Goal: Task Accomplishment & Management: Use online tool/utility

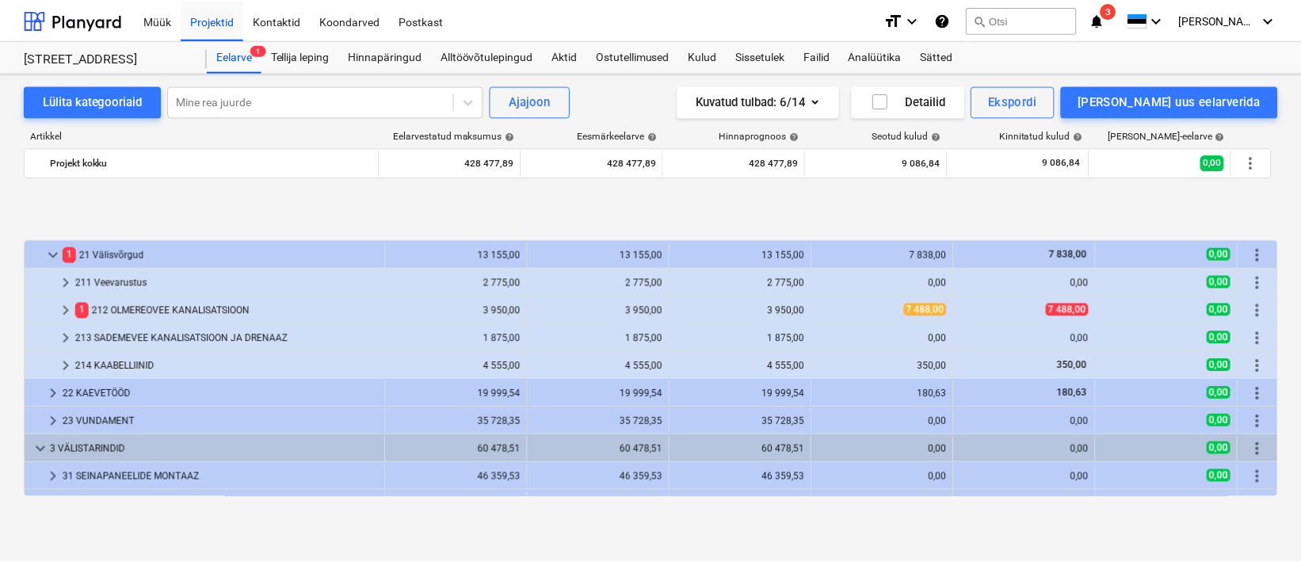
scroll to position [619, 0]
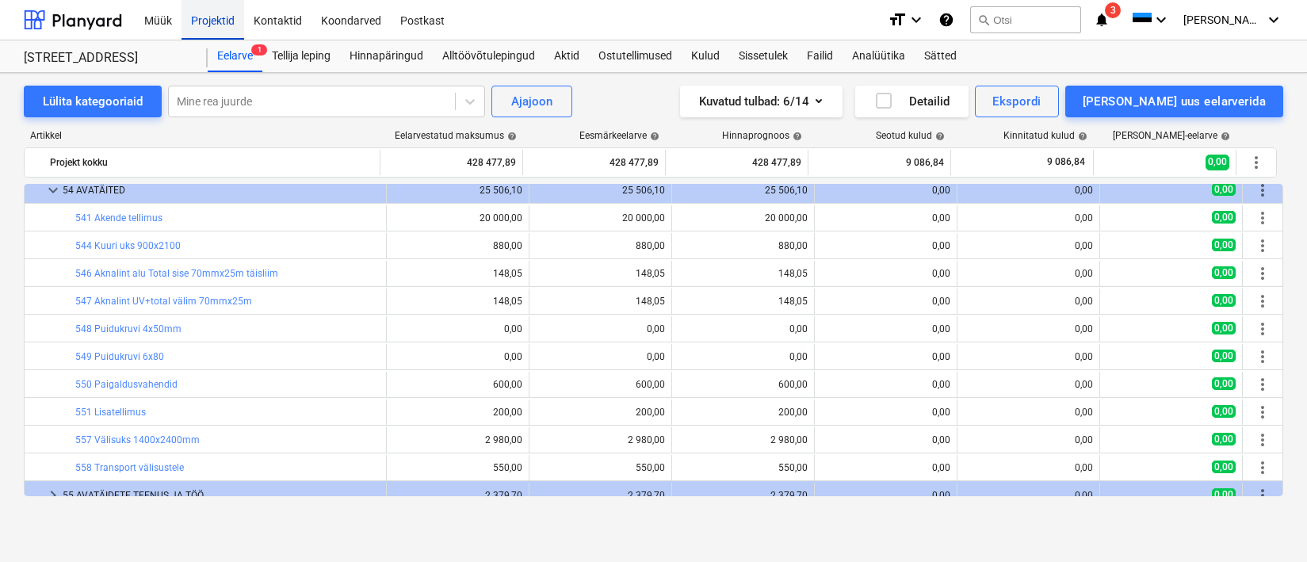
click at [204, 21] on div "Projektid" at bounding box center [212, 19] width 63 height 40
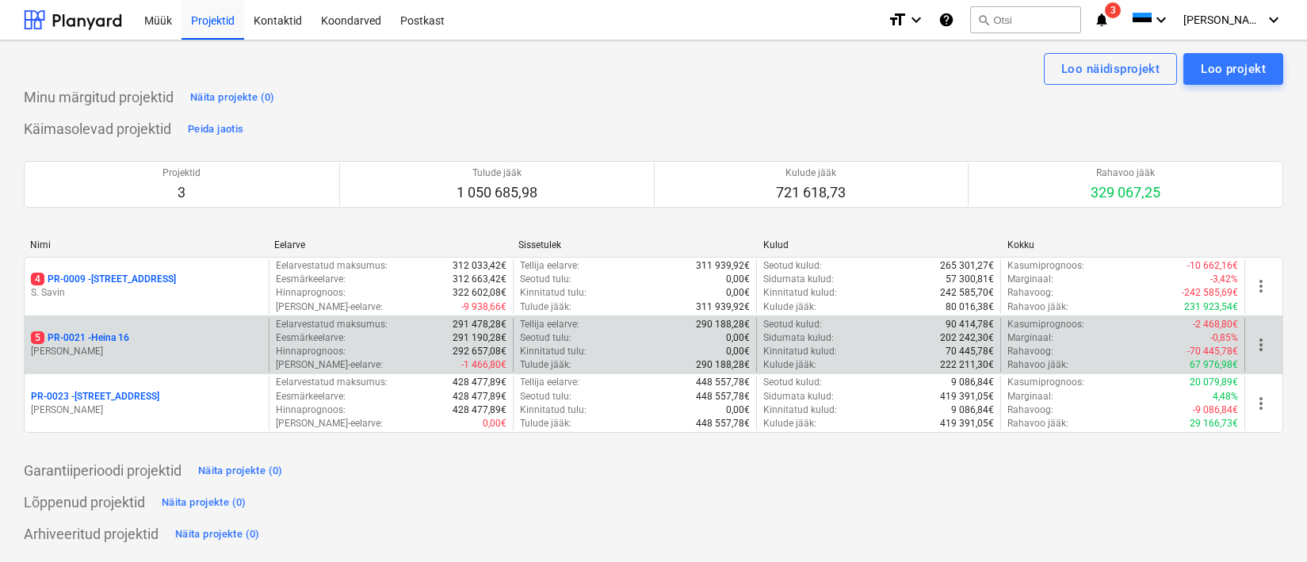
click at [99, 353] on p "[PERSON_NAME]" at bounding box center [146, 351] width 231 height 13
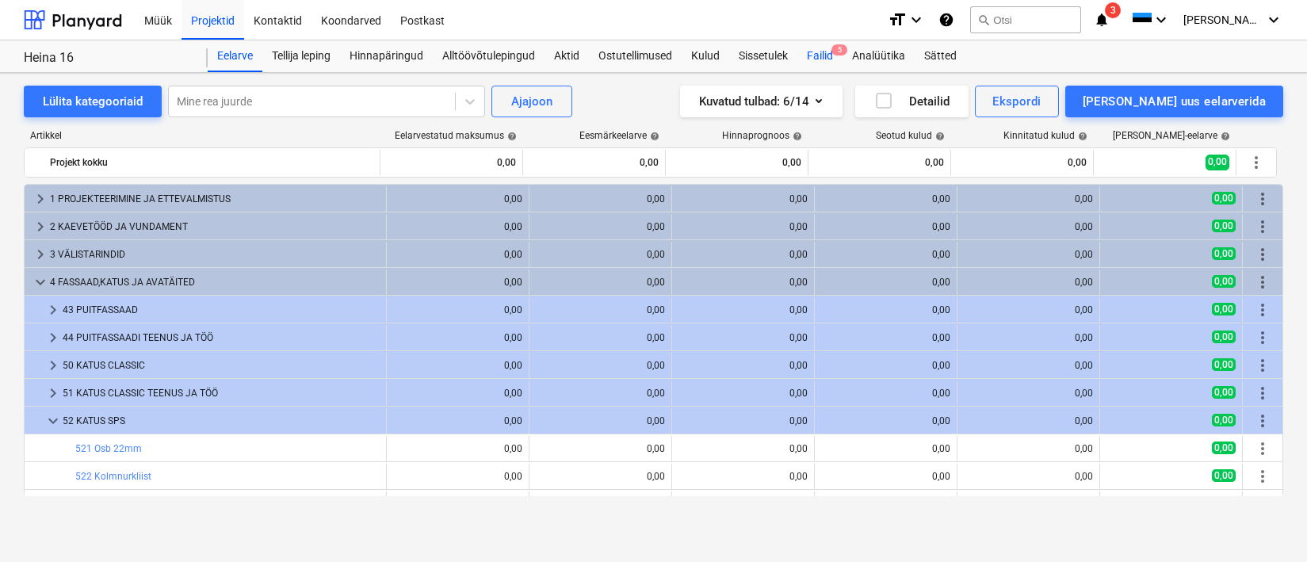
click at [827, 50] on div "Failid 5" at bounding box center [819, 56] width 45 height 32
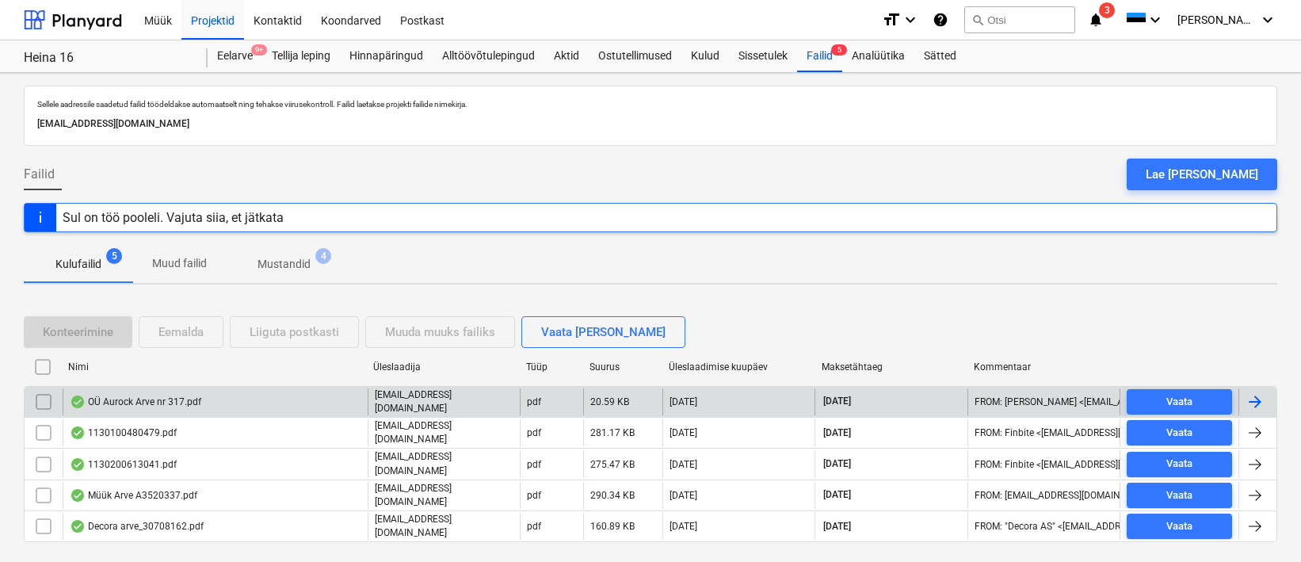
click at [150, 401] on div "OÜ Aurock Arve nr 317.pdf" at bounding box center [136, 401] width 132 height 13
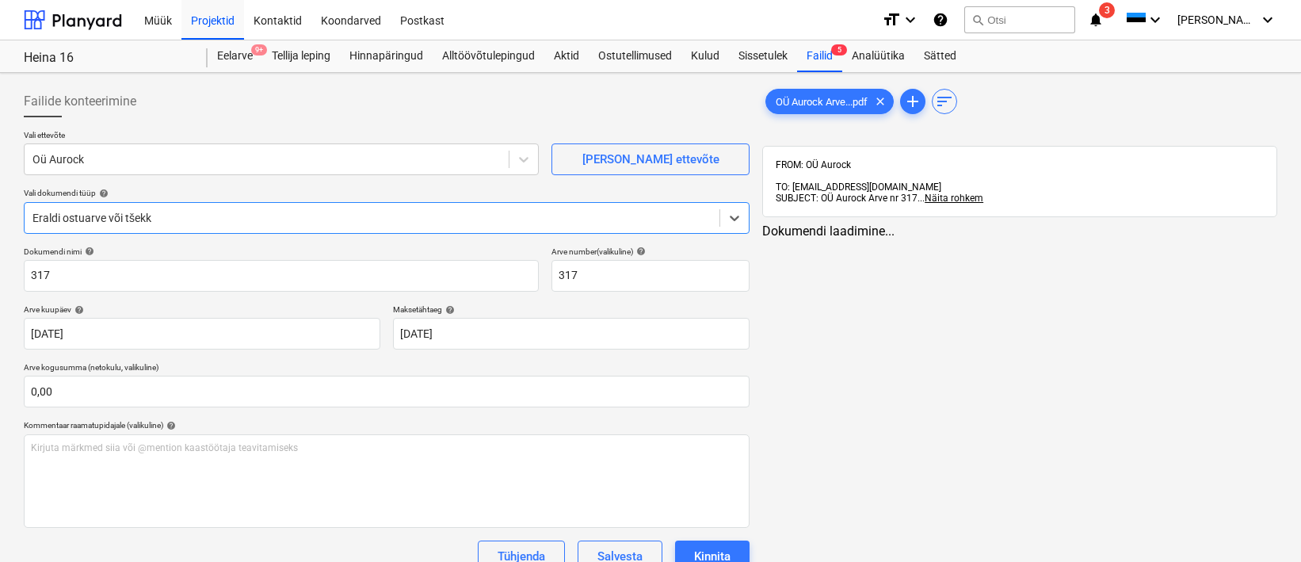
type input "317"
type input "[DATE]"
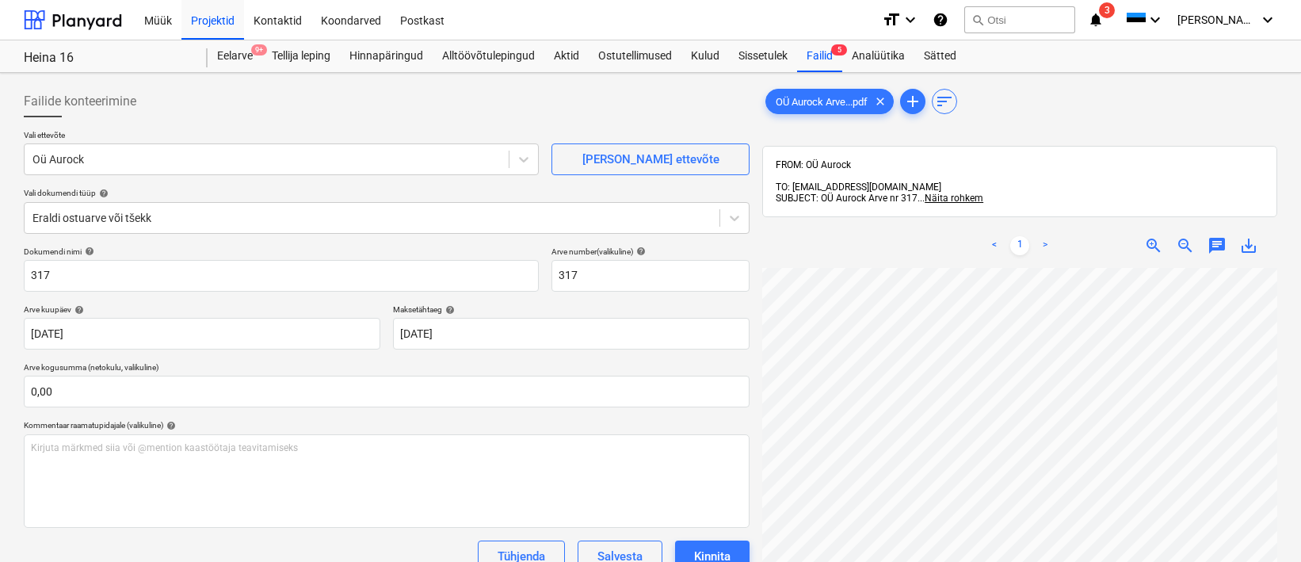
scroll to position [319, 40]
click at [1180, 236] on span "zoom_out" at bounding box center [1185, 245] width 19 height 19
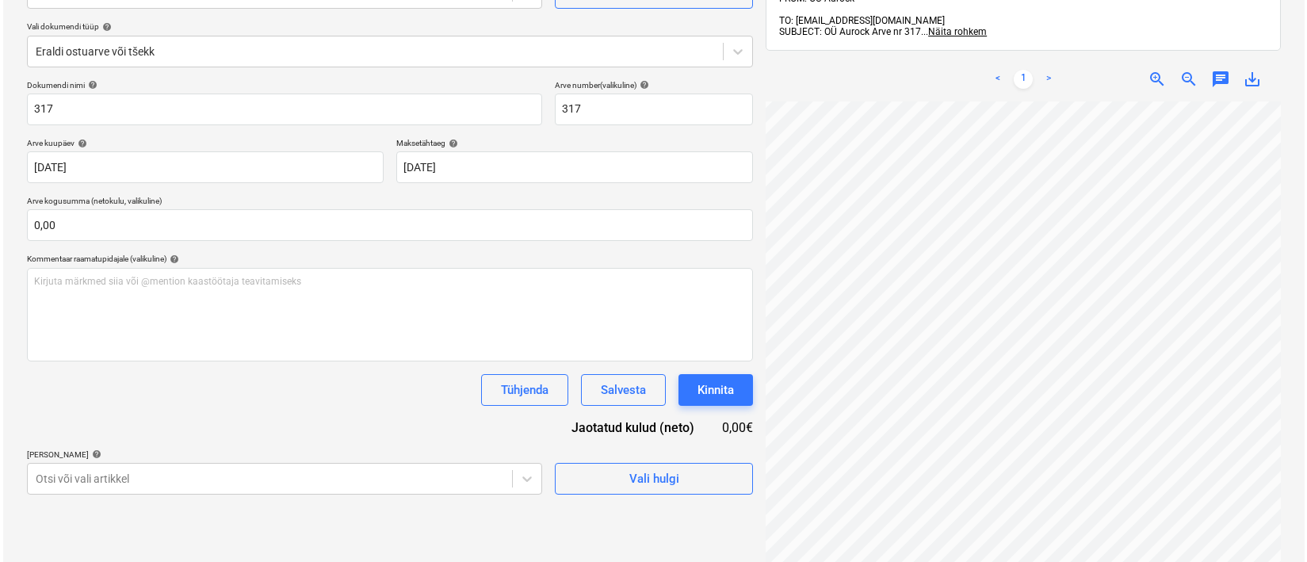
scroll to position [222, 0]
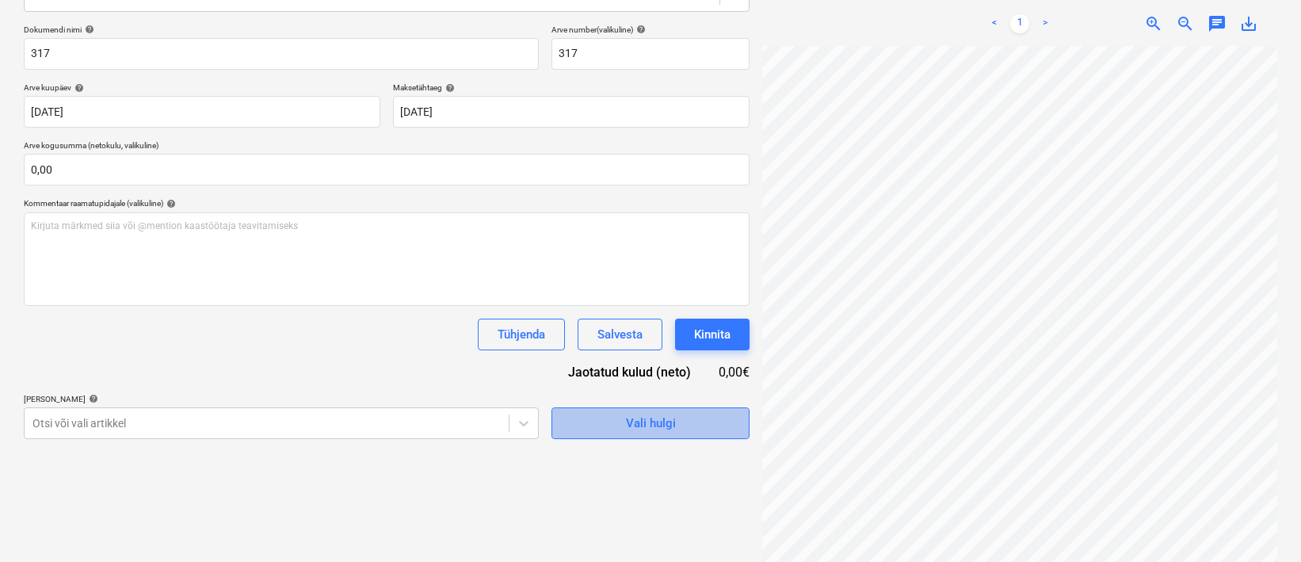
click at [677, 422] on span "Vali hulgi" at bounding box center [650, 423] width 158 height 21
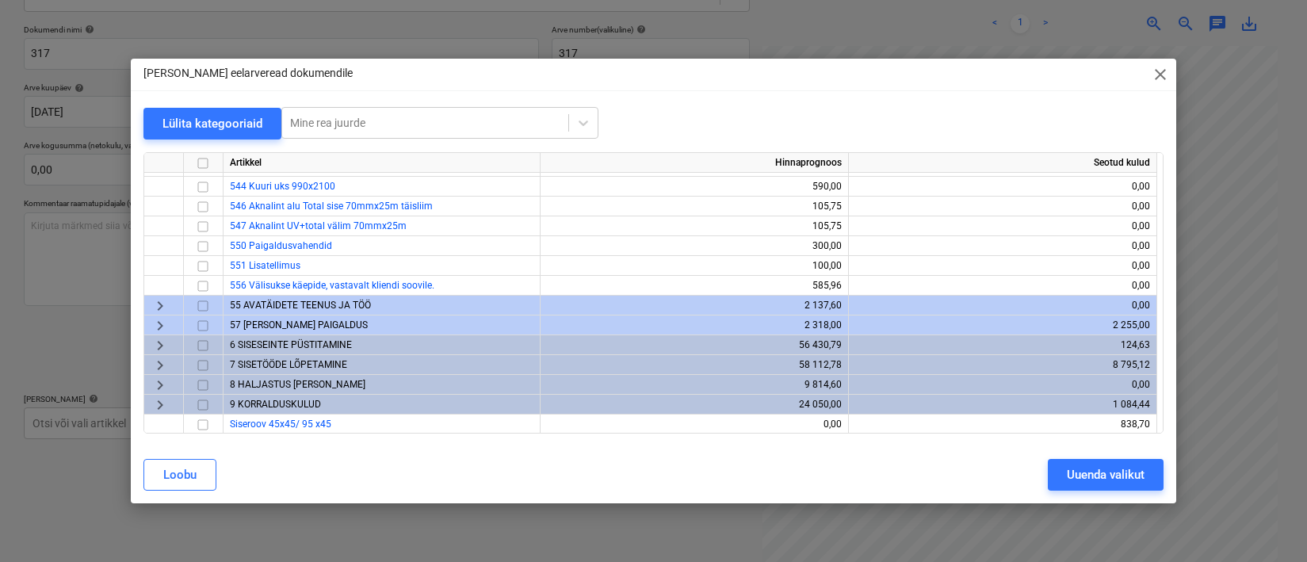
scroll to position [255, 0]
click at [280, 380] on span "8 HALJASTUS [PERSON_NAME]" at bounding box center [297, 382] width 135 height 11
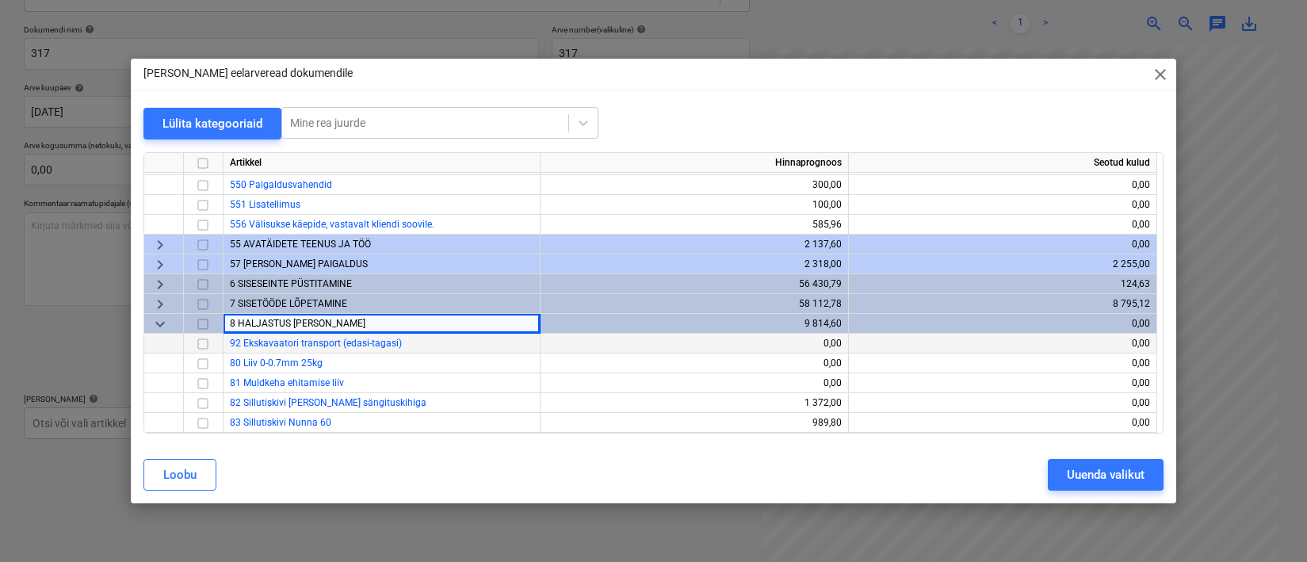
scroll to position [361, 0]
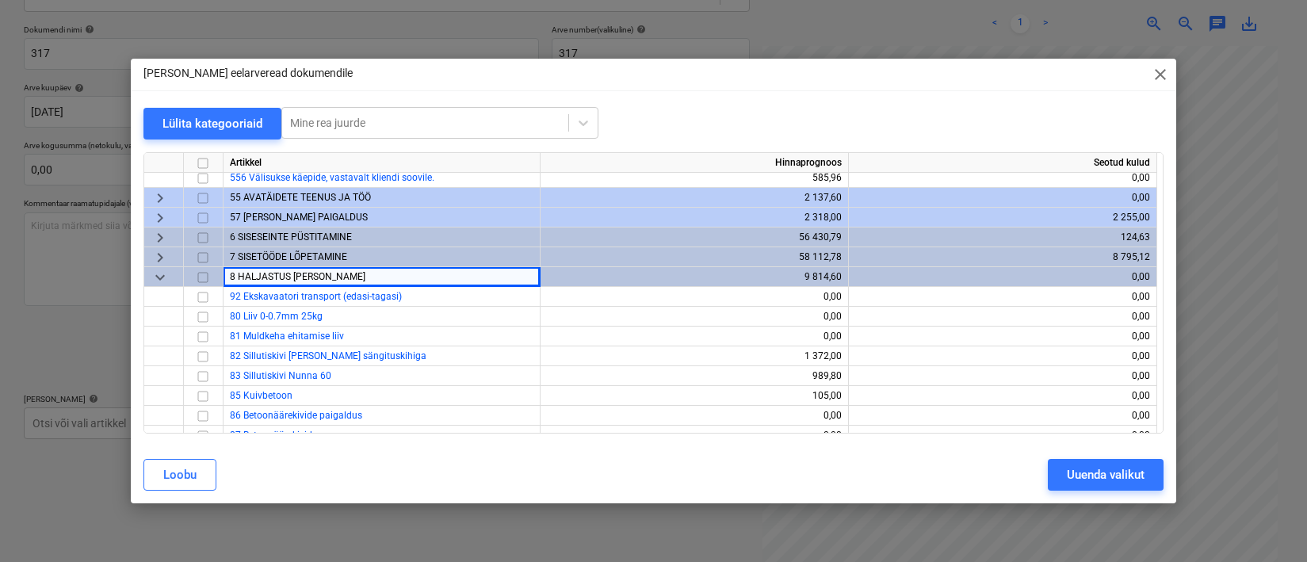
click at [164, 276] on span "keyboard_arrow_down" at bounding box center [160, 277] width 19 height 19
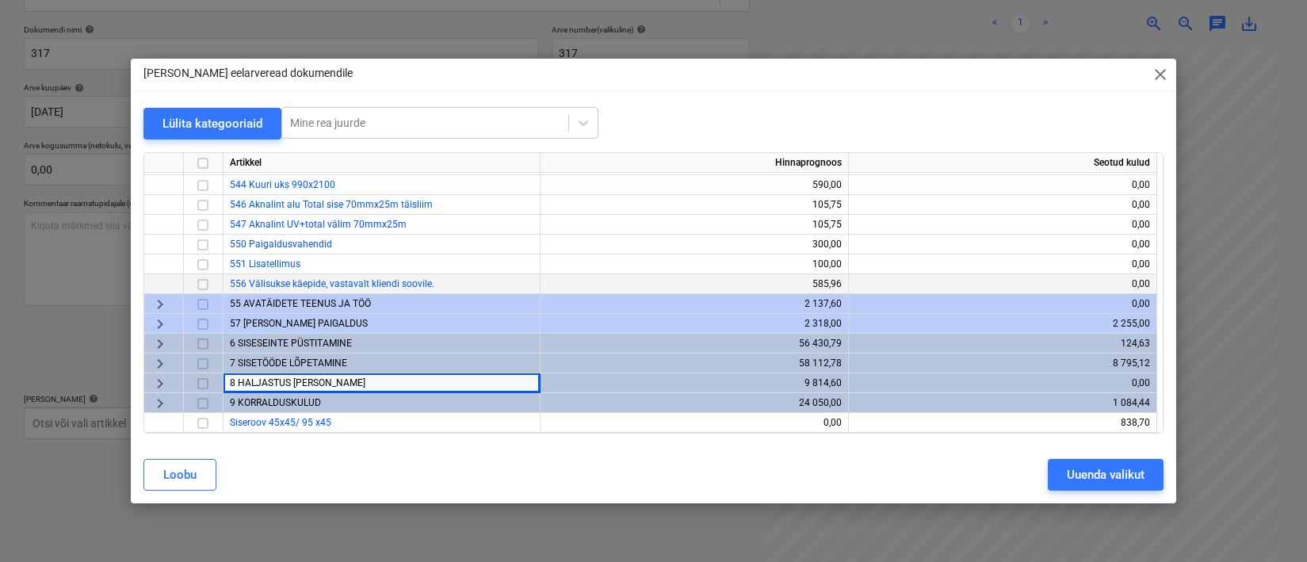
scroll to position [255, 0]
click at [277, 405] on span "9 KORRALDUSKULUD" at bounding box center [275, 402] width 91 height 11
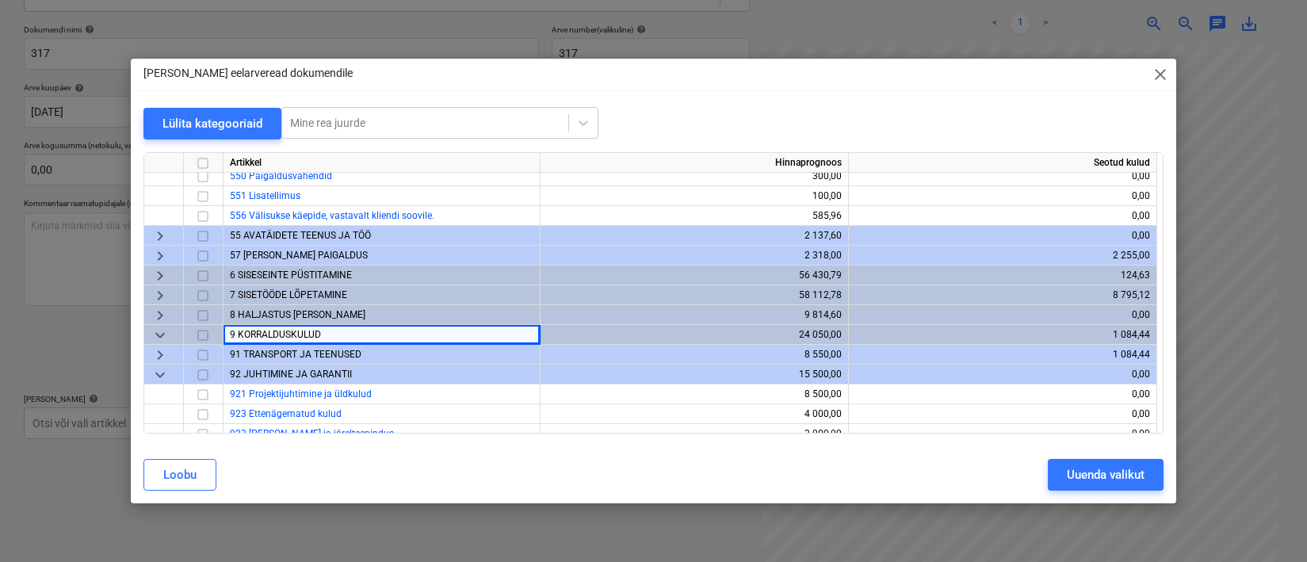
scroll to position [354, 0]
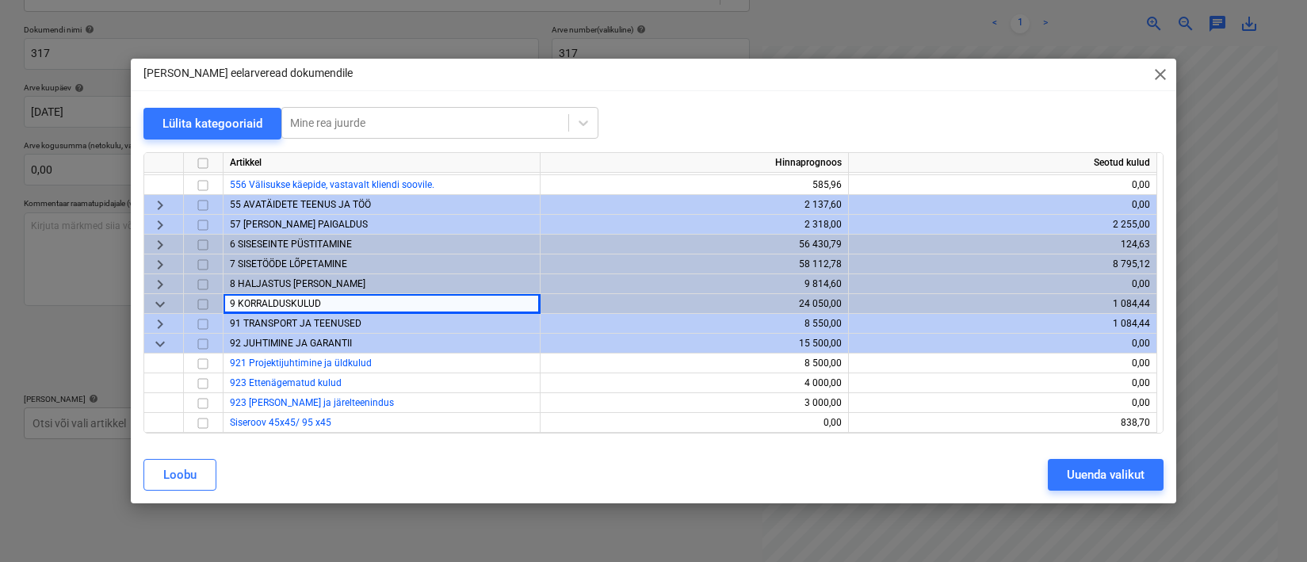
click at [279, 327] on span "91 TRANSPORT JA TEENUSED" at bounding box center [296, 323] width 132 height 11
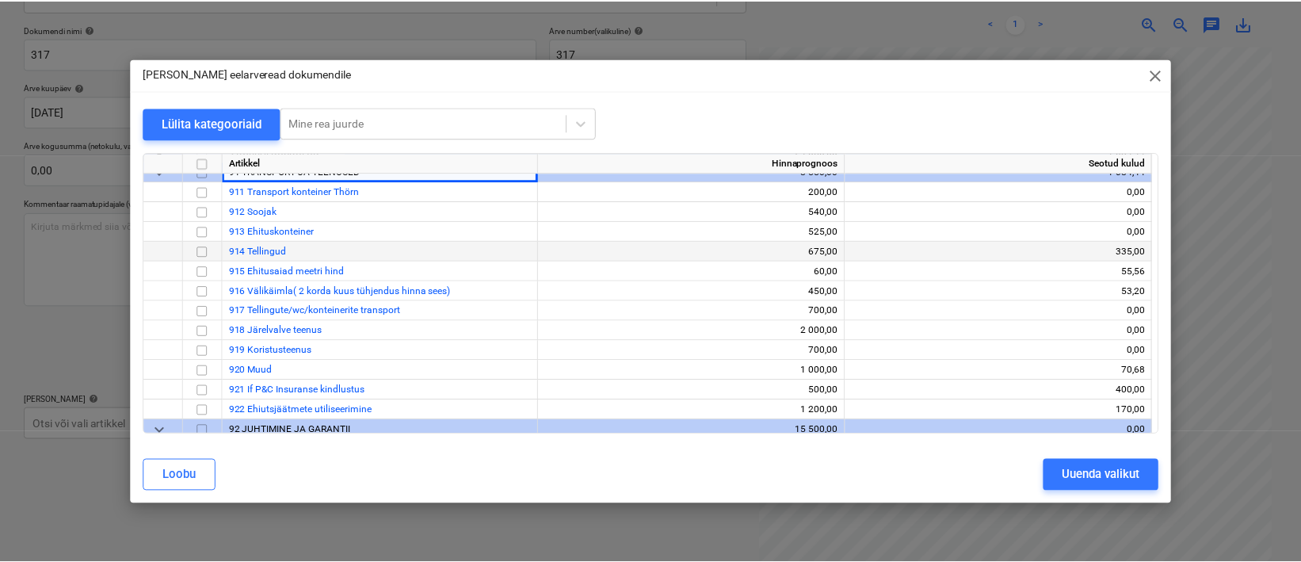
scroll to position [539, 0]
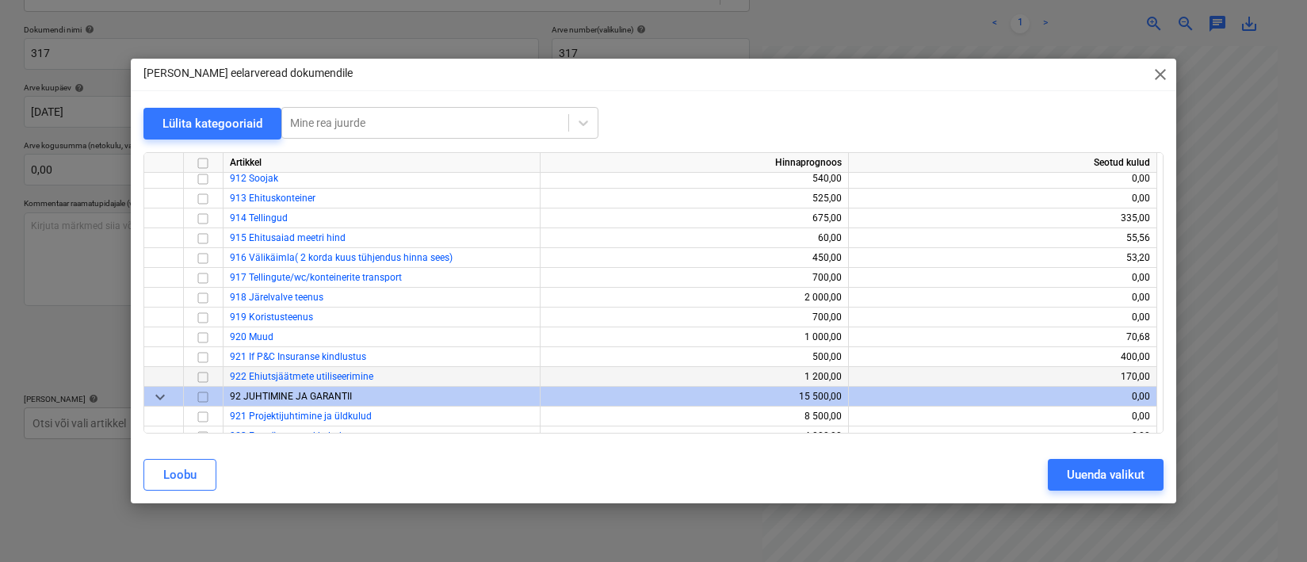
click at [199, 379] on input "checkbox" at bounding box center [202, 377] width 19 height 19
click at [1123, 473] on div "Uuenda valikut" at bounding box center [1106, 474] width 78 height 21
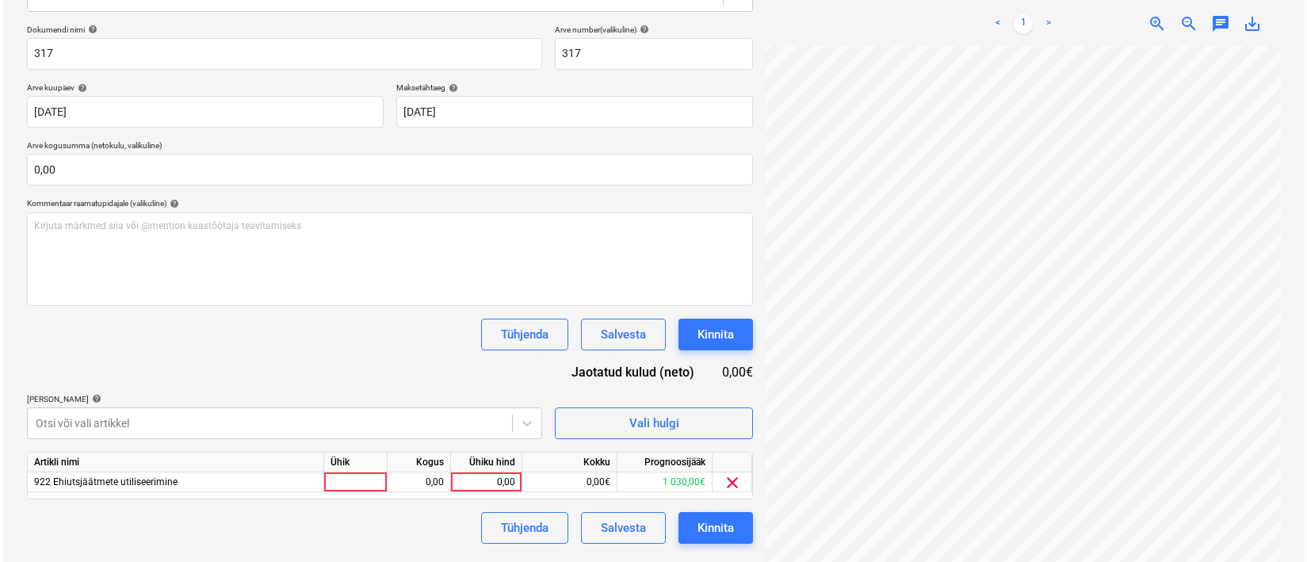
scroll to position [207, 81]
click at [337, 484] on div at bounding box center [352, 482] width 63 height 20
type input "1"
click at [439, 479] on div "0,00" at bounding box center [416, 482] width 50 height 20
type input "1"
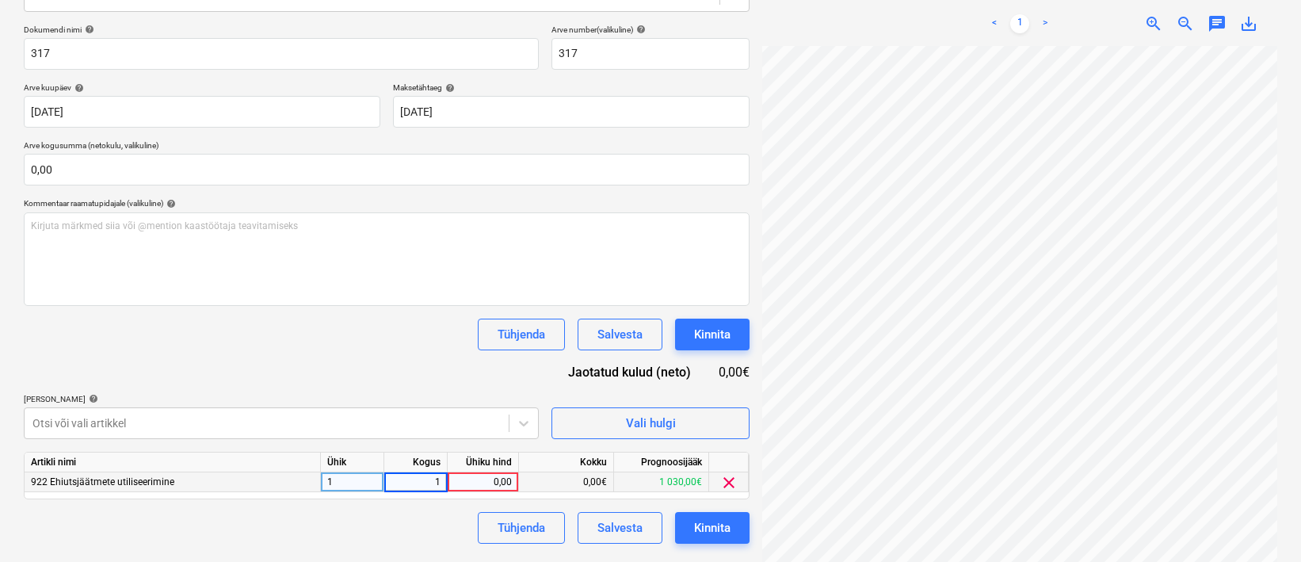
click at [478, 483] on div "0,00" at bounding box center [483, 482] width 58 height 20
type input "170"
click at [395, 532] on div "Tühjenda Salvesta Kinnita" at bounding box center [387, 528] width 726 height 32
click at [684, 526] on button "Kinnita" at bounding box center [712, 528] width 74 height 32
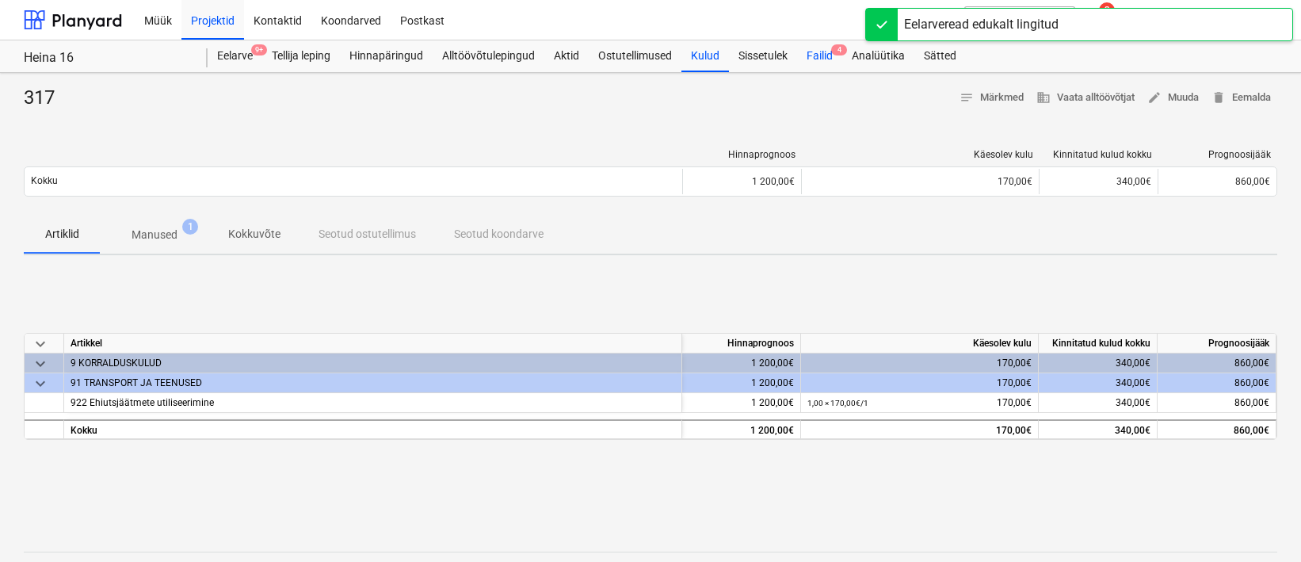
click at [811, 48] on div "Failid 4" at bounding box center [819, 56] width 45 height 32
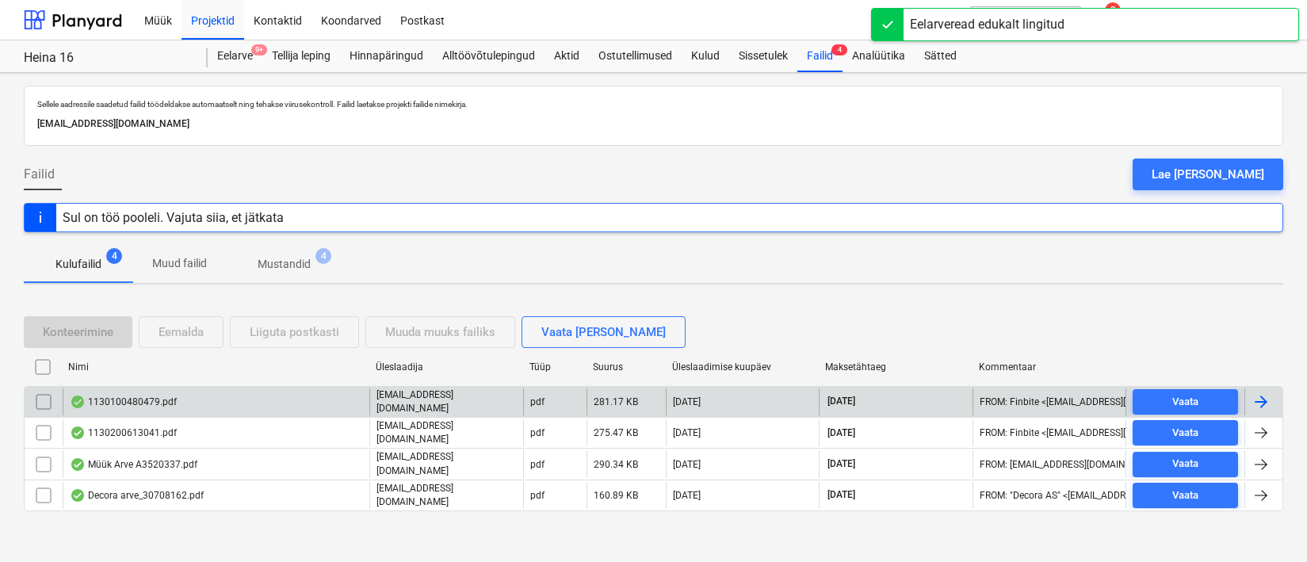
click at [146, 391] on div "1130100480479.pdf" at bounding box center [216, 401] width 307 height 27
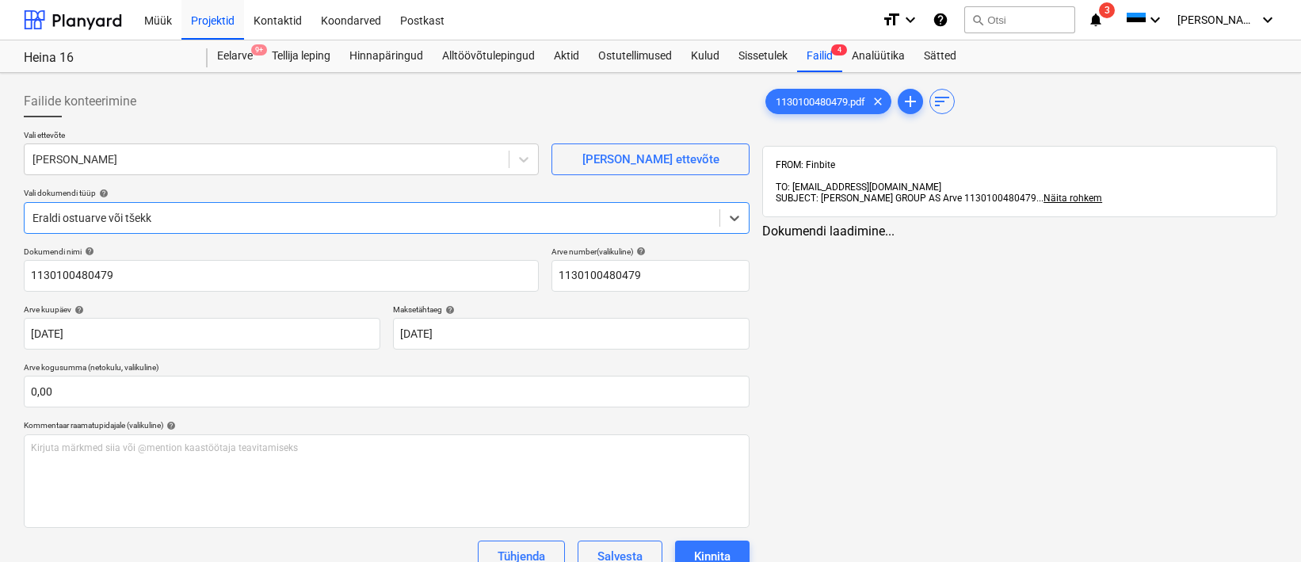
type input "1130100480479"
type input "[DATE]"
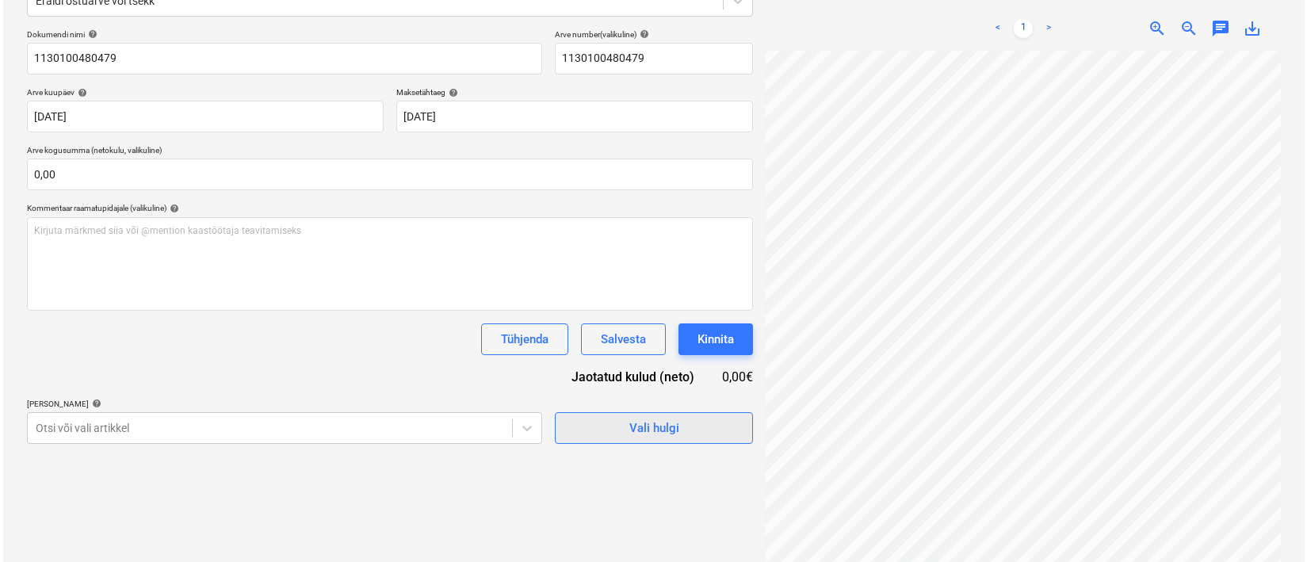
scroll to position [225, 0]
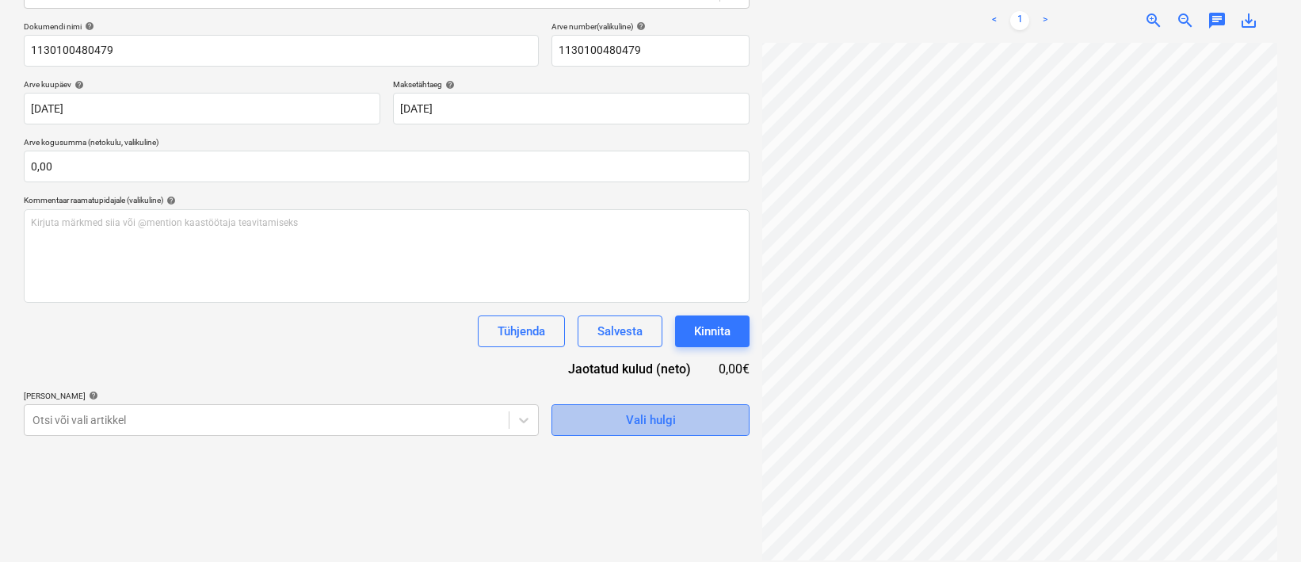
click at [693, 429] on span "Vali hulgi" at bounding box center [650, 420] width 158 height 21
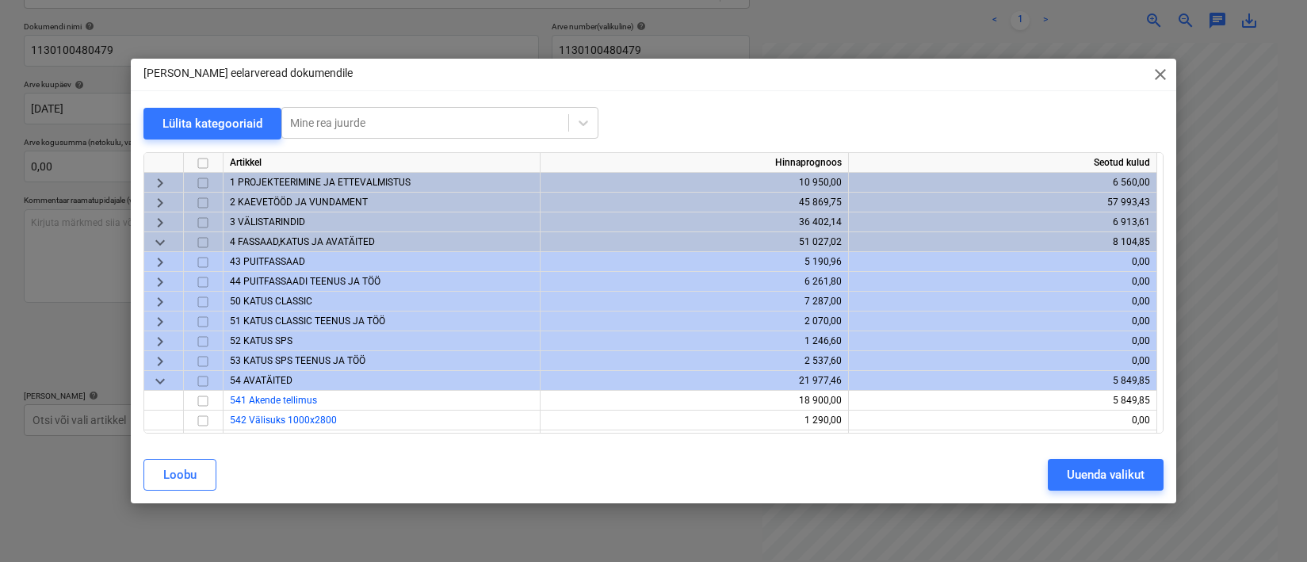
click at [274, 218] on span "3 VÄLISTARINDID" at bounding box center [267, 221] width 75 height 11
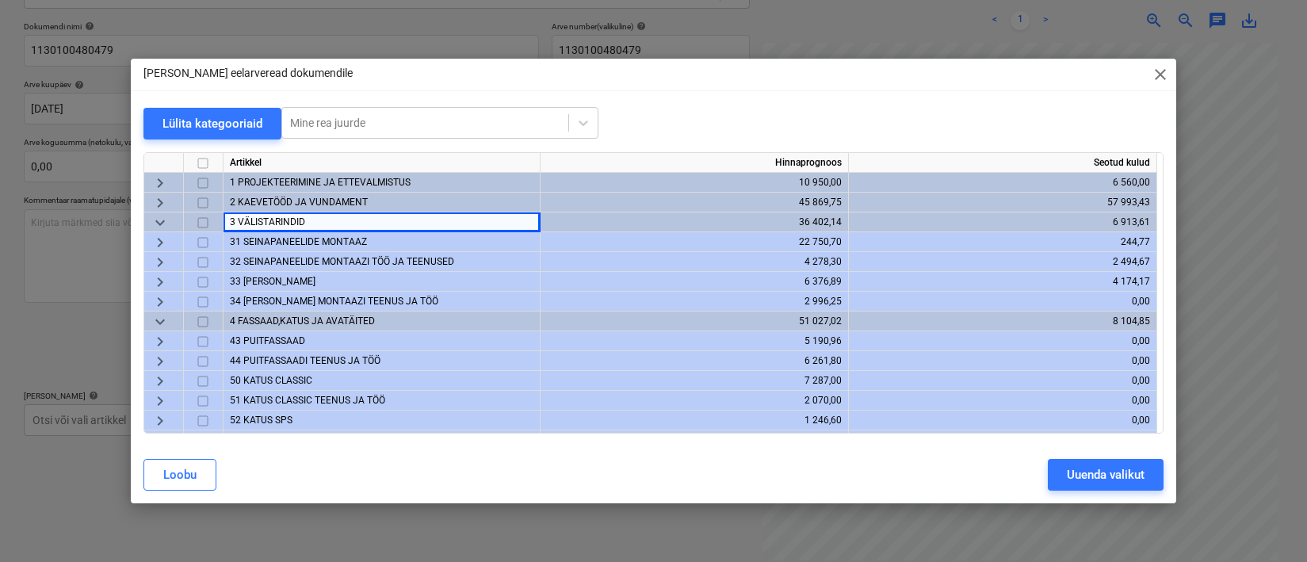
click at [287, 240] on span "31 SEINAPANEELIDE MONTAAZ" at bounding box center [298, 241] width 137 height 11
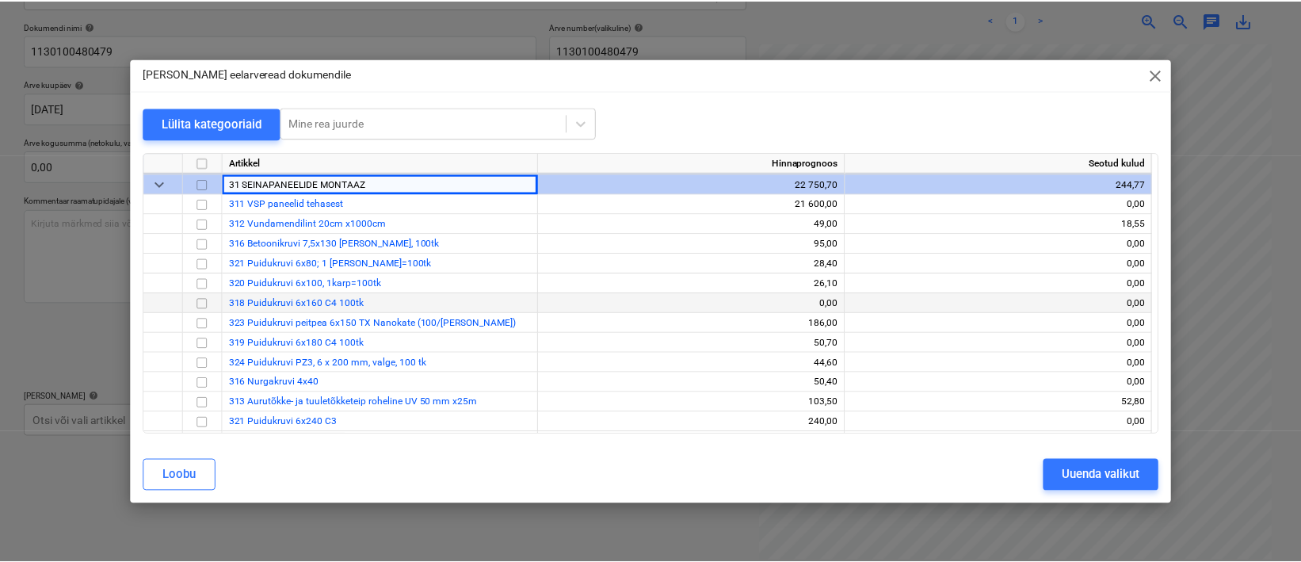
scroll to position [147, 0]
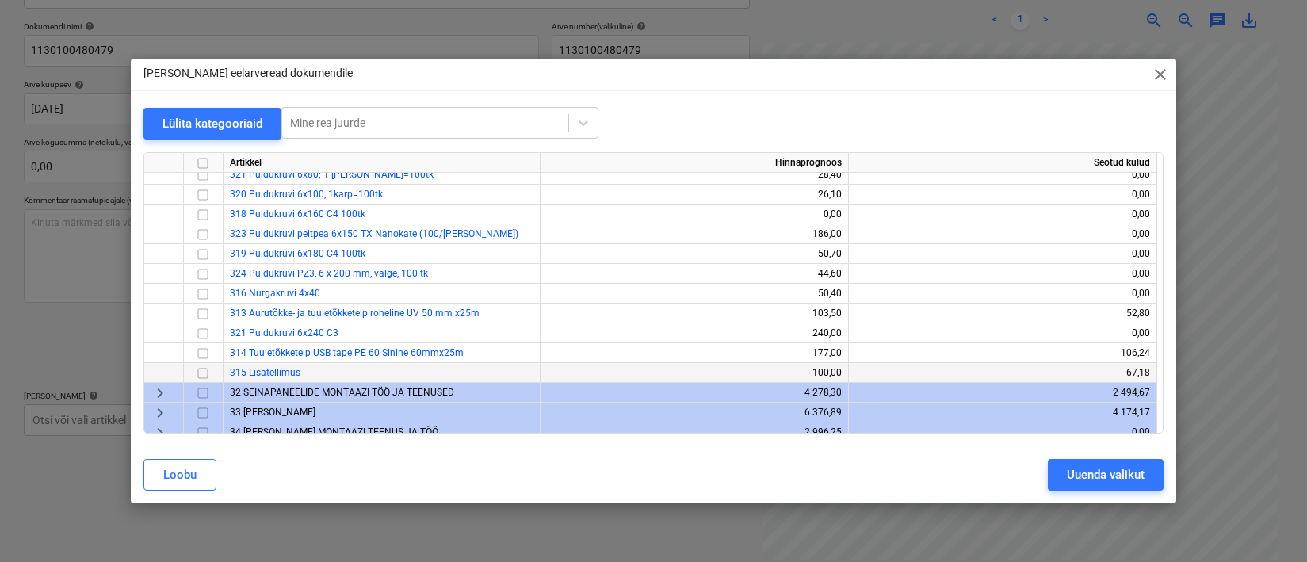
click at [208, 372] on input "checkbox" at bounding box center [202, 373] width 19 height 19
click at [1057, 477] on button "Uuenda valikut" at bounding box center [1106, 475] width 116 height 32
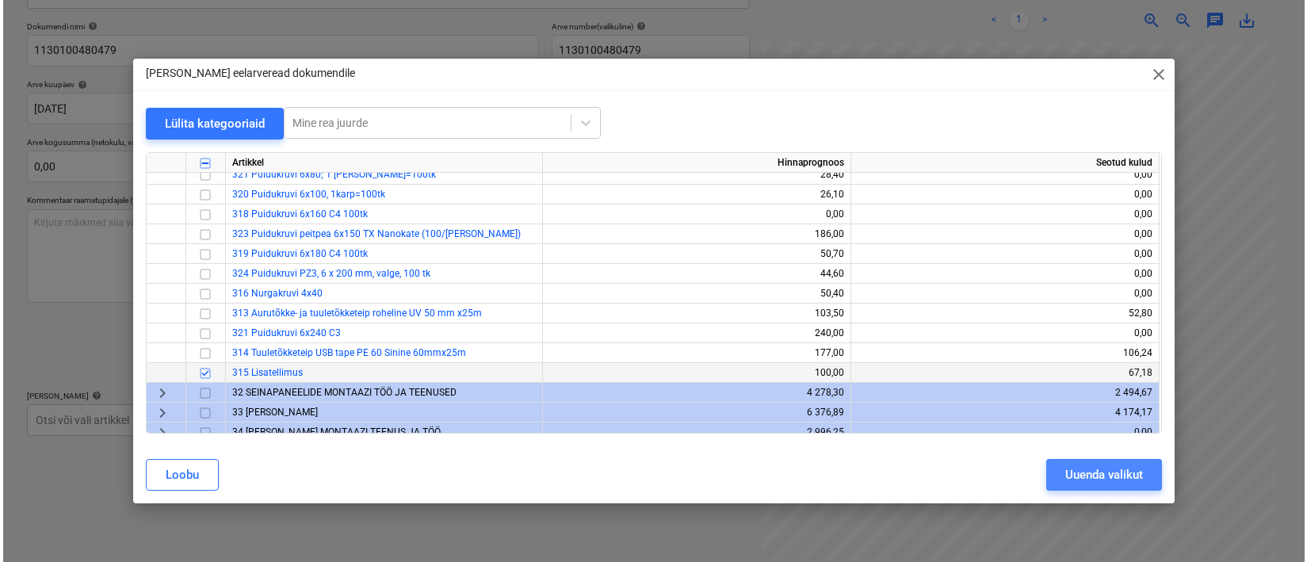
scroll to position [147, 81]
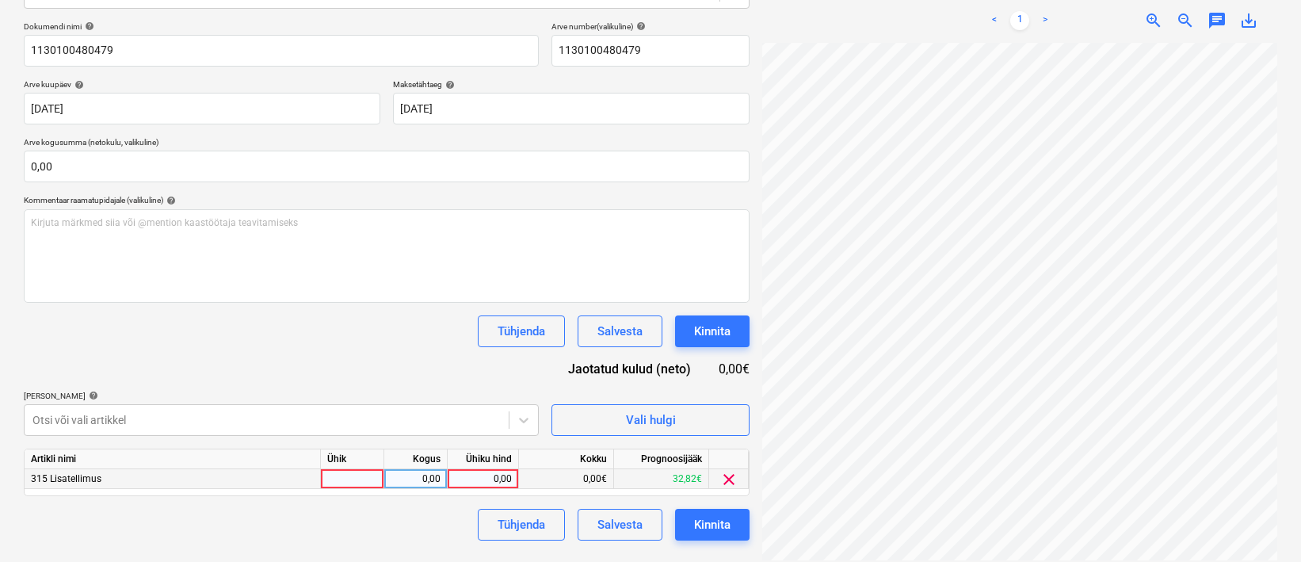
click at [374, 478] on div at bounding box center [352, 479] width 63 height 20
type input "1"
click at [433, 483] on div "0,00" at bounding box center [416, 479] width 50 height 20
type input "1"
click at [501, 481] on div "0,00" at bounding box center [483, 479] width 58 height 20
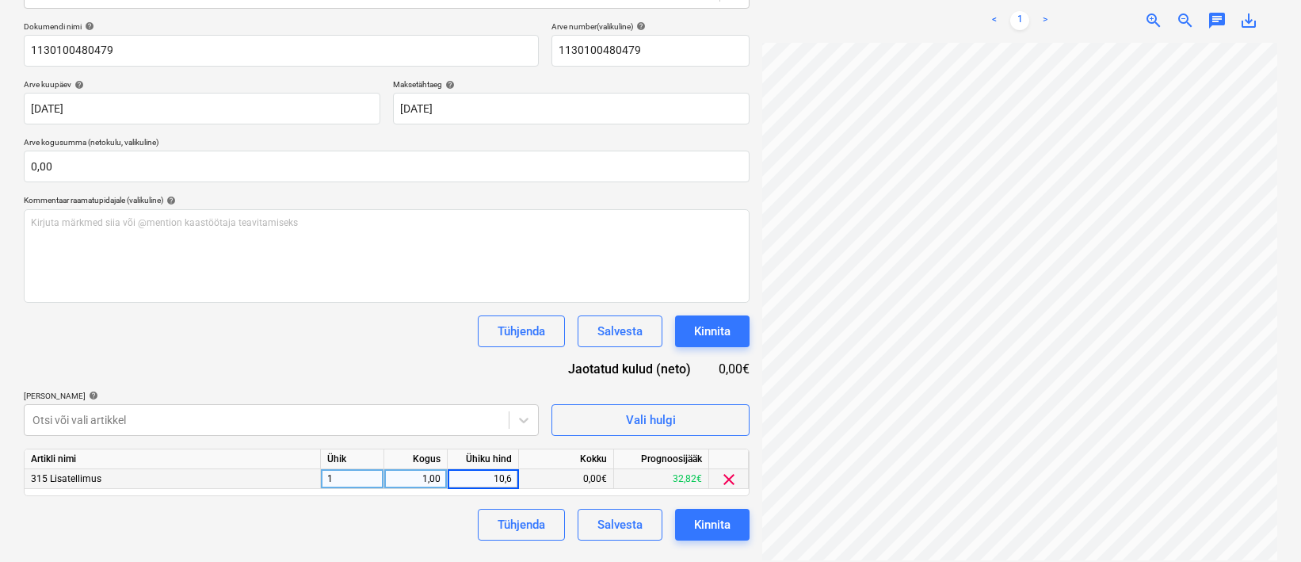
type input "10,63"
click at [725, 525] on div "Kinnita" at bounding box center [712, 524] width 36 height 21
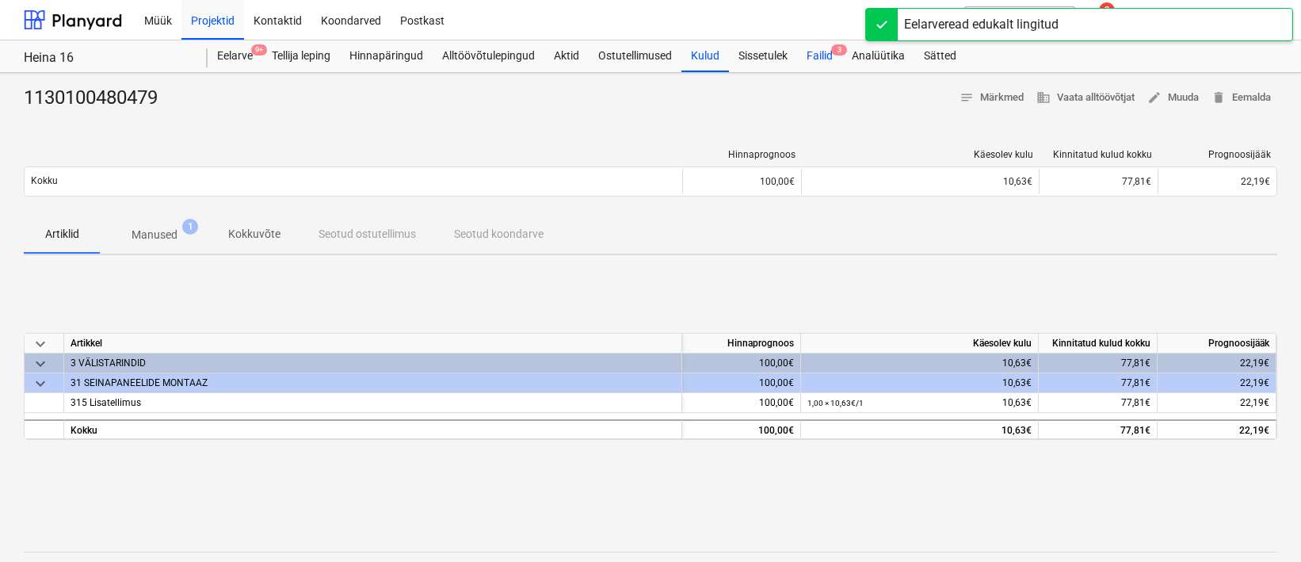
click at [830, 57] on div "Failid 3" at bounding box center [819, 56] width 45 height 32
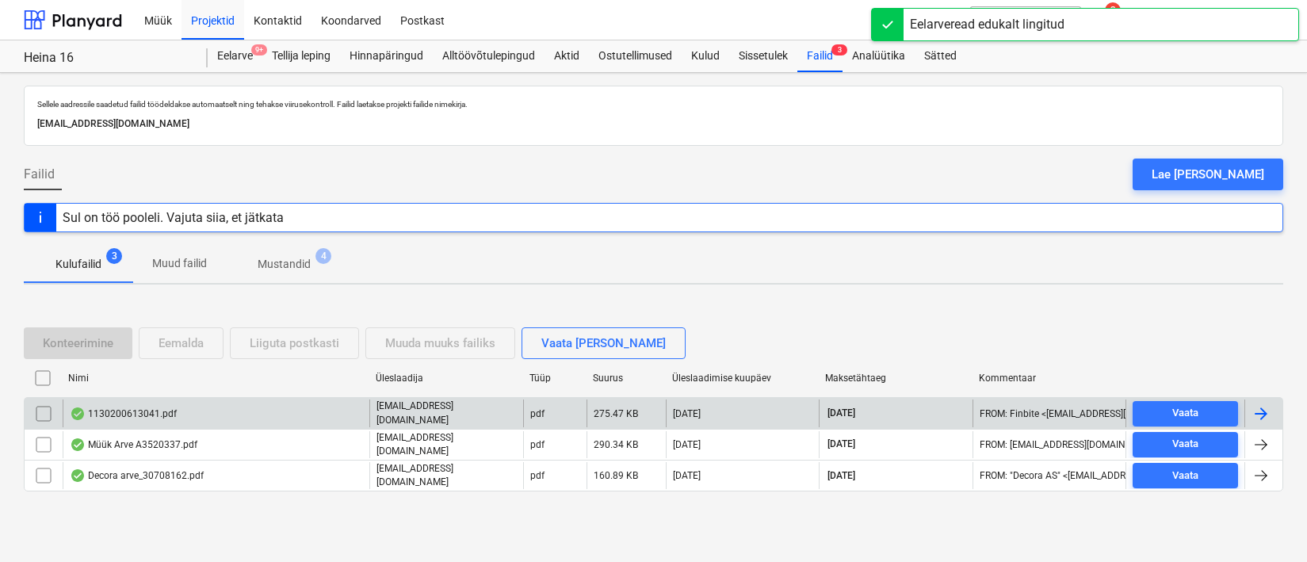
click at [147, 408] on div "1130200613041.pdf" at bounding box center [123, 413] width 107 height 13
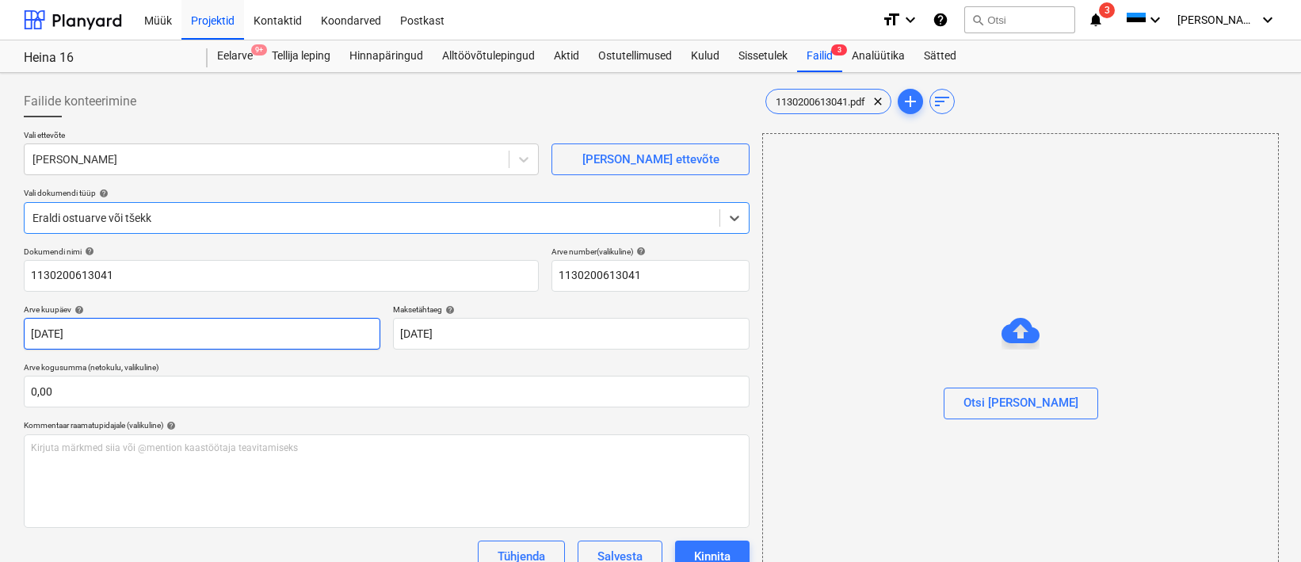
type input "1130200613041"
type input "[DATE]"
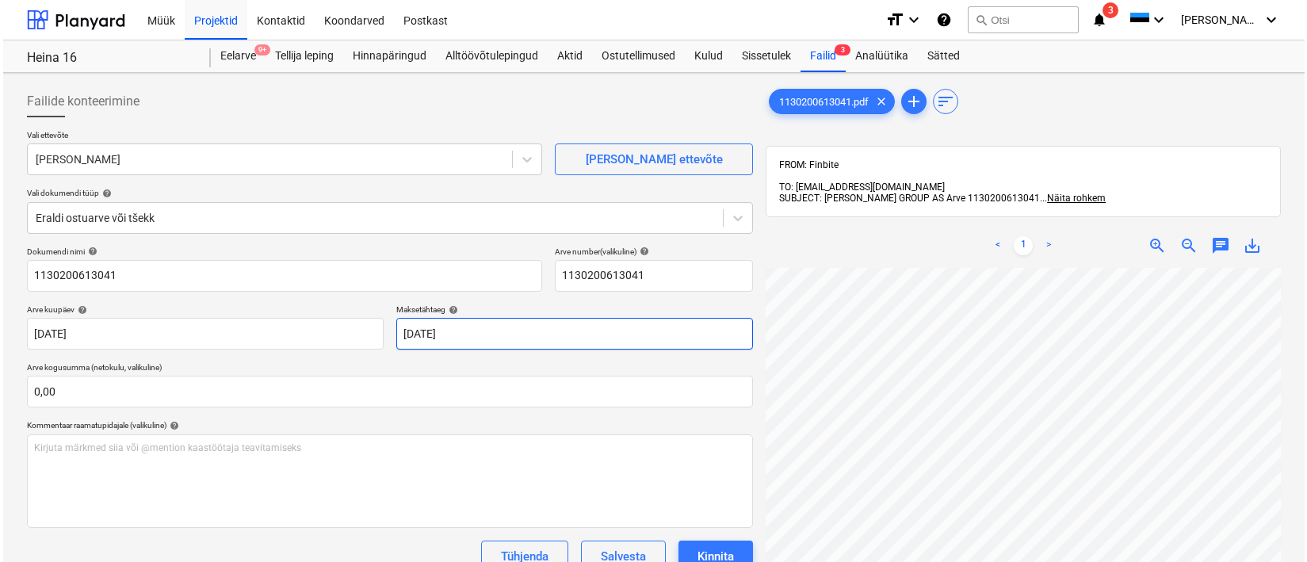
scroll to position [154, 0]
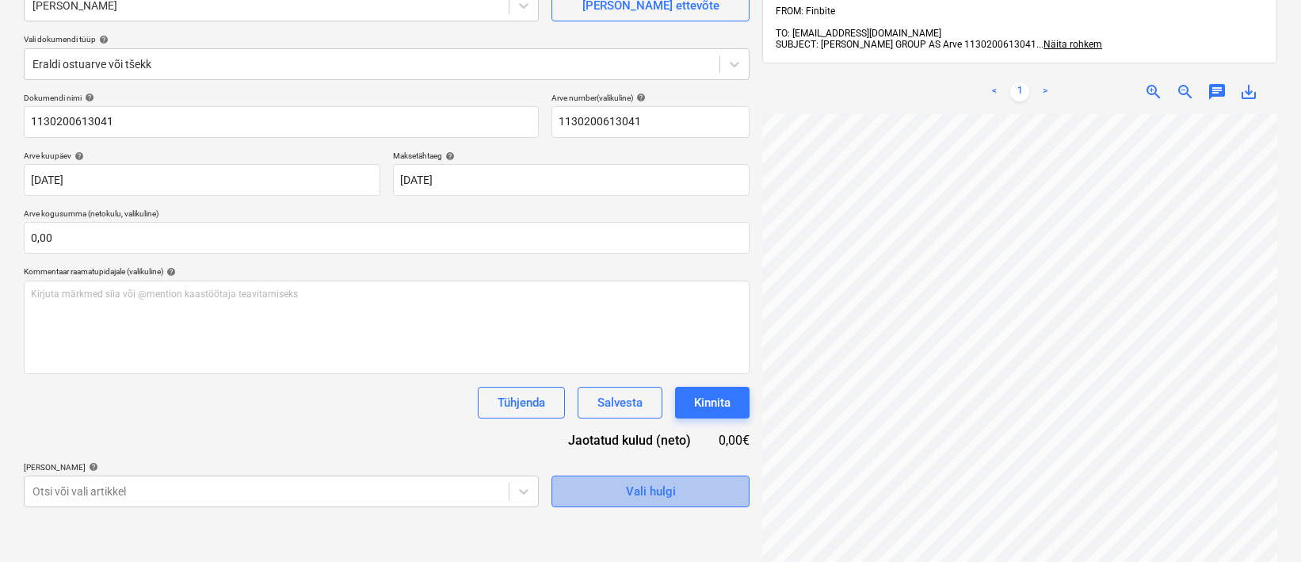
click at [646, 498] on div "Vali hulgi" at bounding box center [651, 491] width 50 height 21
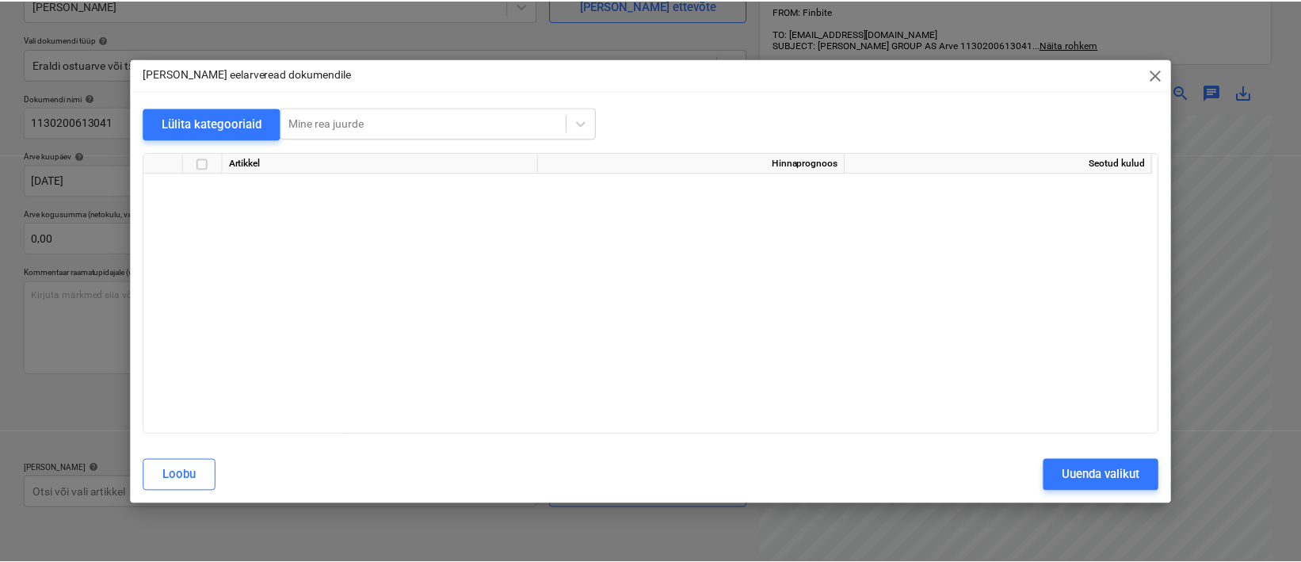
scroll to position [948, 0]
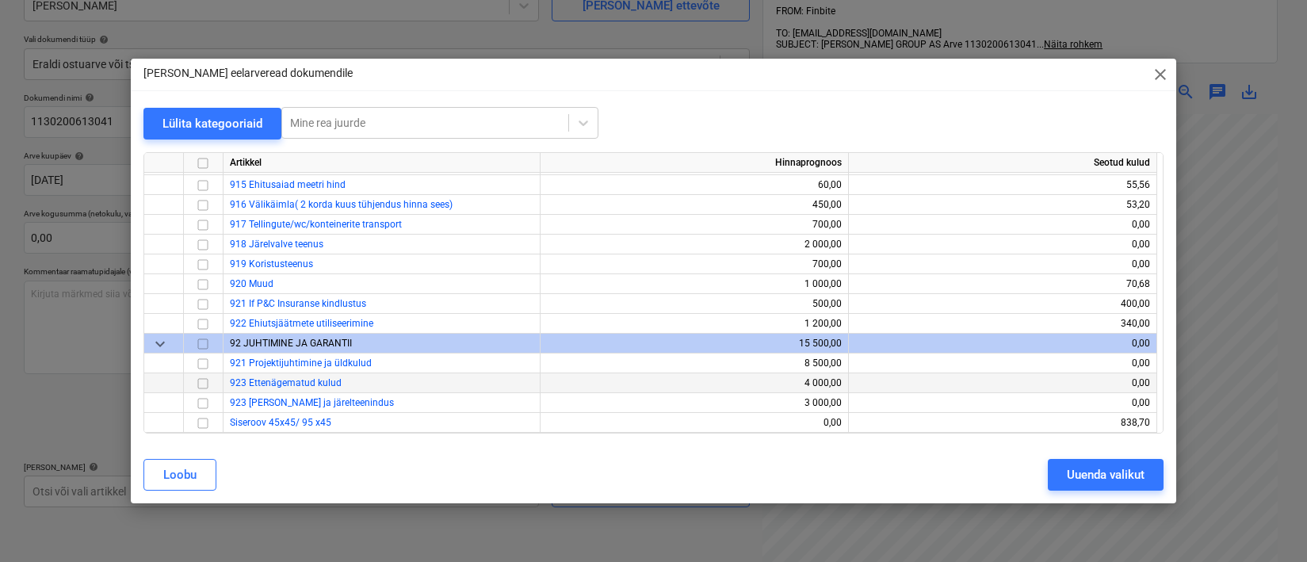
click at [203, 385] on input "checkbox" at bounding box center [202, 383] width 19 height 19
click at [1135, 470] on div "Uuenda valikut" at bounding box center [1106, 474] width 78 height 21
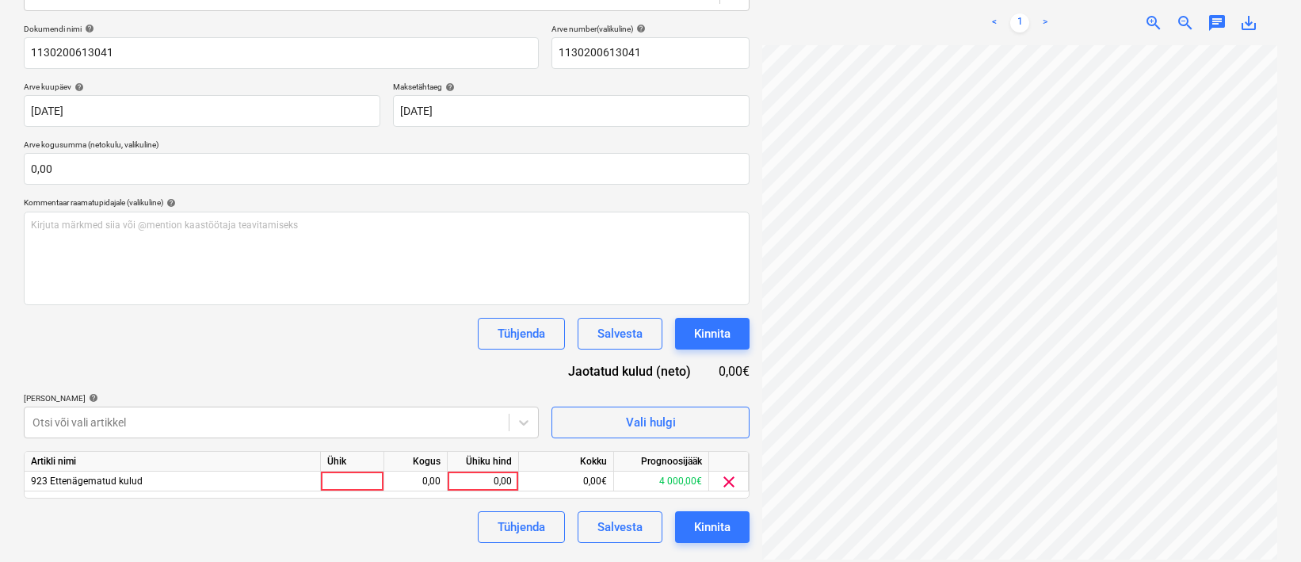
scroll to position [225, 0]
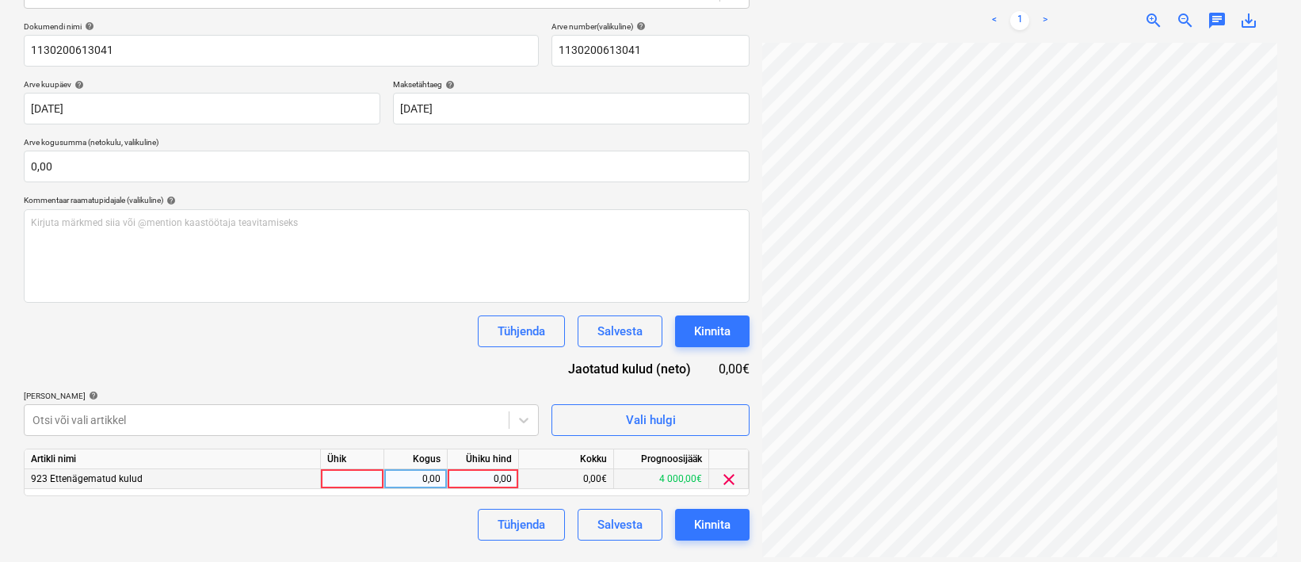
click at [380, 479] on div at bounding box center [352, 479] width 63 height 20
click at [409, 483] on div "0,00" at bounding box center [416, 479] width 50 height 20
click at [486, 479] on div "0,00" at bounding box center [483, 479] width 58 height 20
type input "13,3"
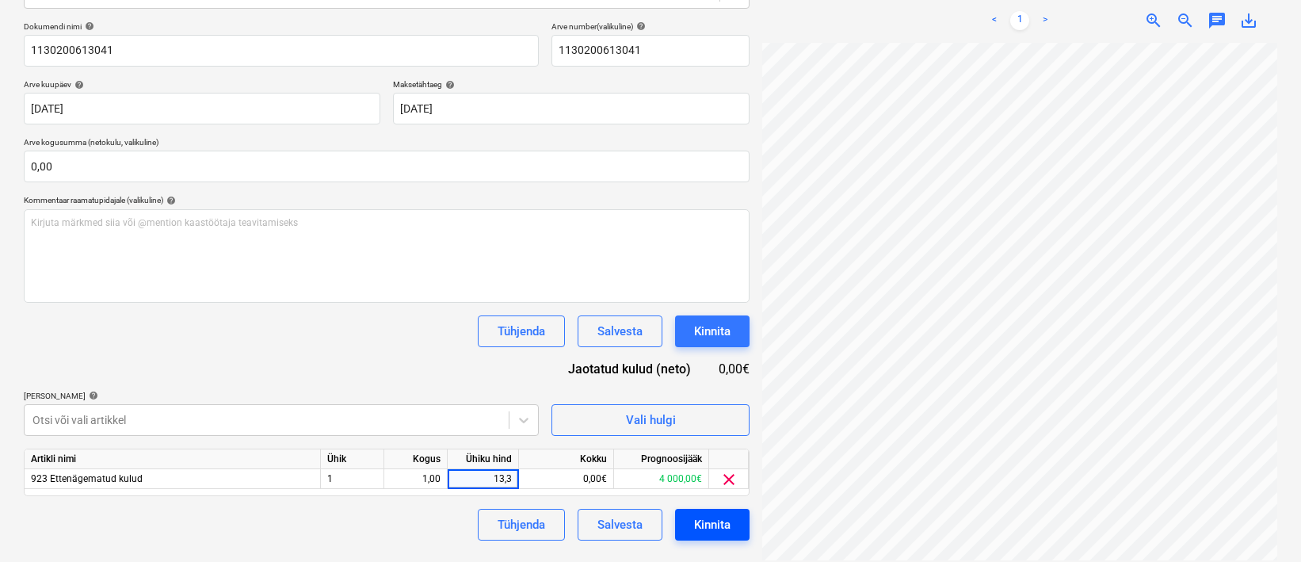
click at [709, 515] on div "Kinnita" at bounding box center [712, 524] width 36 height 21
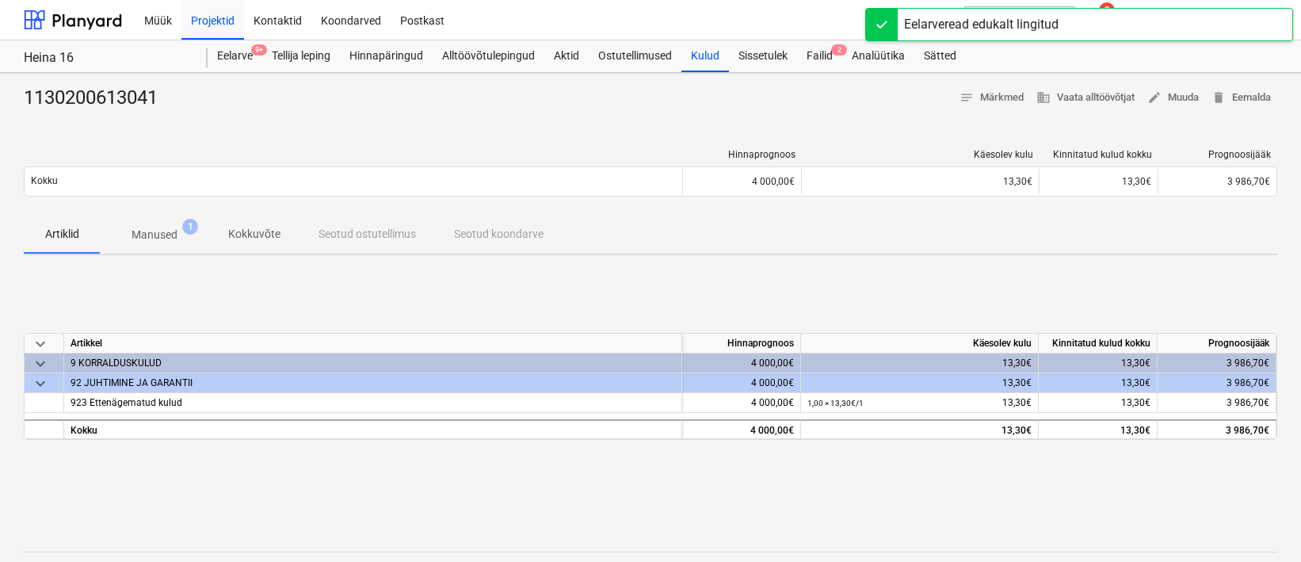
click at [176, 227] on p "Manused" at bounding box center [155, 235] width 46 height 17
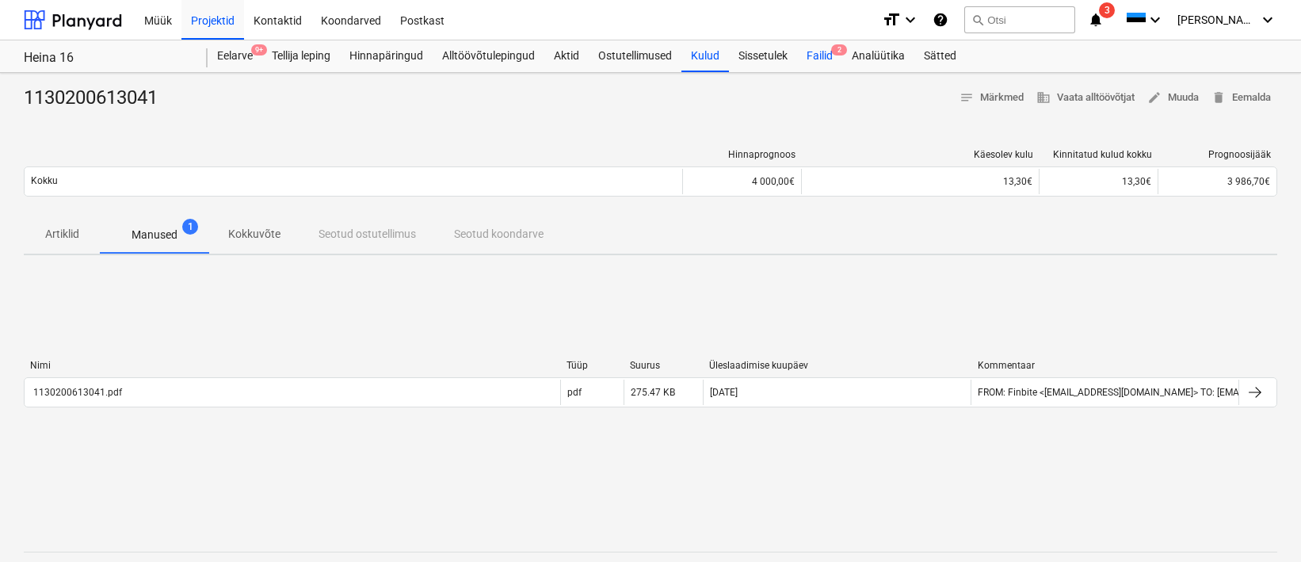
click at [814, 59] on div "Failid 2" at bounding box center [819, 56] width 45 height 32
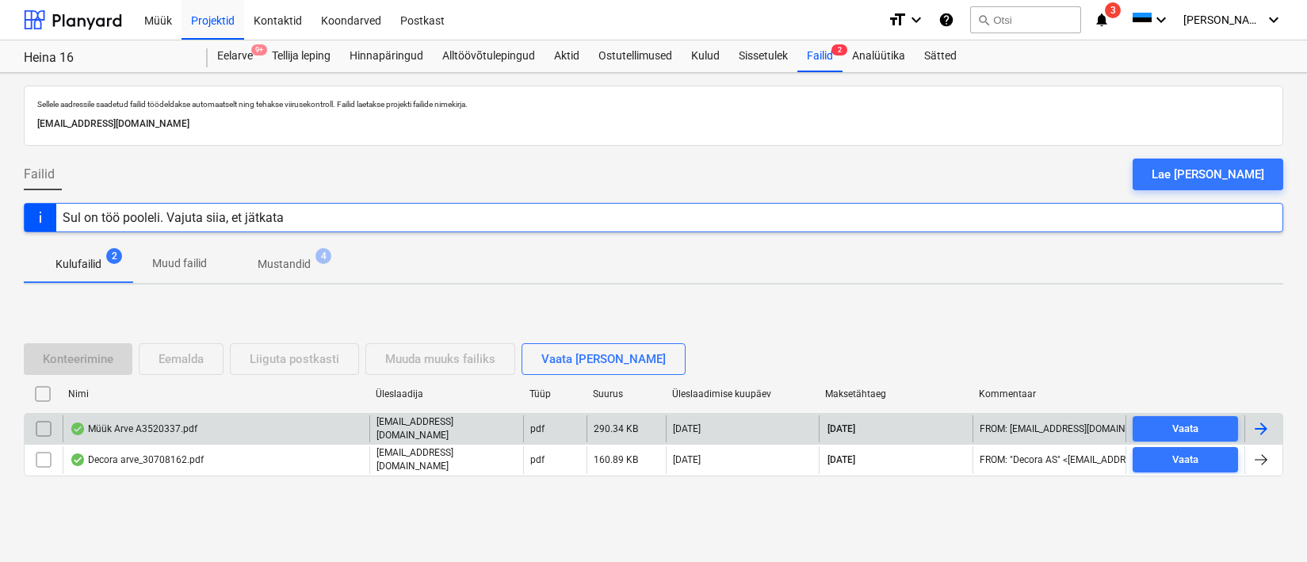
click at [150, 428] on div "Müük Arve A3520337.pdf" at bounding box center [134, 428] width 128 height 13
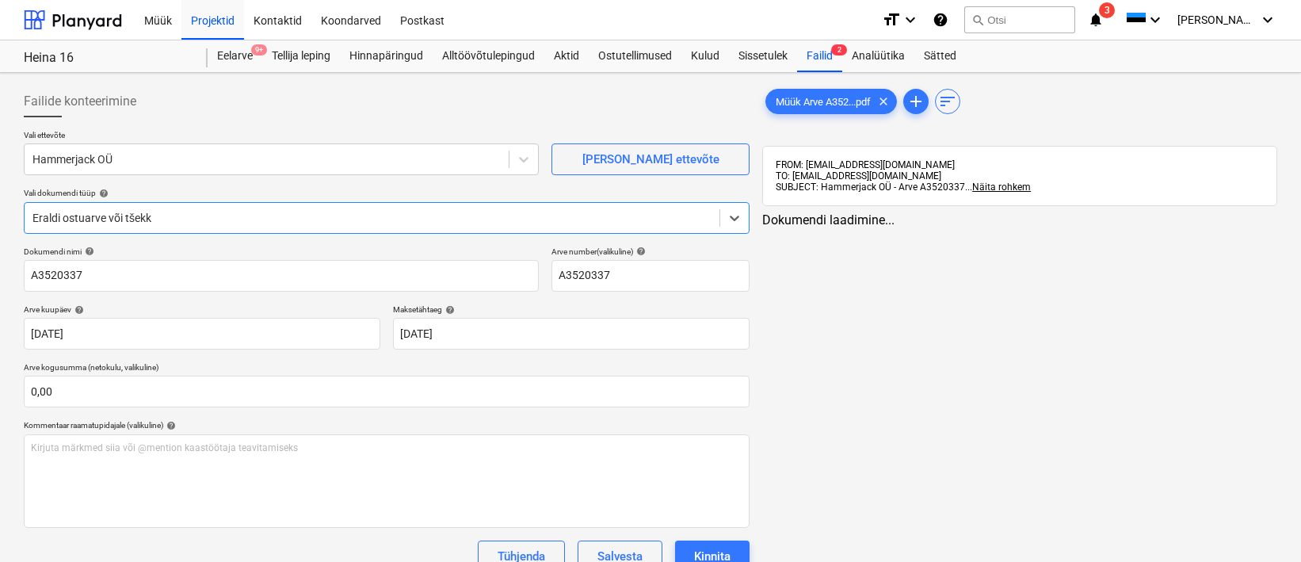
type input "A3520337"
type input "[DATE]"
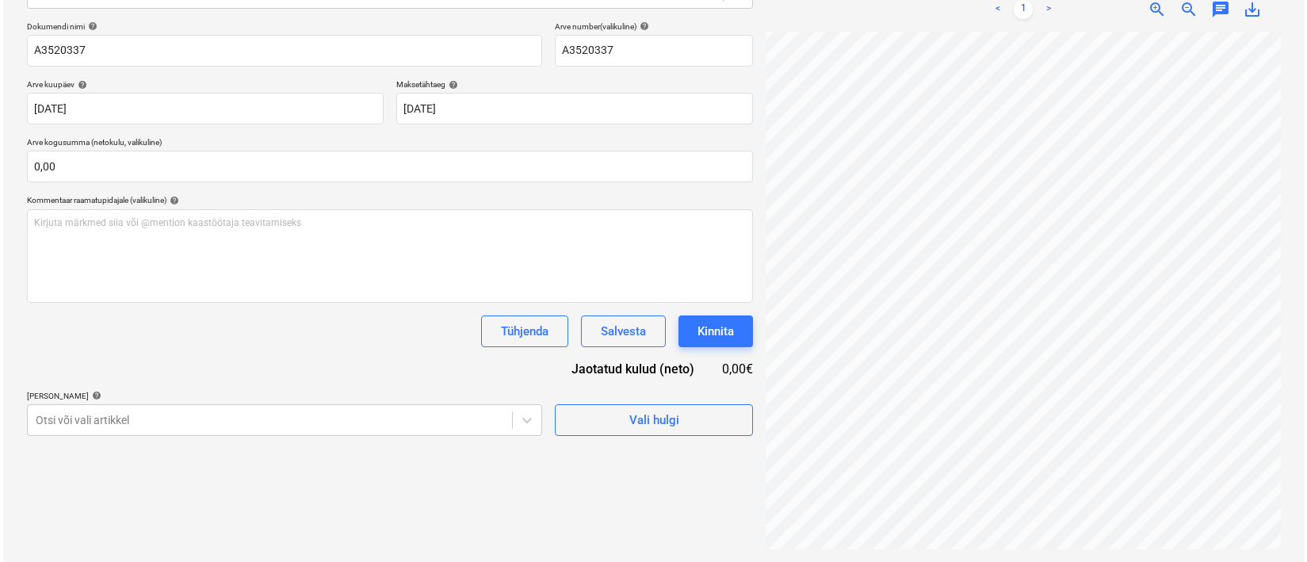
scroll to position [75, 18]
click at [674, 418] on div "Vali hulgi" at bounding box center [651, 420] width 50 height 21
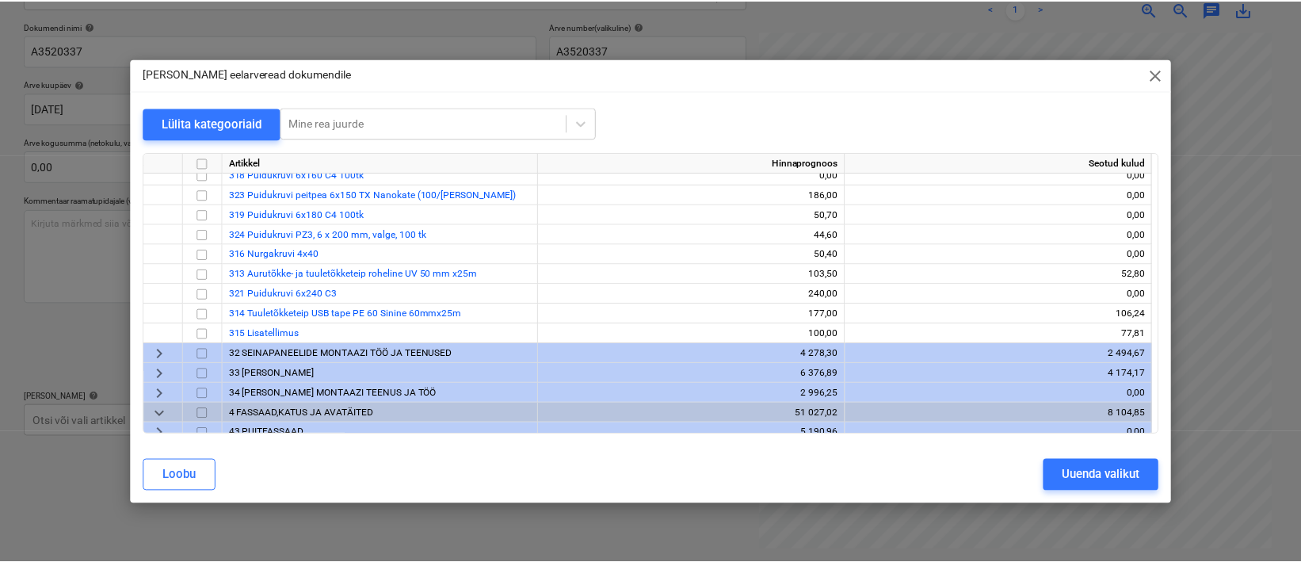
scroll to position [249, 0]
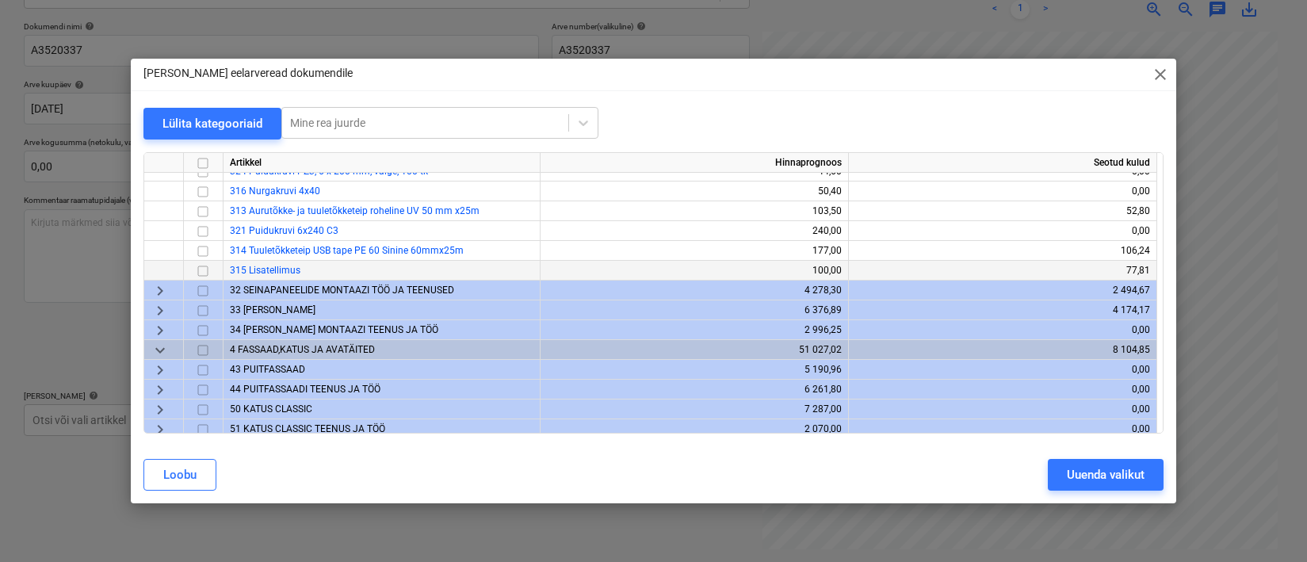
click at [208, 271] on input "checkbox" at bounding box center [202, 270] width 19 height 19
click at [1075, 472] on div "Uuenda valikut" at bounding box center [1106, 474] width 78 height 21
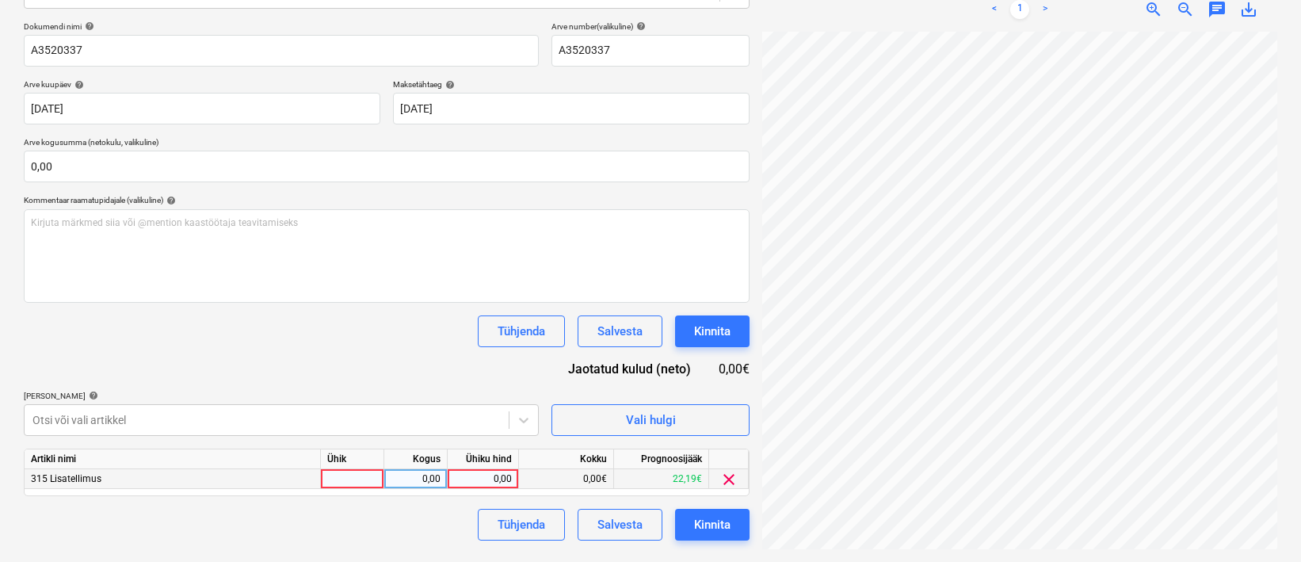
click at [350, 475] on div at bounding box center [352, 479] width 63 height 20
type input "1"
click at [429, 478] on div "0,00" at bounding box center [416, 479] width 50 height 20
click at [498, 477] on div "0,00" at bounding box center [483, 479] width 58 height 20
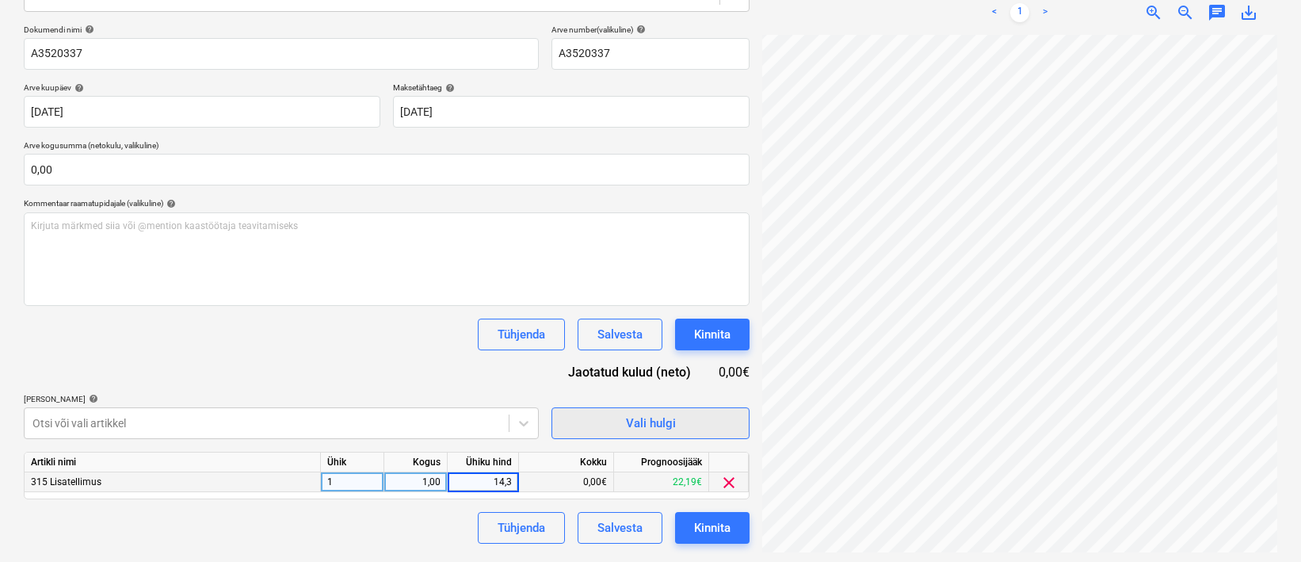
type input "14,35"
click at [727, 535] on div "Kinnita" at bounding box center [712, 527] width 36 height 21
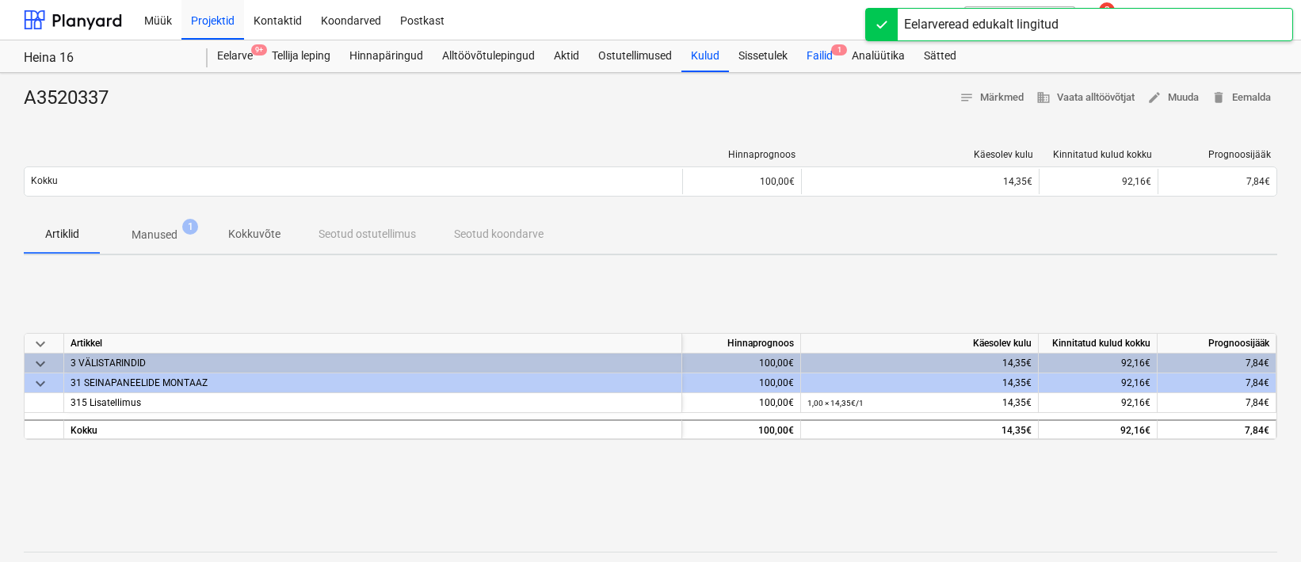
click at [819, 54] on div "Failid 1" at bounding box center [819, 56] width 45 height 32
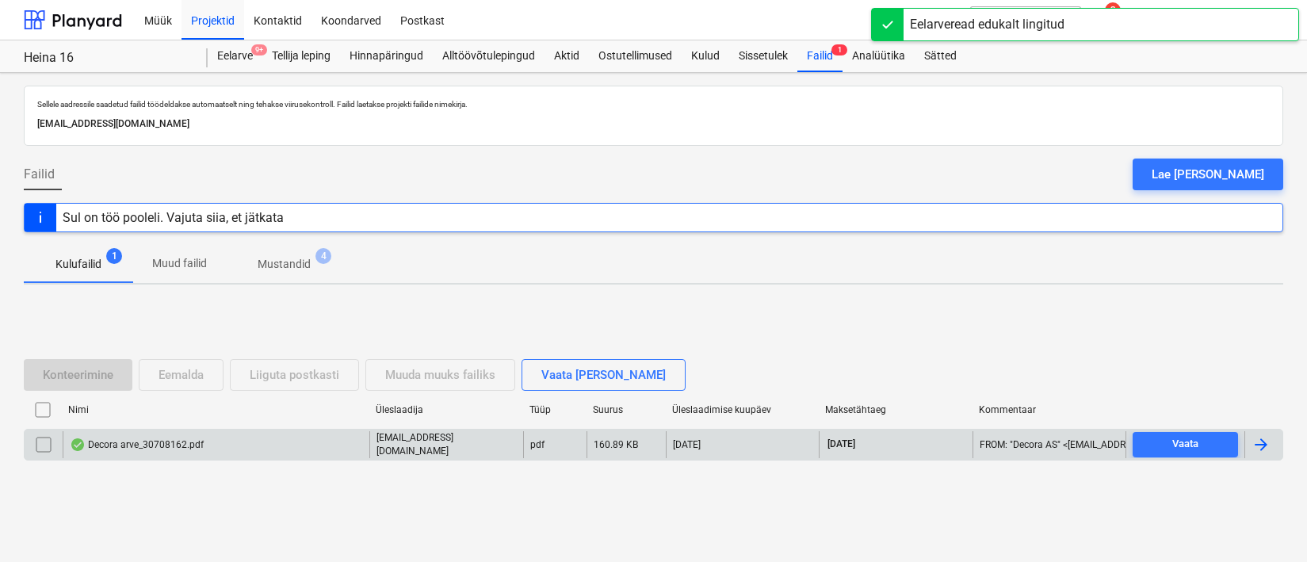
click at [111, 440] on div "Decora arve_30708162.pdf" at bounding box center [137, 444] width 134 height 13
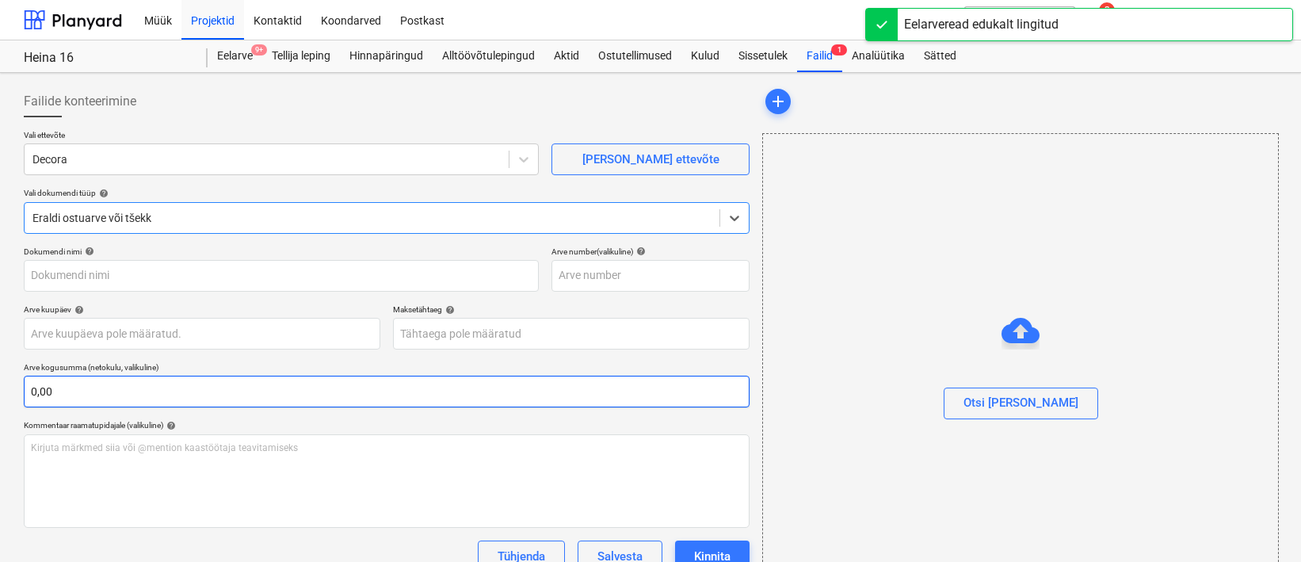
type input "30708162"
type input "[DATE]"
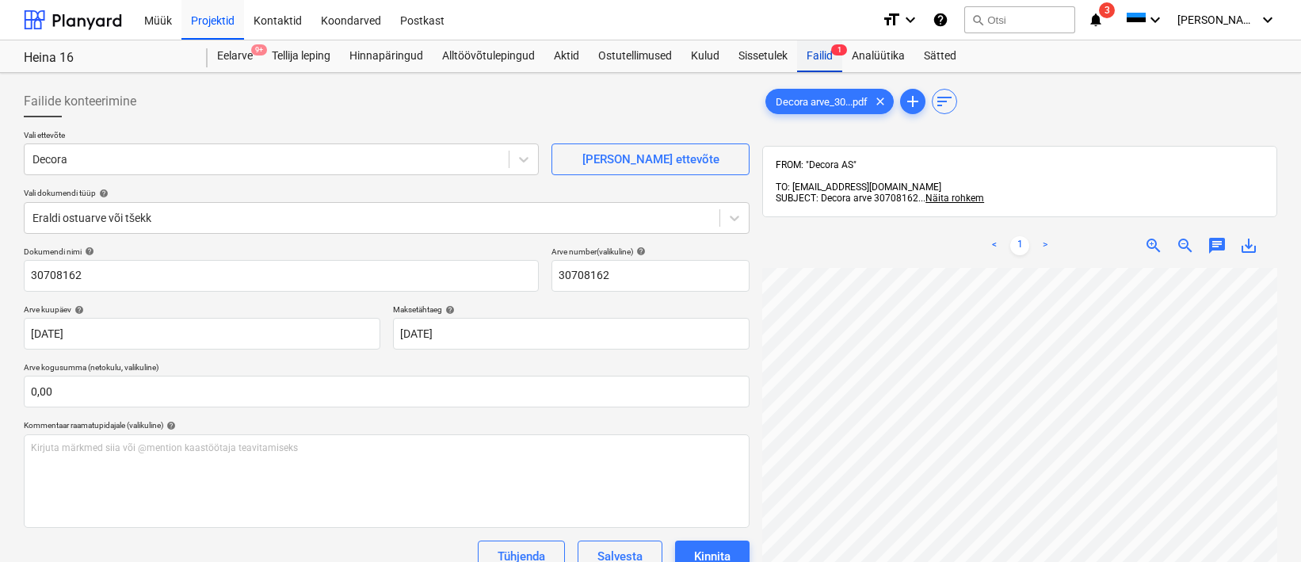
click at [833, 63] on div "Failid 1" at bounding box center [819, 56] width 45 height 32
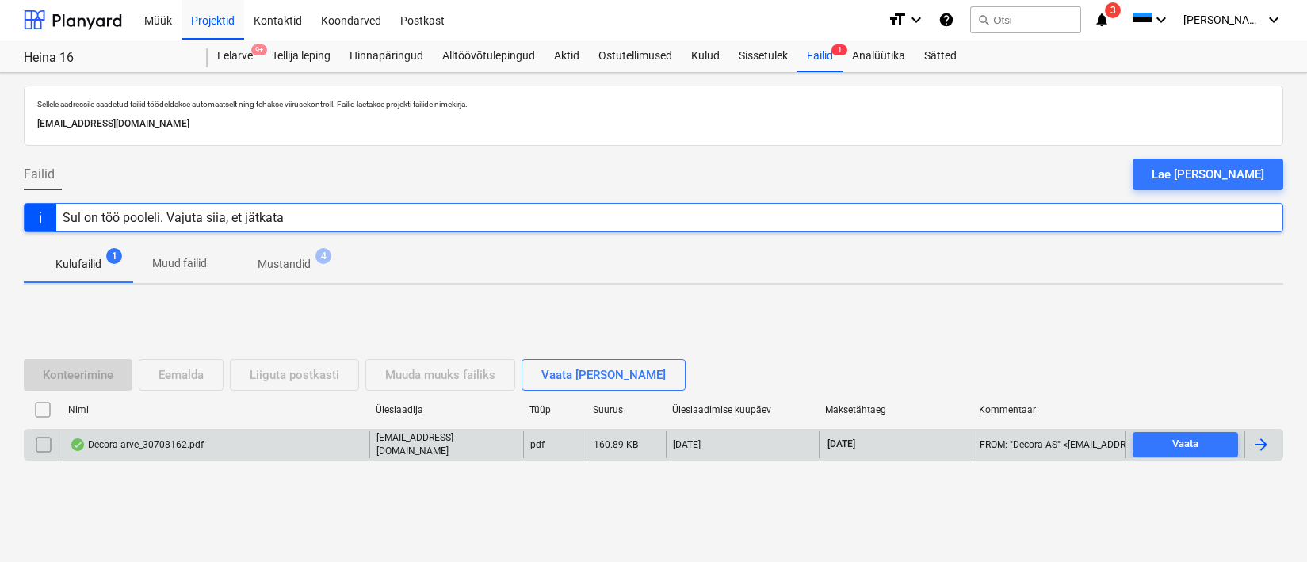
click at [48, 441] on input "checkbox" at bounding box center [43, 444] width 25 height 25
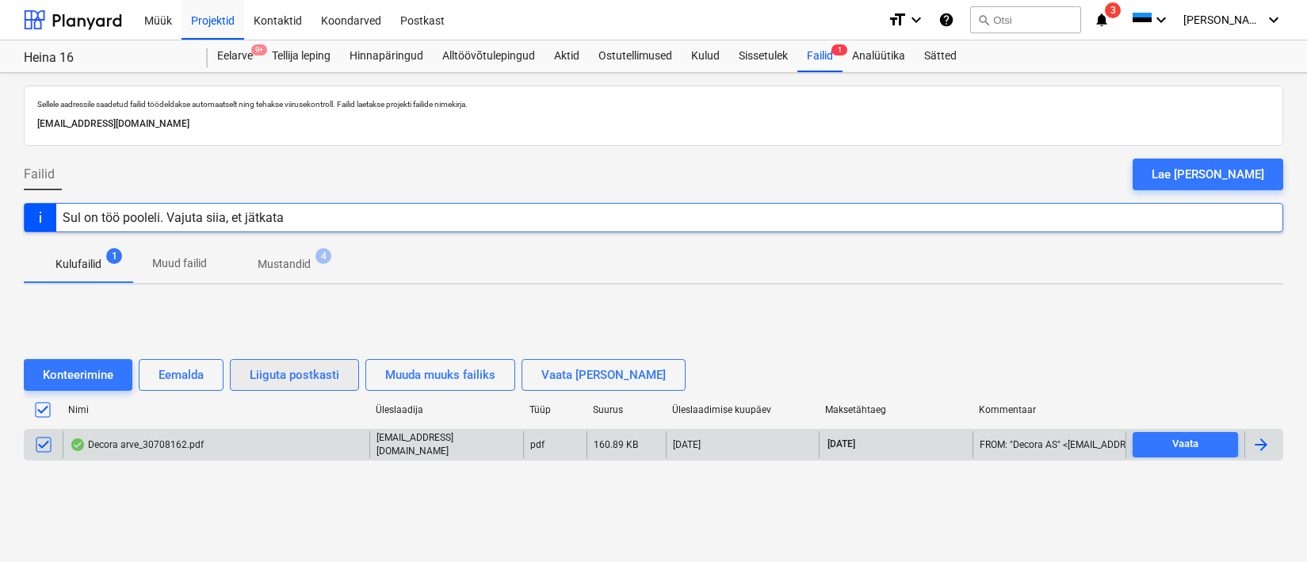
click at [324, 372] on div "Liiguta postkasti" at bounding box center [295, 374] width 90 height 21
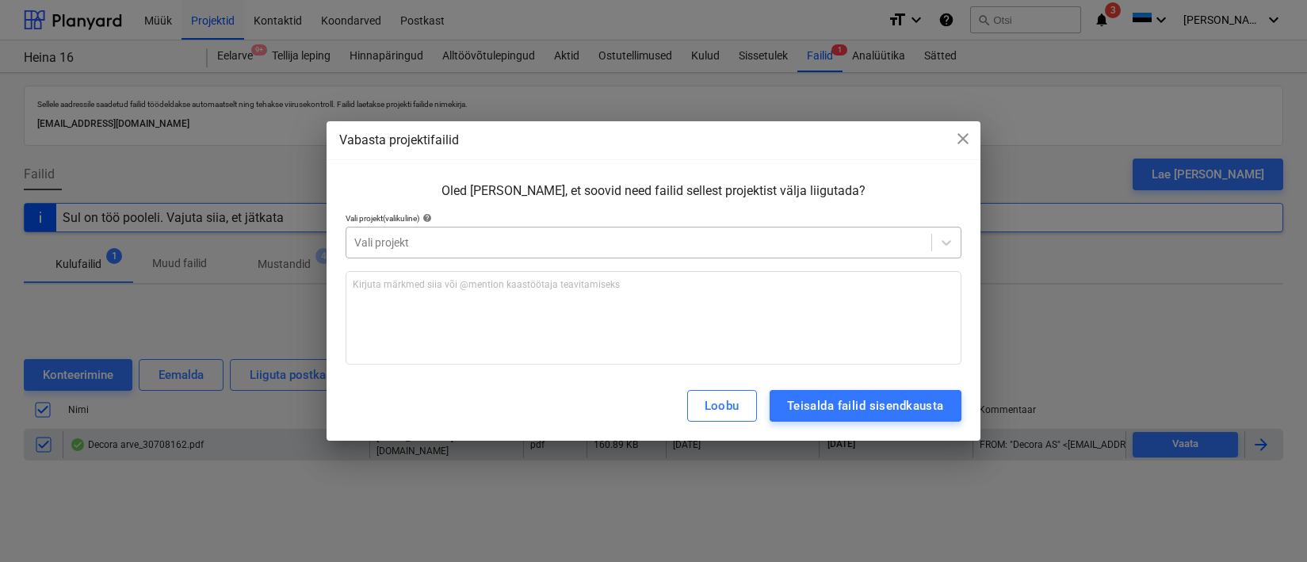
click at [411, 239] on div at bounding box center [638, 243] width 569 height 16
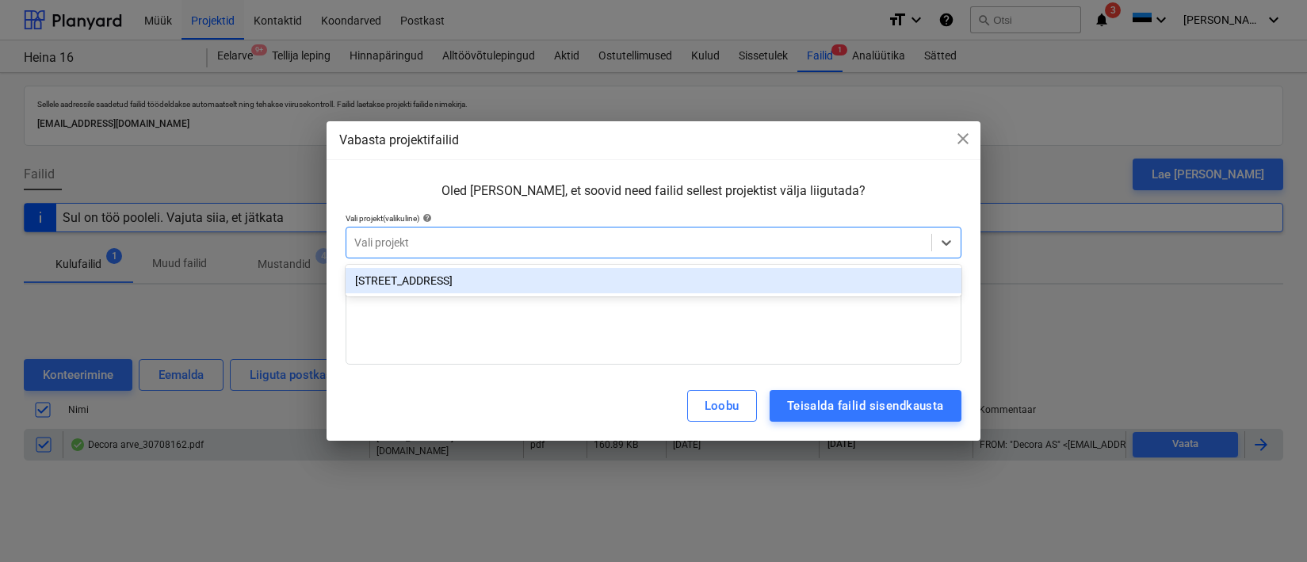
click at [424, 284] on div "[STREET_ADDRESS]" at bounding box center [653, 280] width 616 height 25
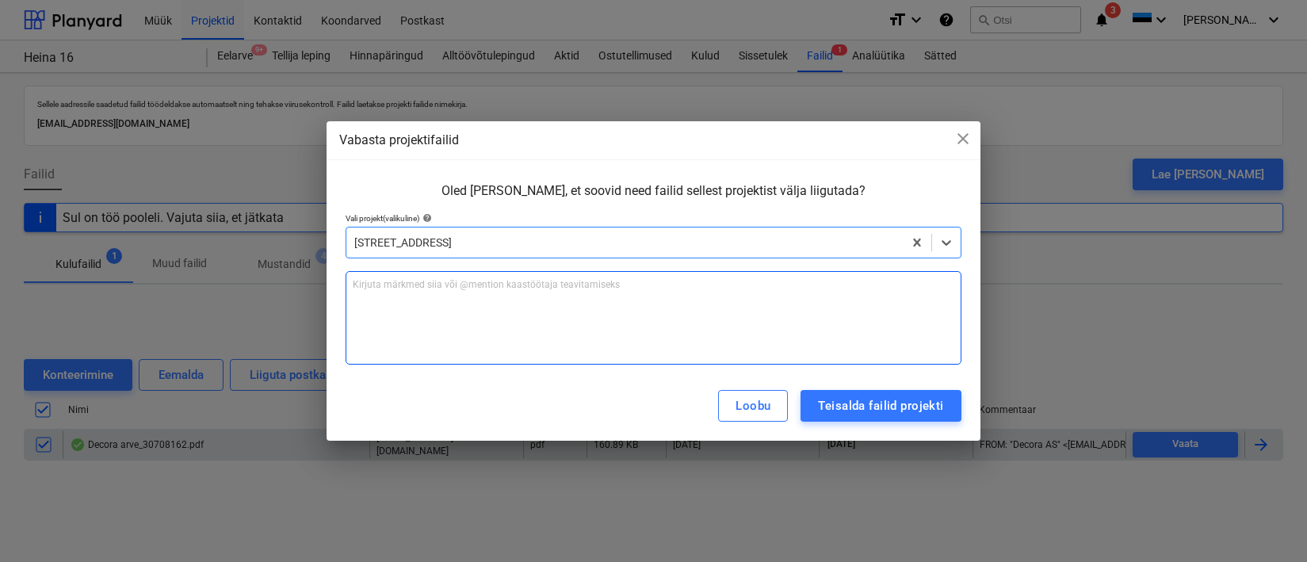
click at [427, 301] on div "Kirjuta märkmed siia või @mention kaastöötaja teavitamiseks ﻿" at bounding box center [653, 317] width 616 height 93
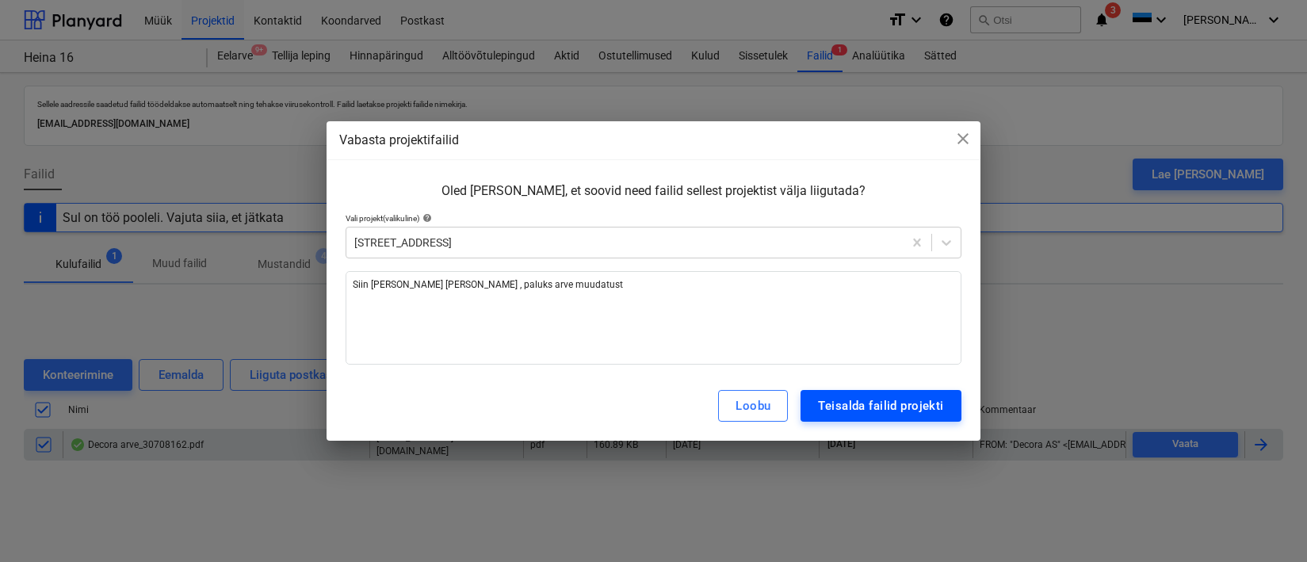
click at [887, 411] on div "Teisalda failid projekti" at bounding box center [880, 405] width 125 height 21
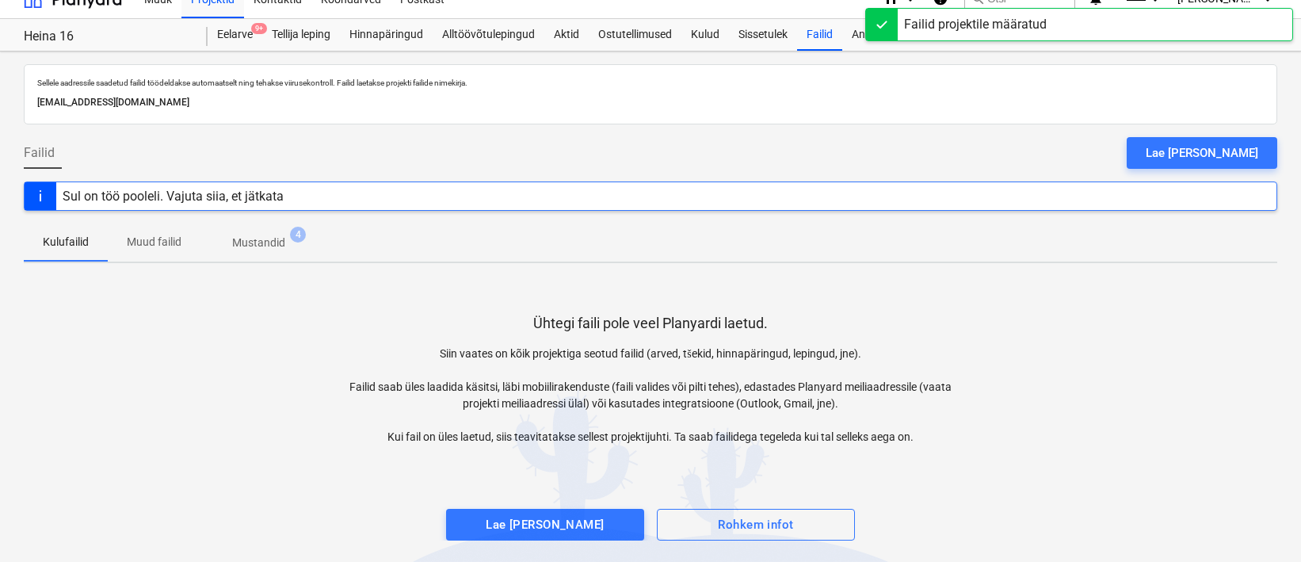
scroll to position [25, 0]
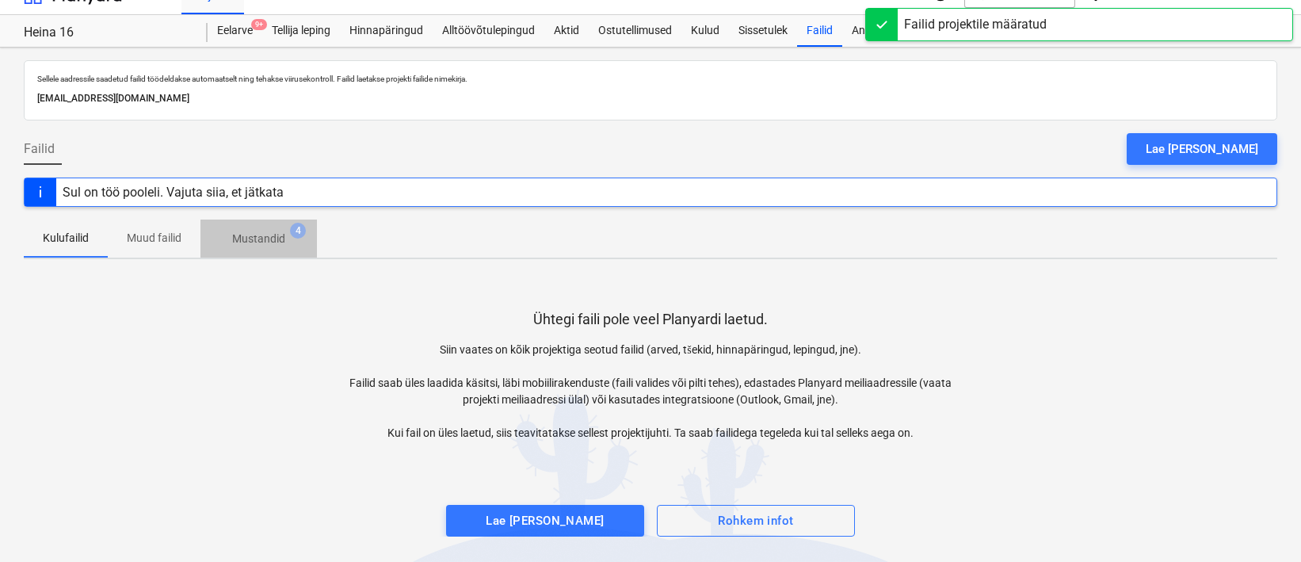
drag, startPoint x: 250, startPoint y: 238, endPoint x: 237, endPoint y: 236, distance: 13.6
click at [250, 239] on p "Mustandid" at bounding box center [258, 239] width 53 height 17
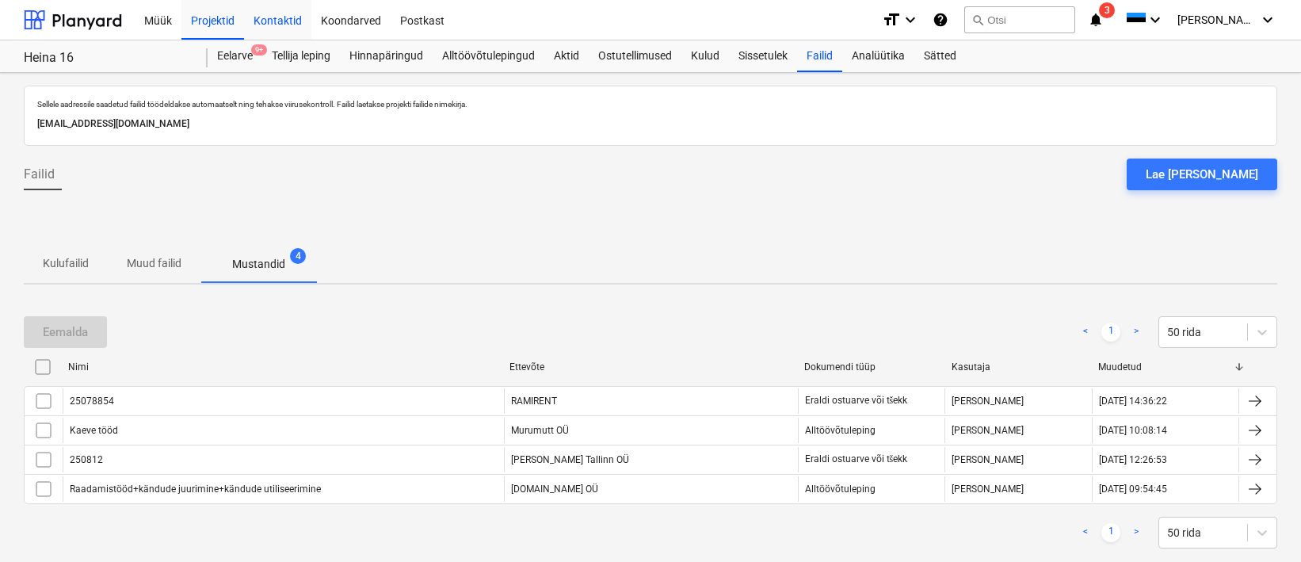
click at [282, 22] on div "Kontaktid" at bounding box center [277, 19] width 67 height 40
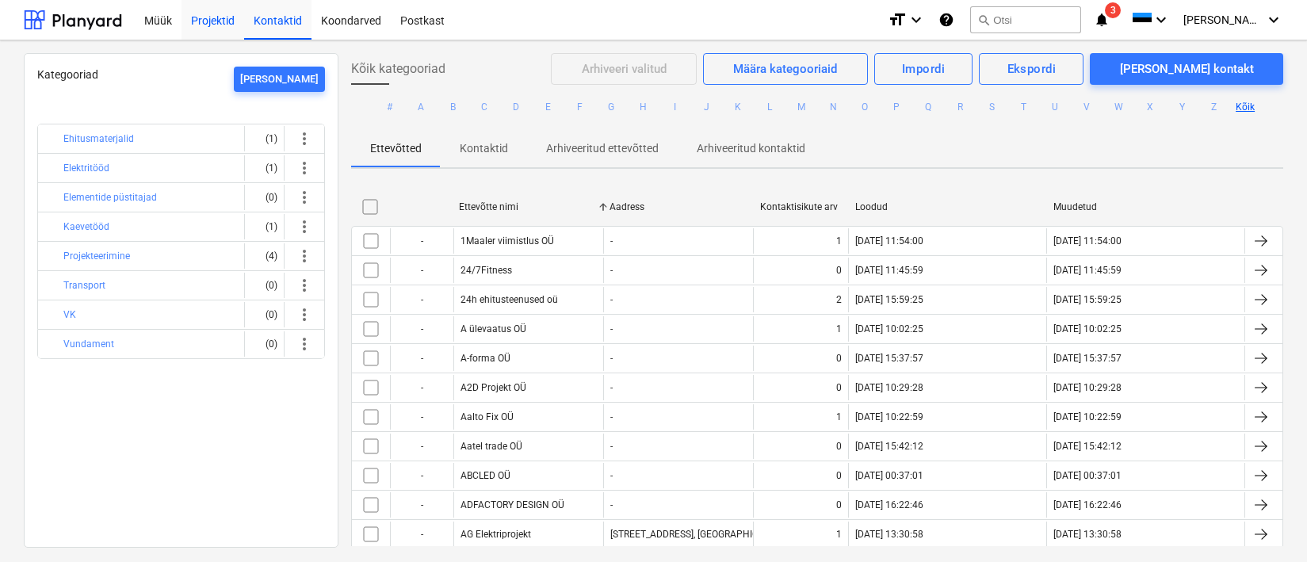
click at [235, 12] on div "Projektid" at bounding box center [212, 19] width 63 height 40
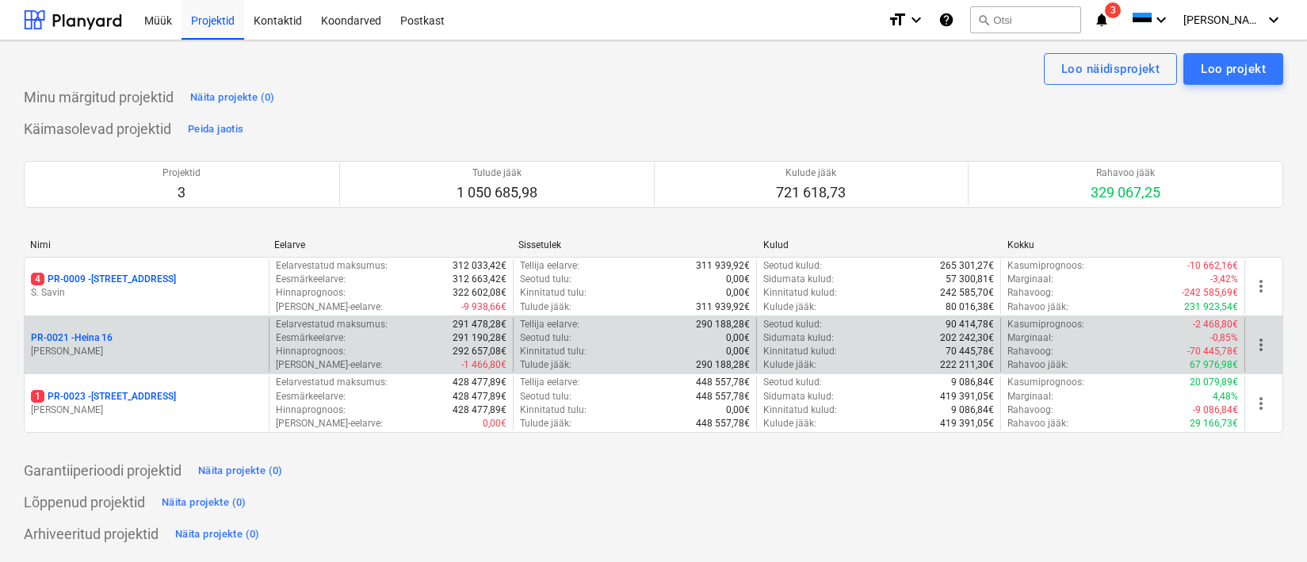
click at [90, 363] on div "PR-0021 - Heina 16 [PERSON_NAME]" at bounding box center [147, 345] width 244 height 55
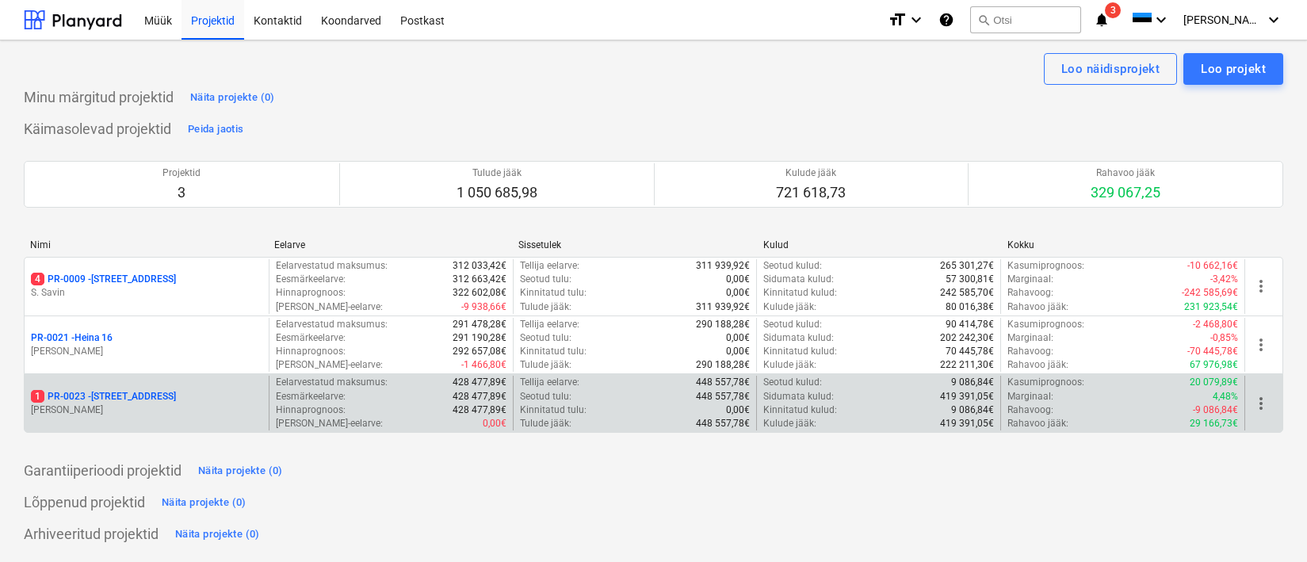
click at [103, 403] on p "[PERSON_NAME]" at bounding box center [146, 409] width 231 height 13
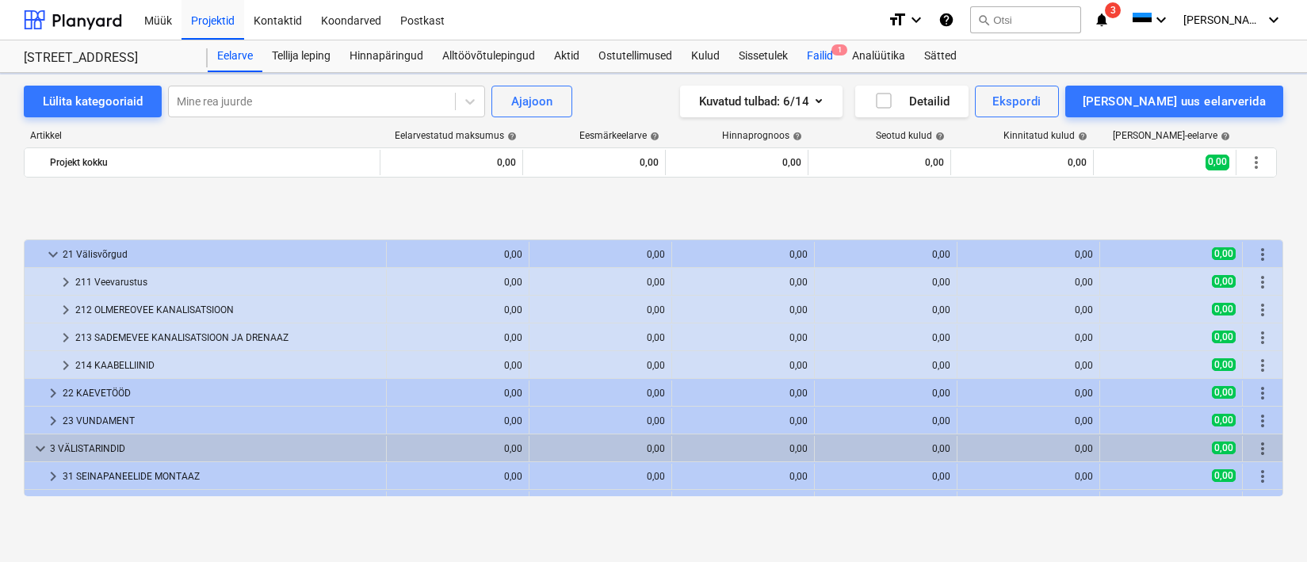
click at [811, 55] on div "Failid 1" at bounding box center [819, 56] width 45 height 32
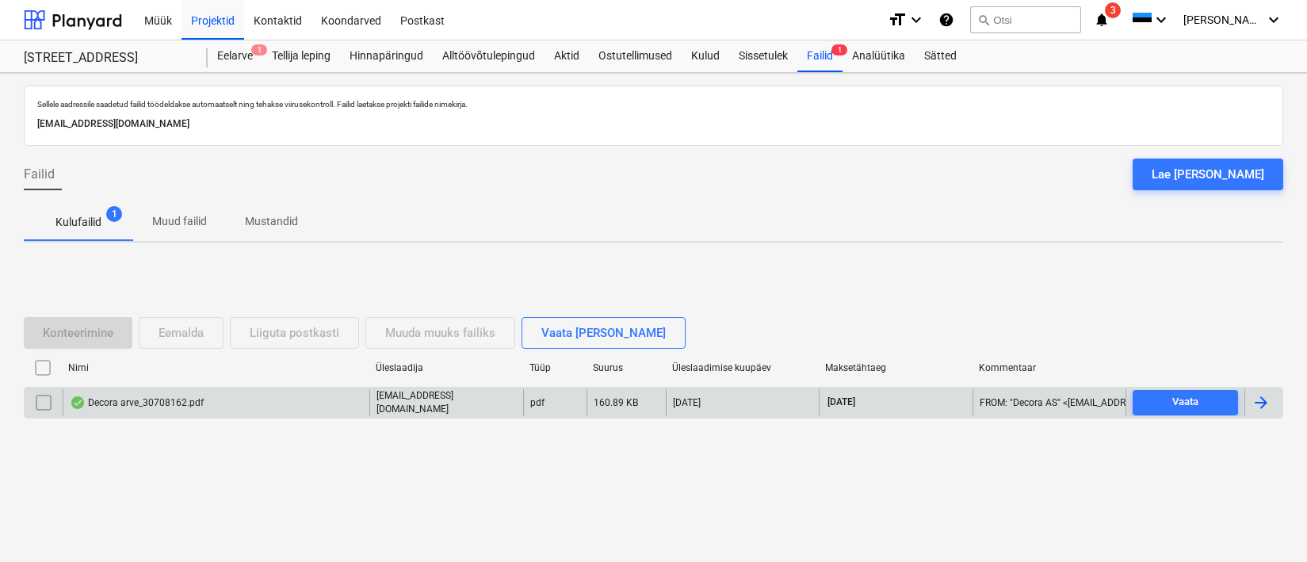
click at [124, 405] on div "Decora arve_30708162.pdf" at bounding box center [137, 402] width 134 height 13
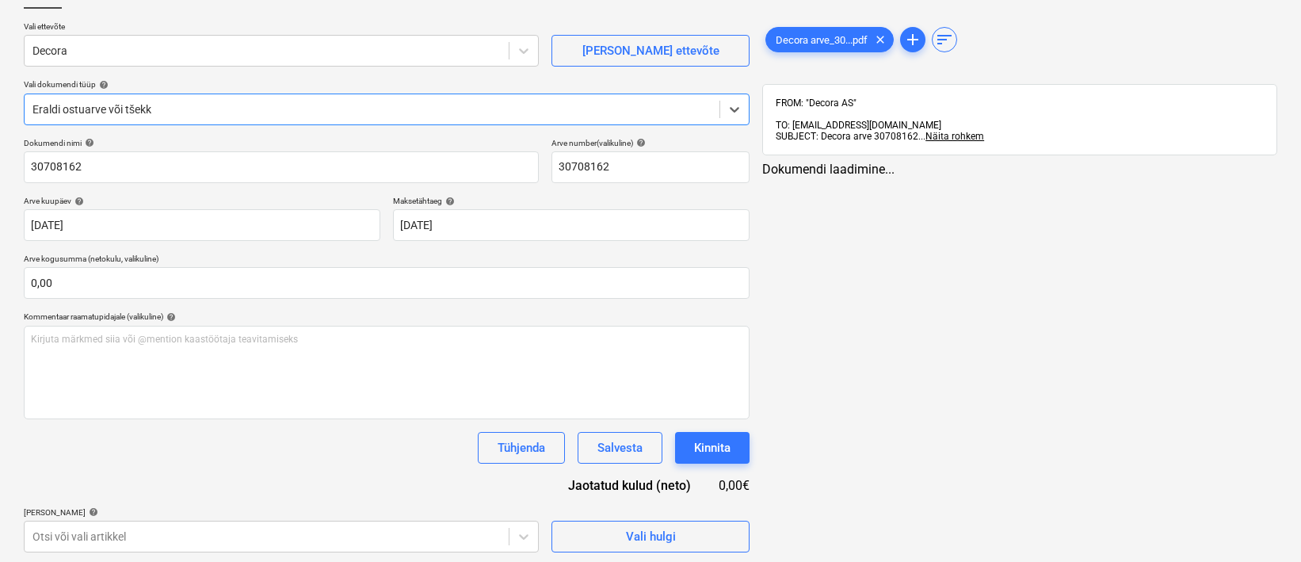
scroll to position [112, 0]
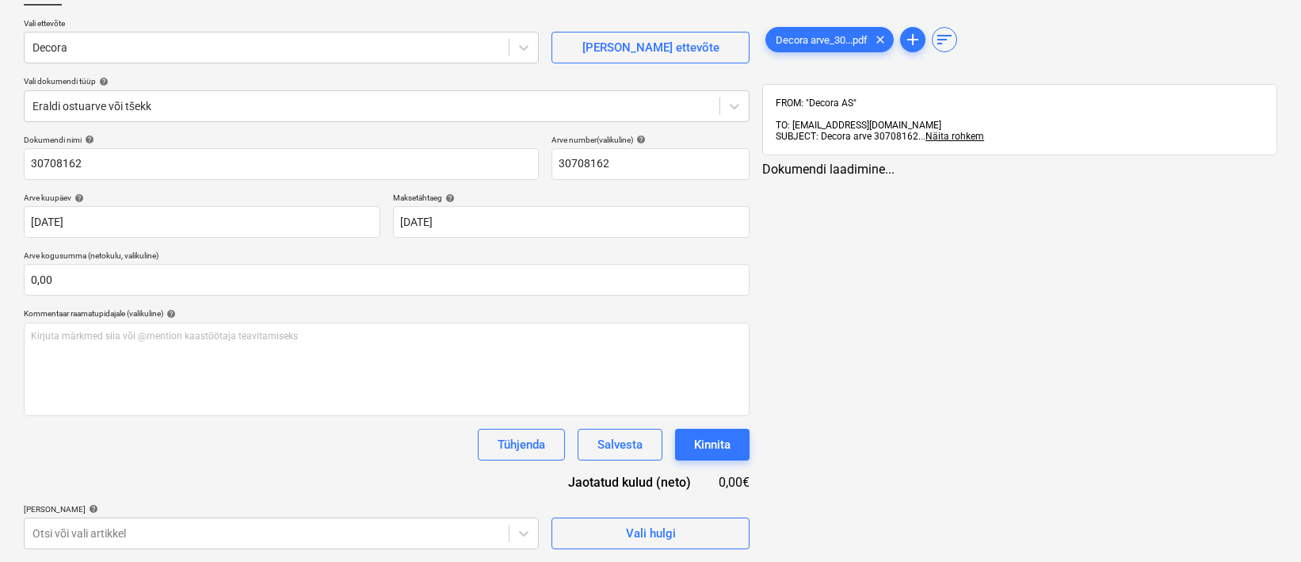
drag, startPoint x: 1014, startPoint y: 303, endPoint x: 859, endPoint y: 311, distance: 155.5
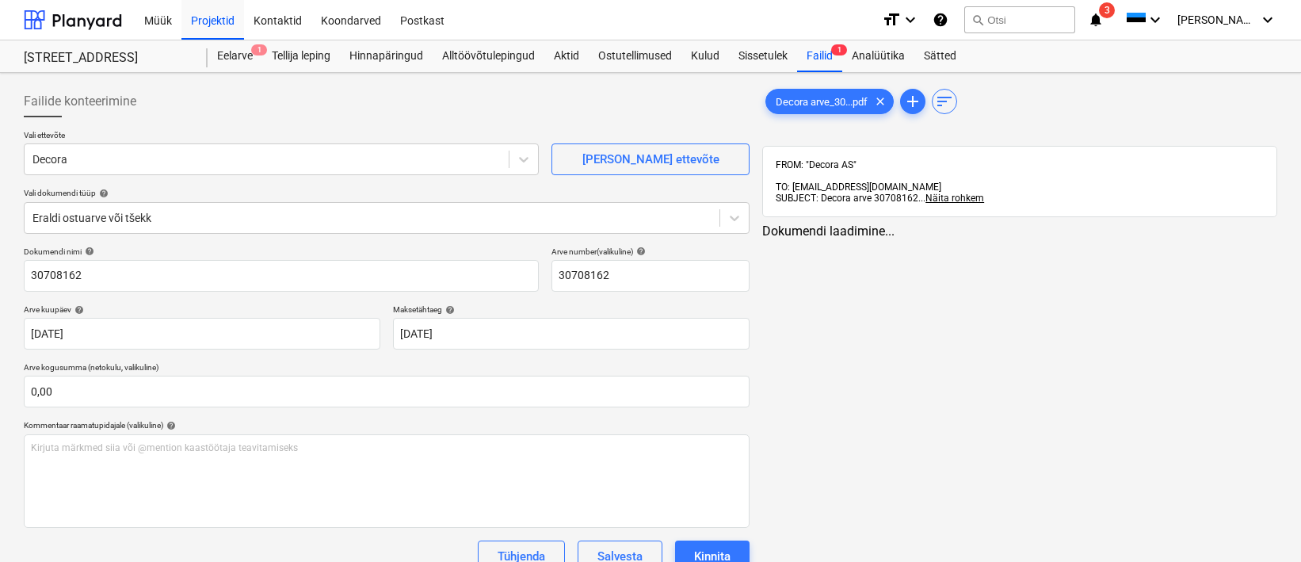
scroll to position [3, 0]
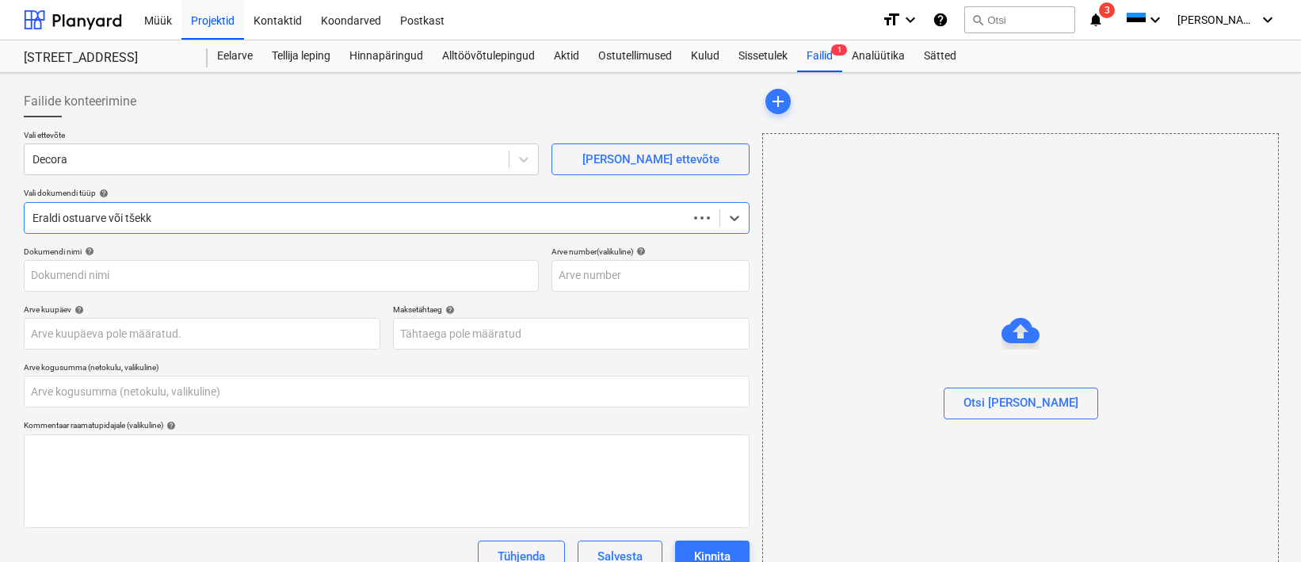
type input "0,00"
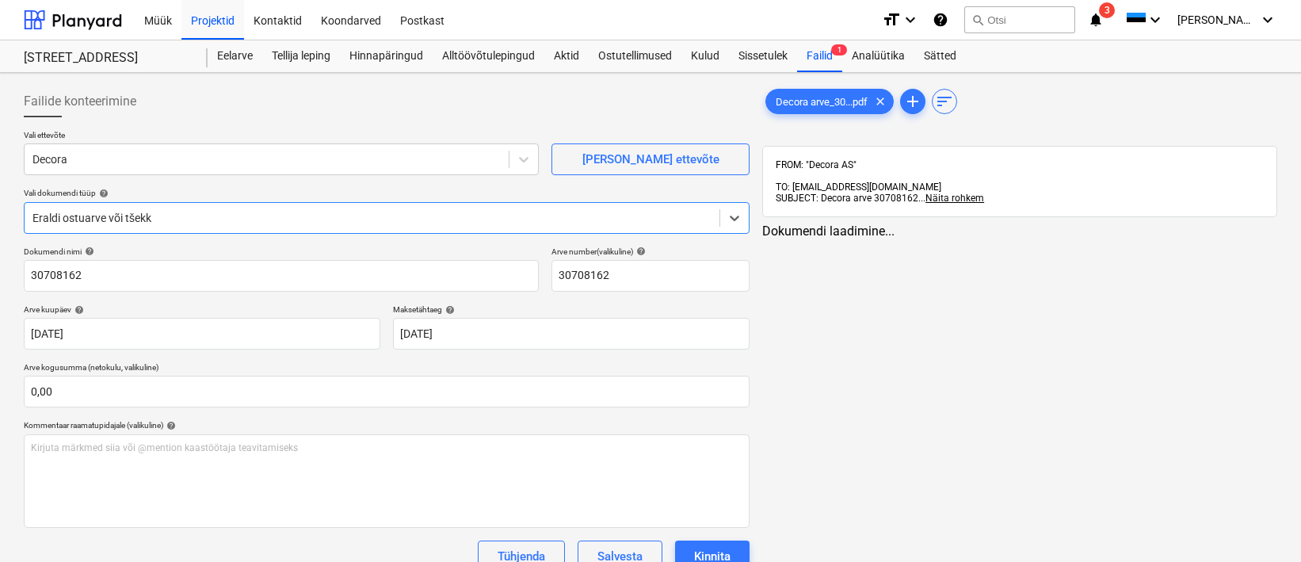
type input "30708162"
type input "[DATE]"
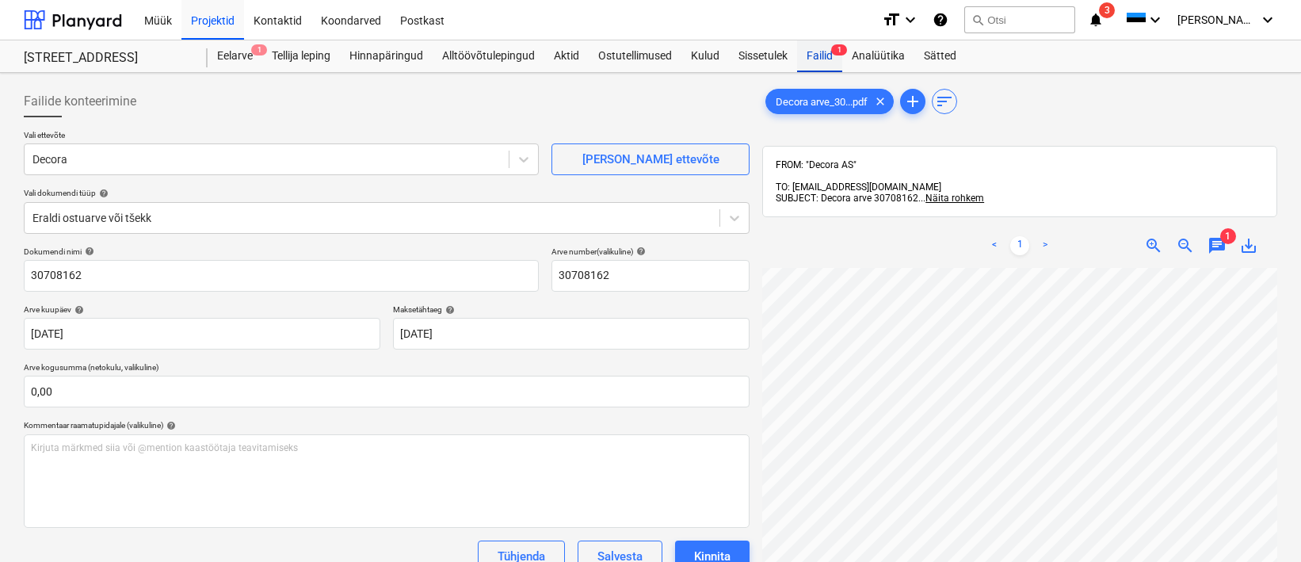
click at [820, 57] on div "Failid 1" at bounding box center [819, 56] width 45 height 32
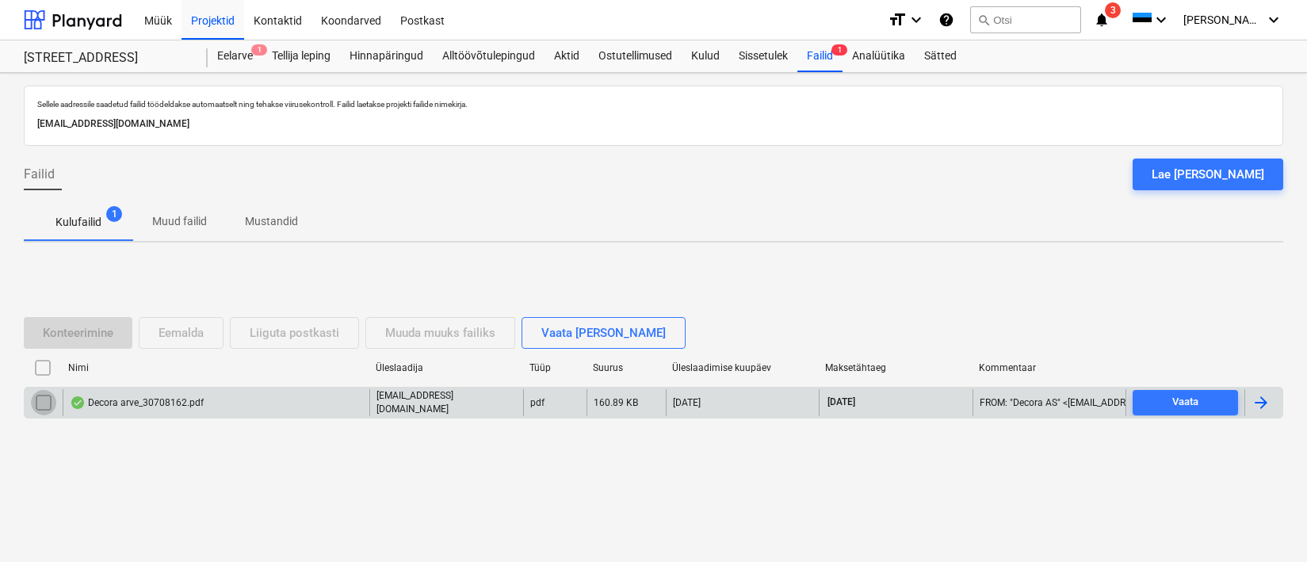
click at [40, 395] on input "checkbox" at bounding box center [43, 402] width 25 height 25
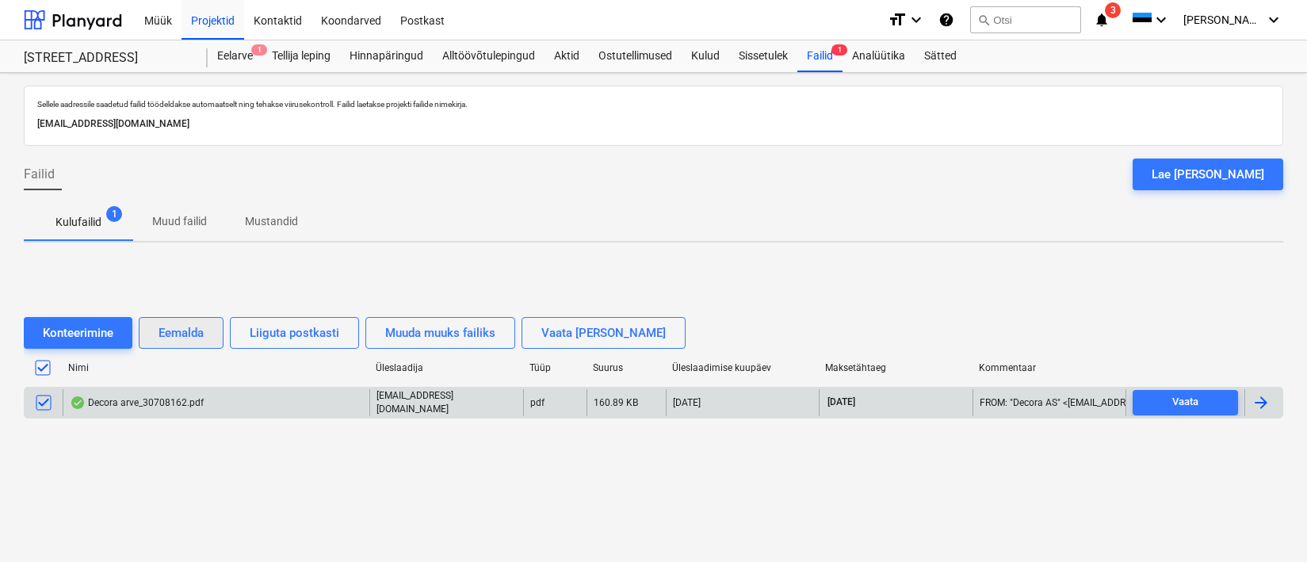
click at [208, 325] on button "Eemalda" at bounding box center [181, 333] width 85 height 32
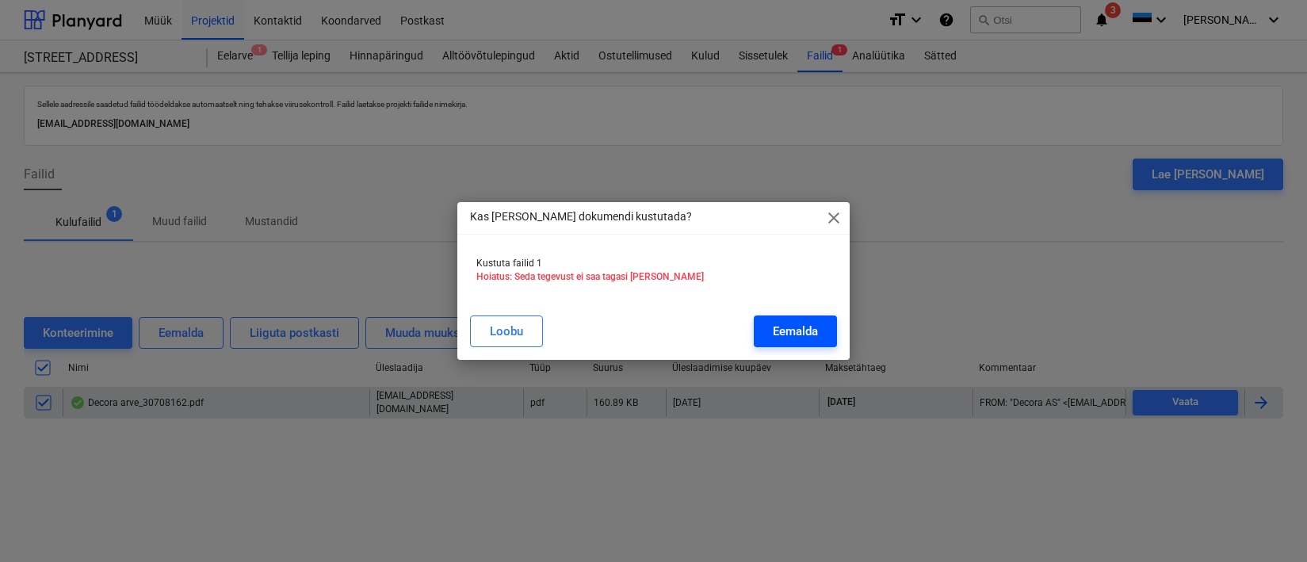
click at [822, 324] on button "Eemalda" at bounding box center [795, 331] width 83 height 32
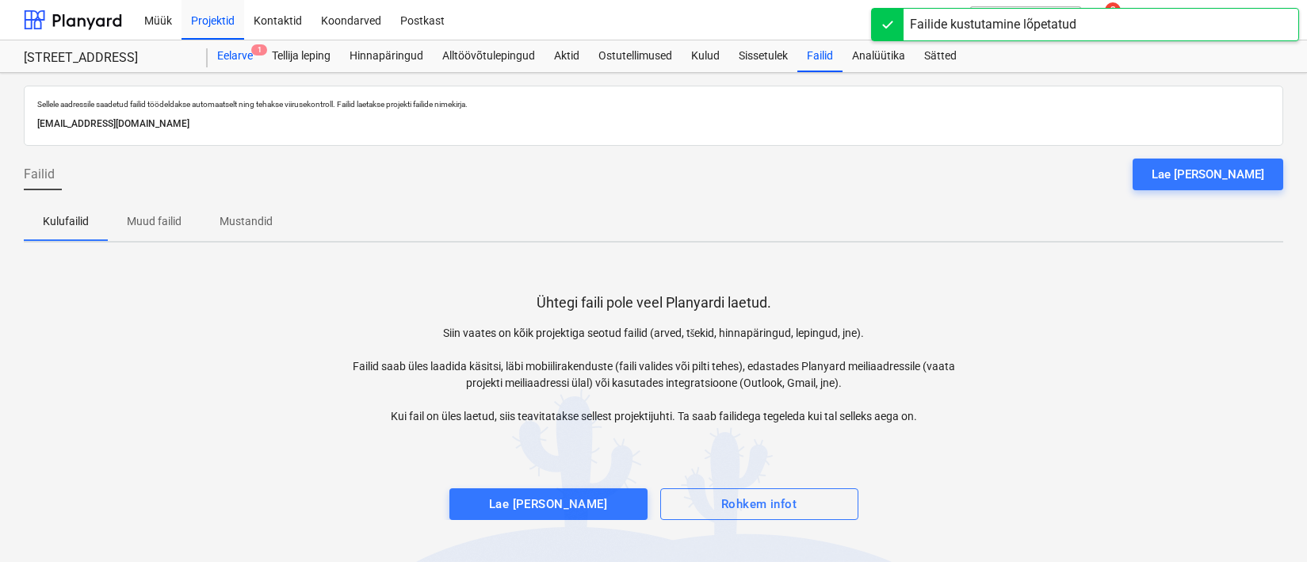
click at [236, 65] on div "Eelarve 1" at bounding box center [235, 56] width 55 height 32
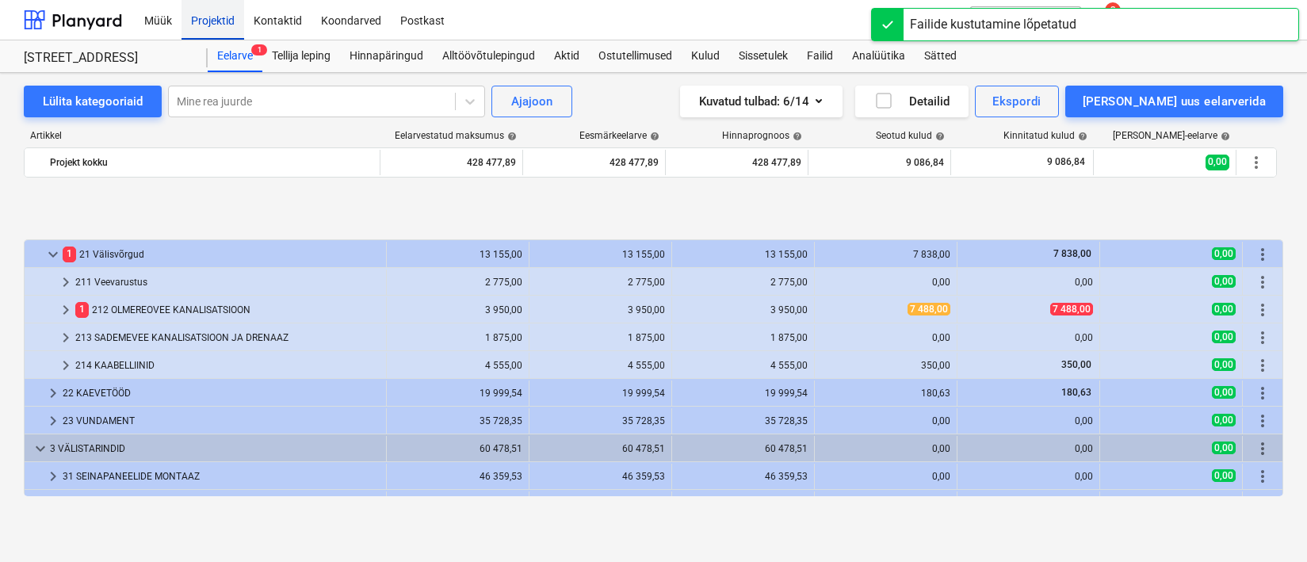
click at [203, 26] on div "Projektid" at bounding box center [212, 19] width 63 height 40
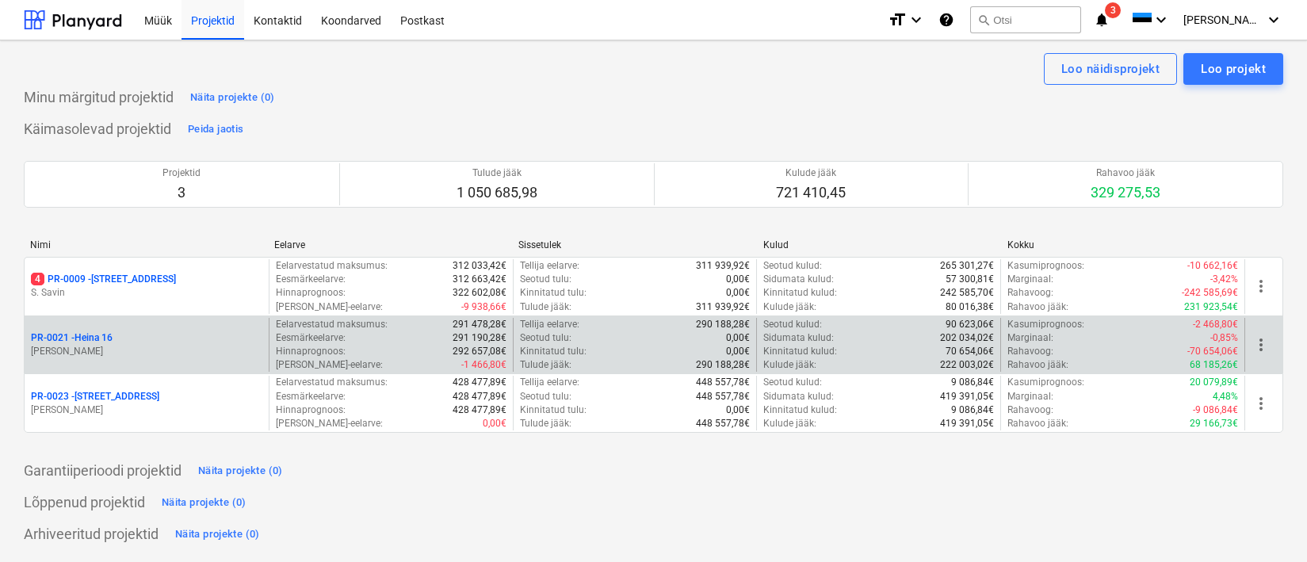
click at [93, 333] on p "PR-0021 - Heina 16" at bounding box center [72, 337] width 82 height 13
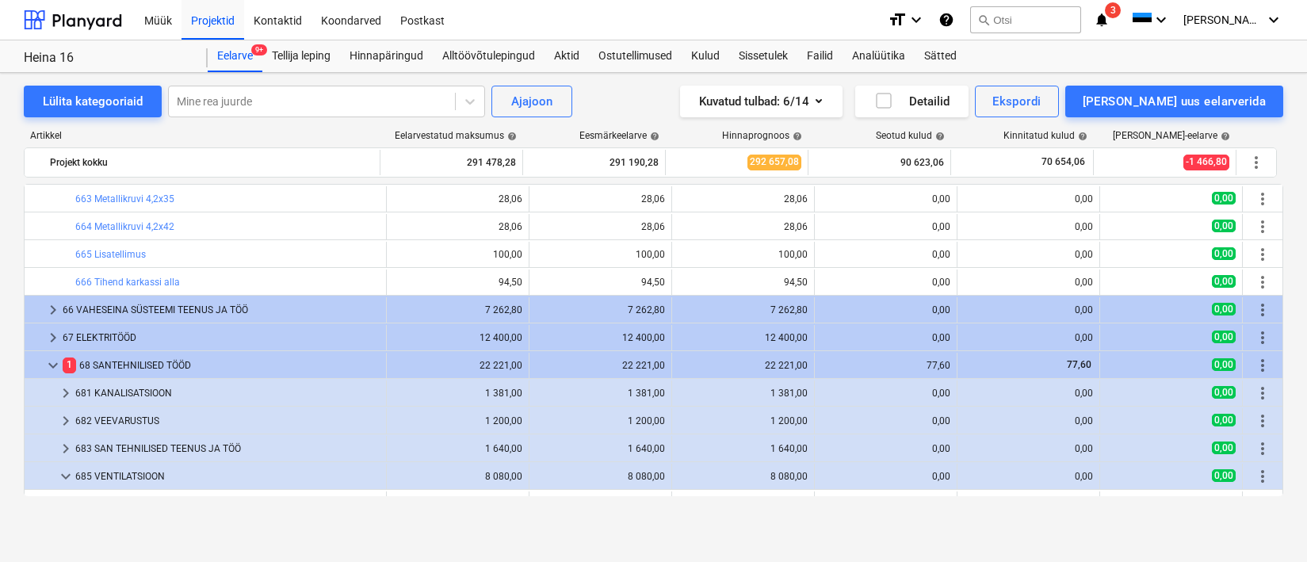
scroll to position [1350, 0]
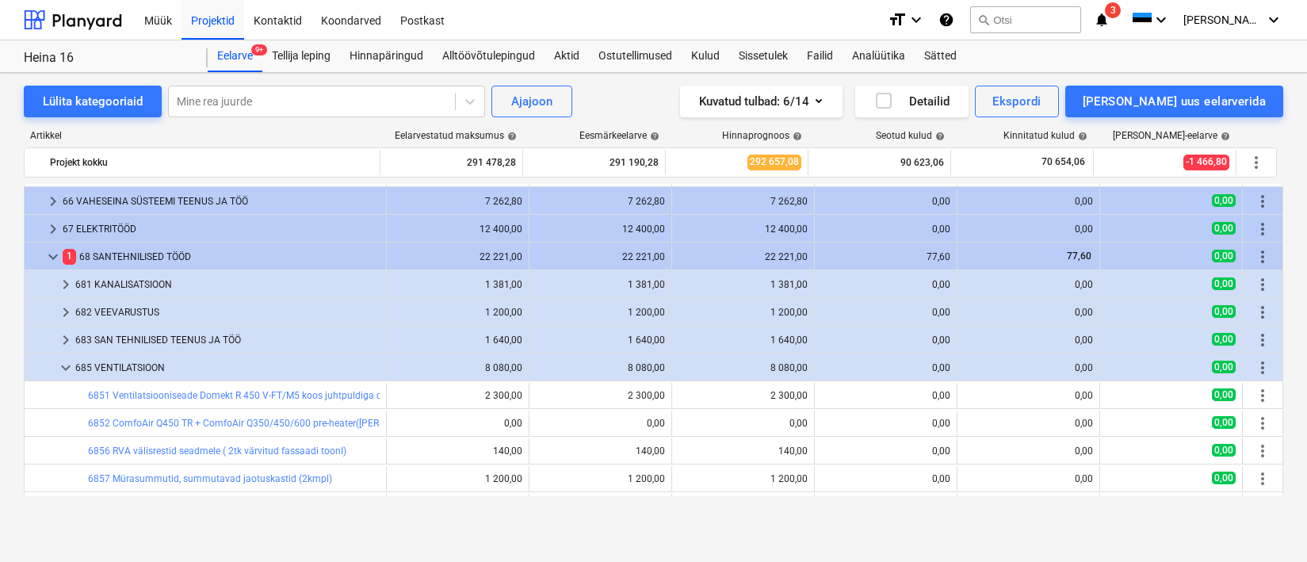
click at [46, 254] on span "keyboard_arrow_down" at bounding box center [53, 256] width 19 height 19
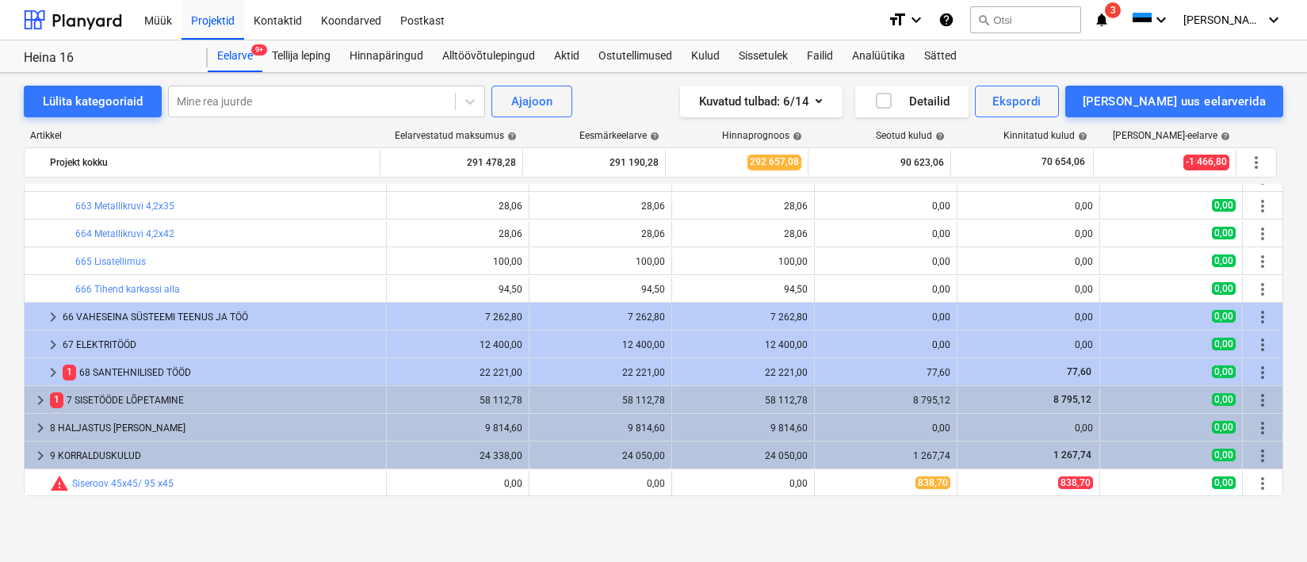
scroll to position [815, 0]
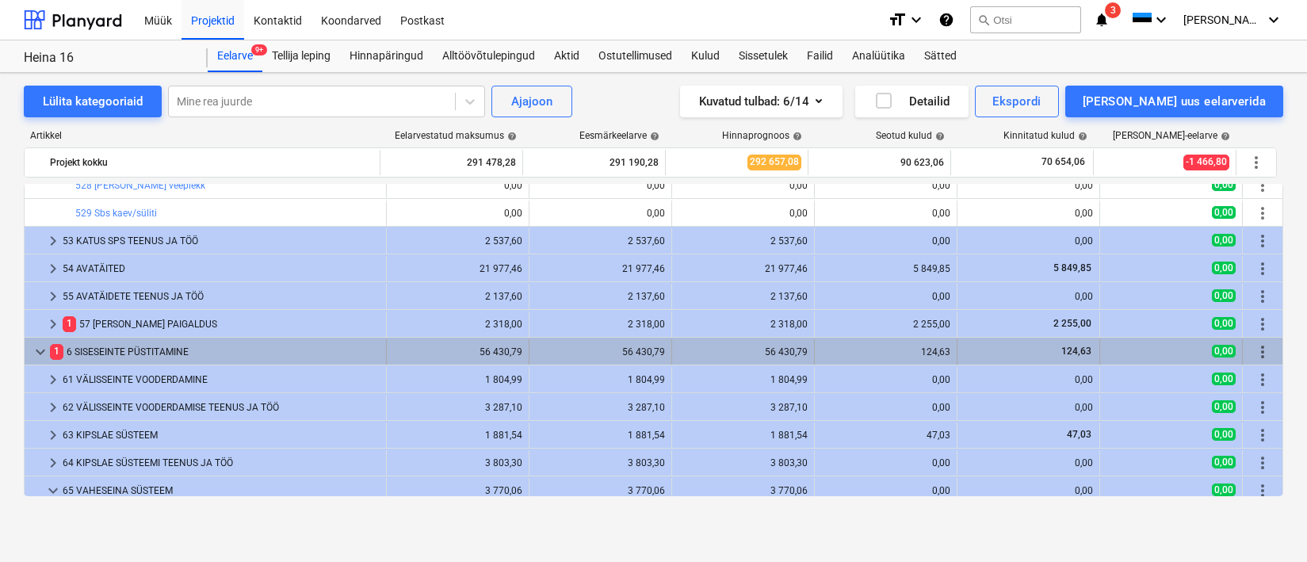
click at [36, 349] on span "keyboard_arrow_down" at bounding box center [40, 351] width 19 height 19
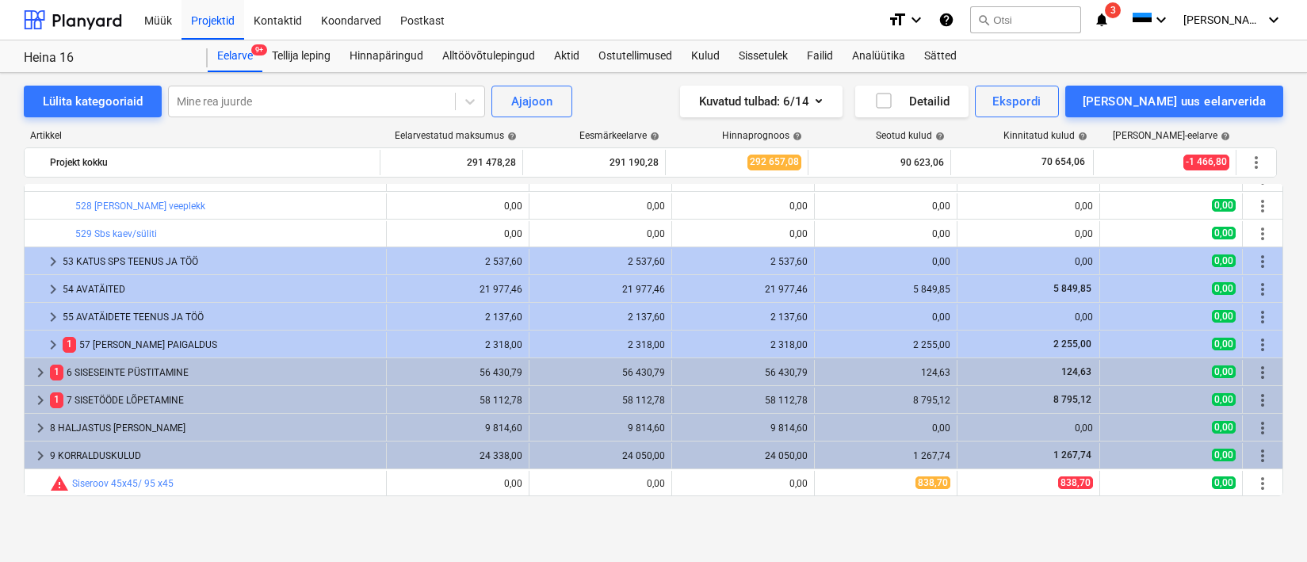
scroll to position [437, 0]
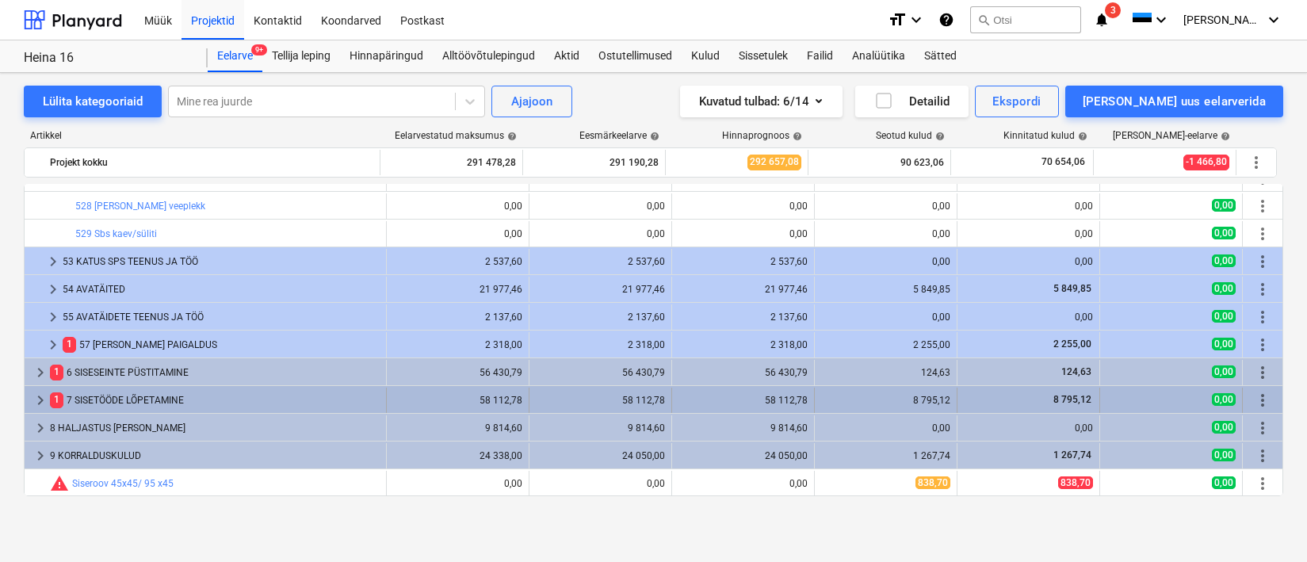
click at [113, 405] on div "1 7 SISETÖÖDE LÕPETAMINE" at bounding box center [215, 399] width 330 height 25
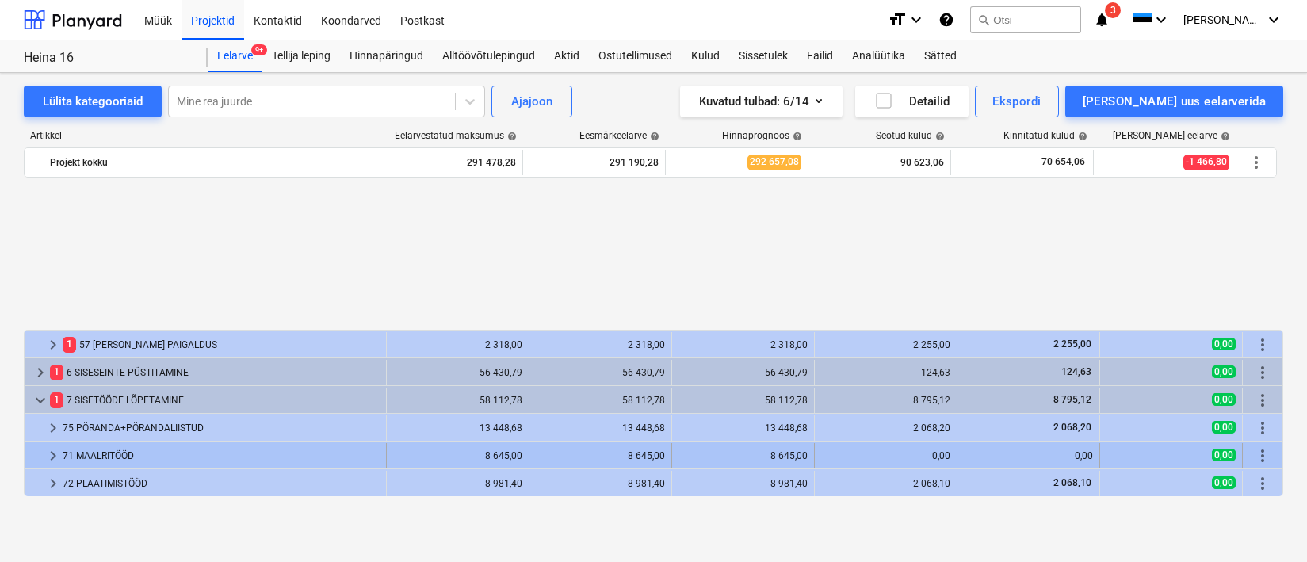
scroll to position [631, 0]
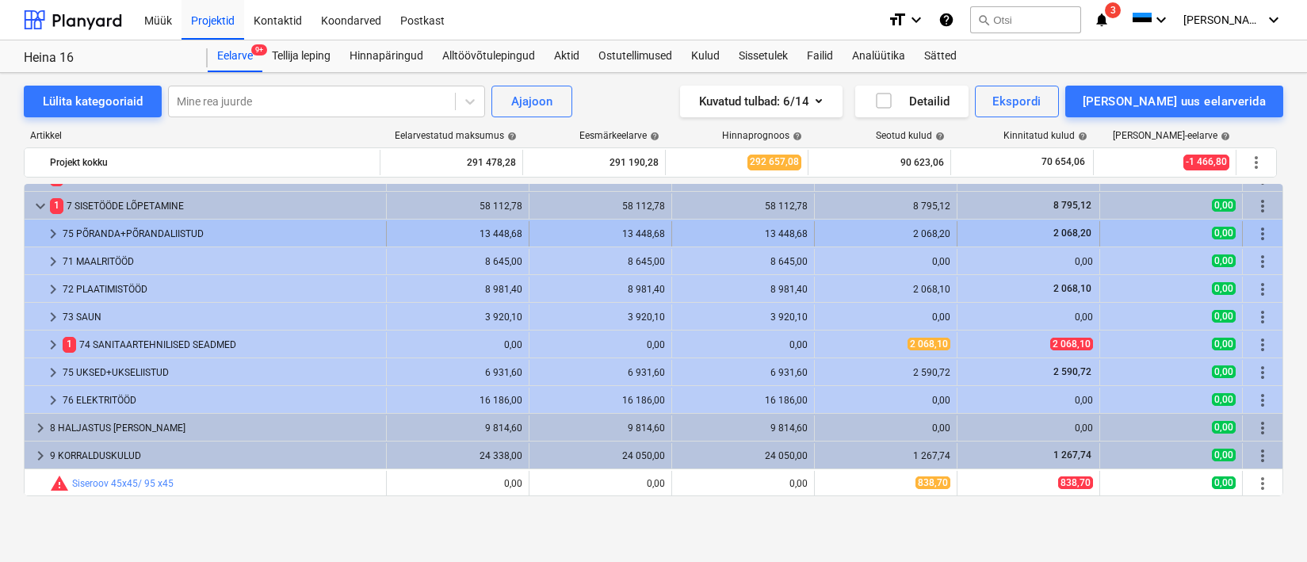
click at [134, 229] on div "75 PÕRANDA+PÕRANDALIISTUD" at bounding box center [221, 233] width 317 height 25
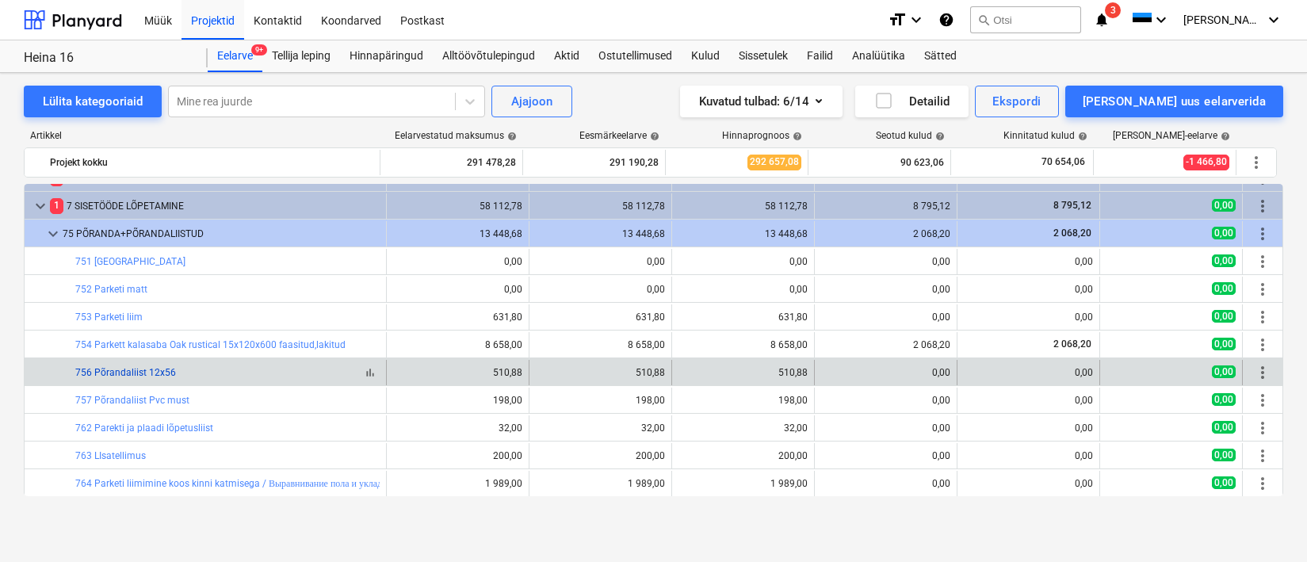
click at [162, 376] on link "756 Põrandaliist 12x56" at bounding box center [125, 372] width 101 height 11
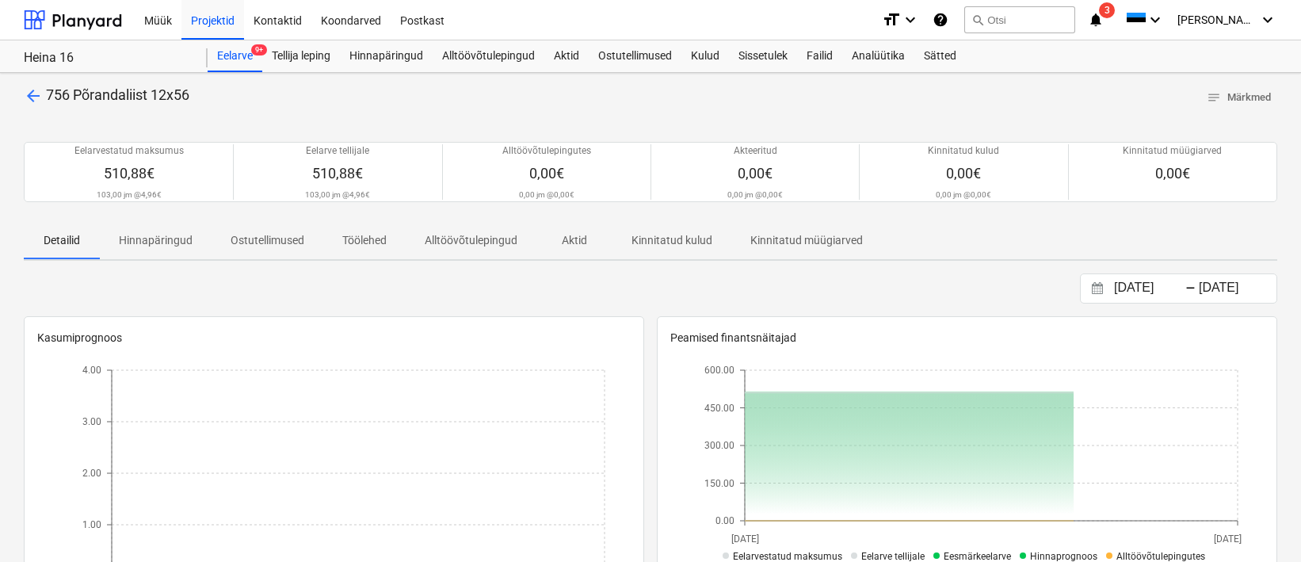
click at [19, 100] on div "arrow_back 756 Põrandaliist 12x56 notes Märkmed Eelarvestatud maksumus 510,88€ …" at bounding box center [650, 563] width 1301 height 980
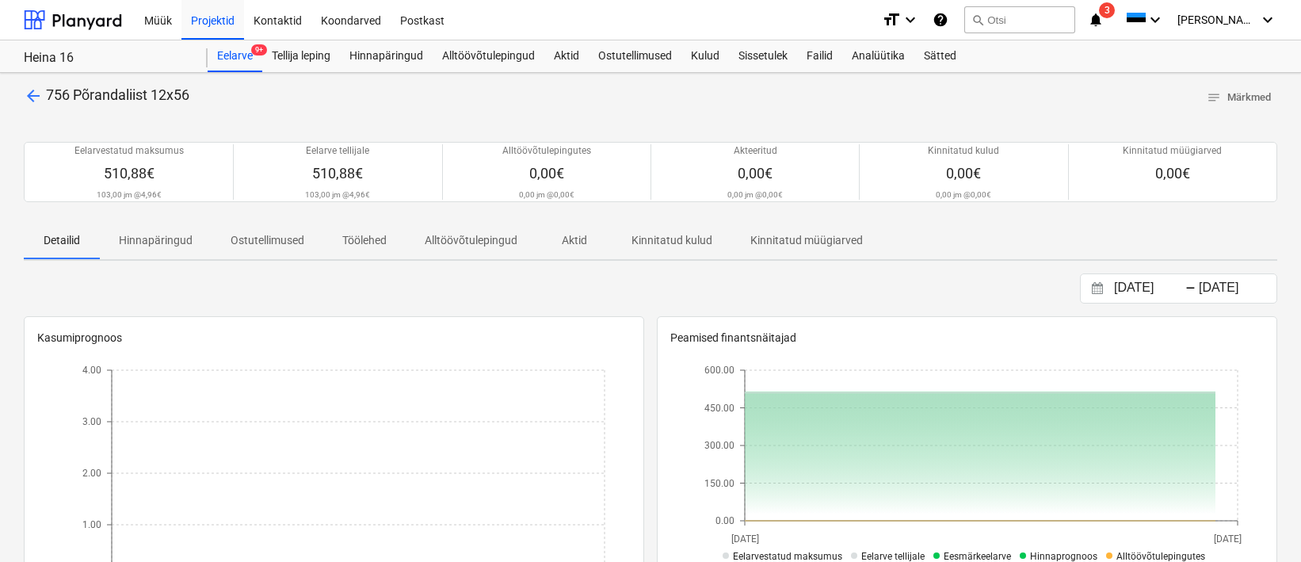
click at [25, 101] on span "arrow_back" at bounding box center [33, 95] width 19 height 19
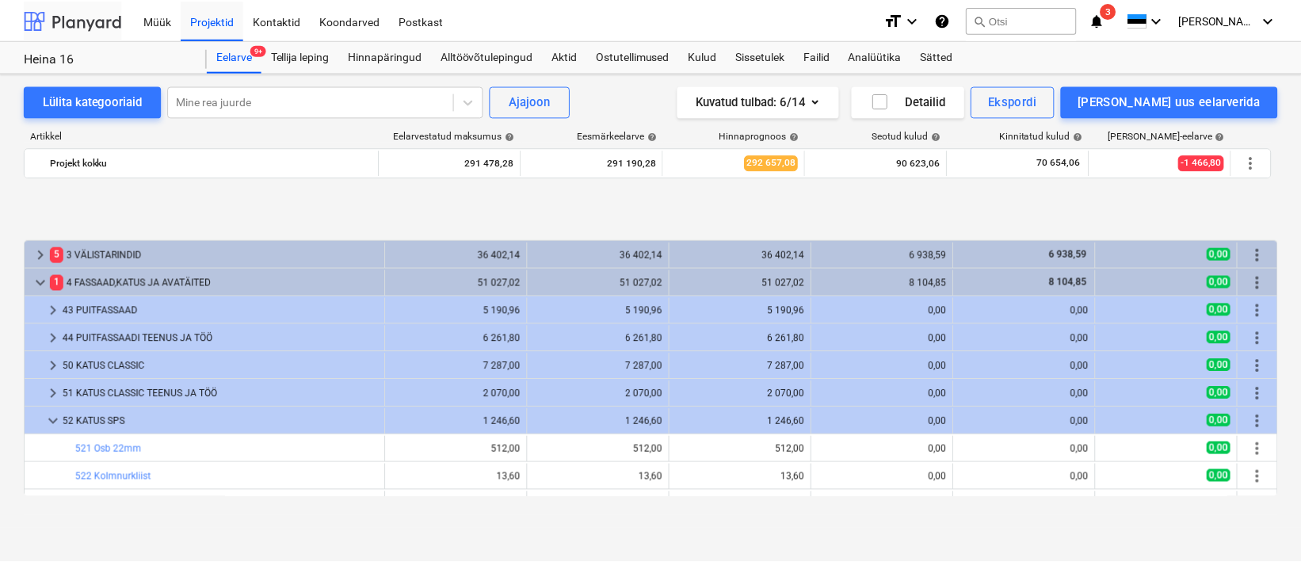
scroll to position [631, 0]
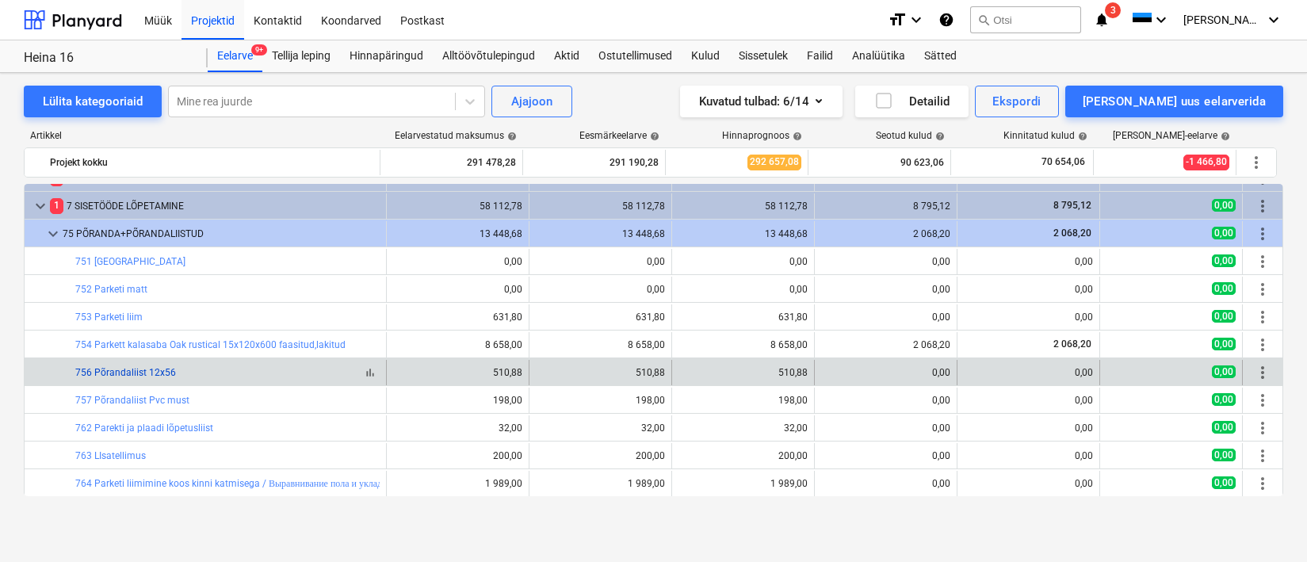
click at [158, 371] on link "756 Põrandaliist 12x56" at bounding box center [125, 372] width 101 height 11
